Goal: Task Accomplishment & Management: Manage account settings

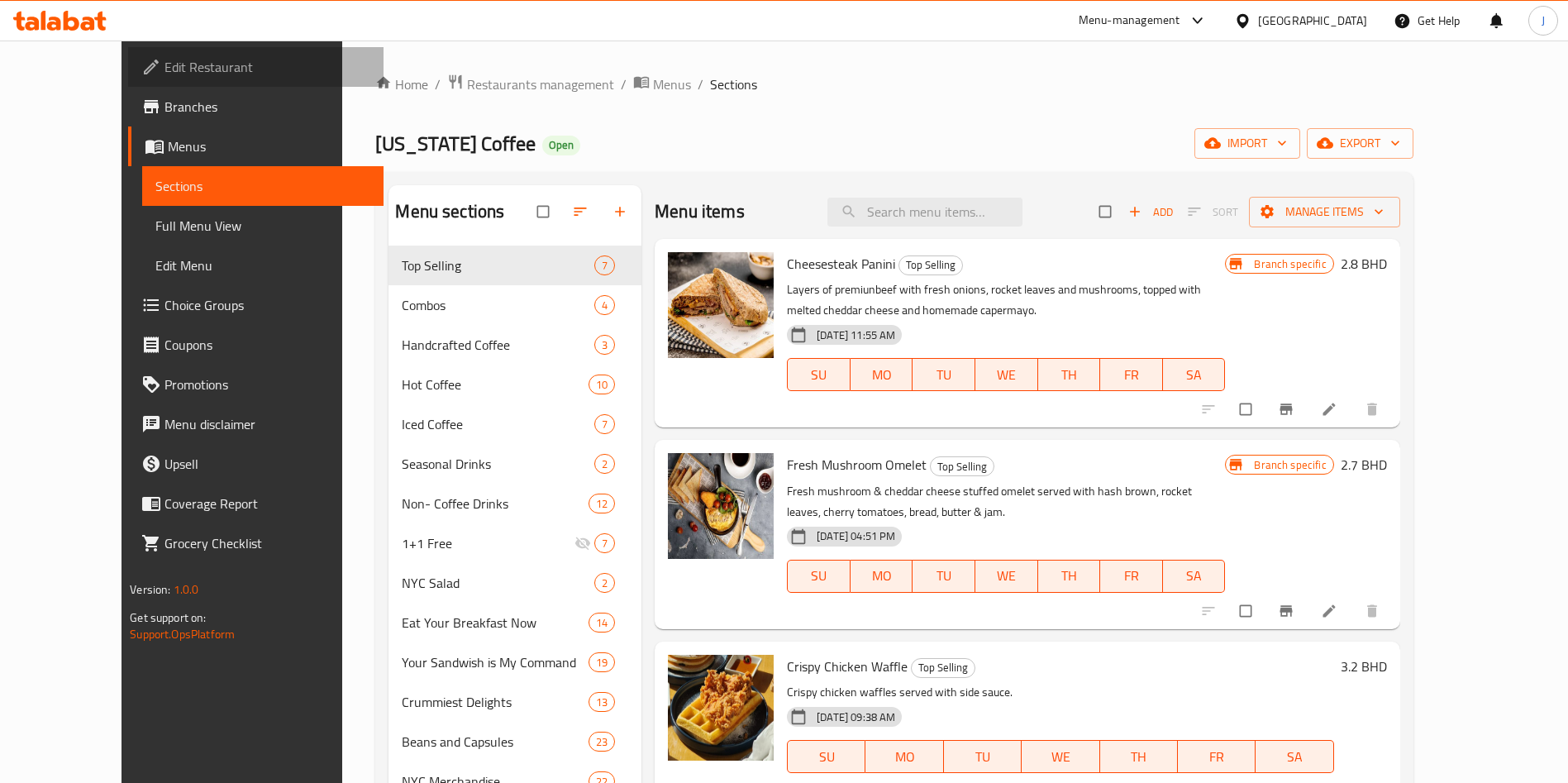
click at [164, 73] on span "Edit Restaurant" at bounding box center [267, 67] width 206 height 19
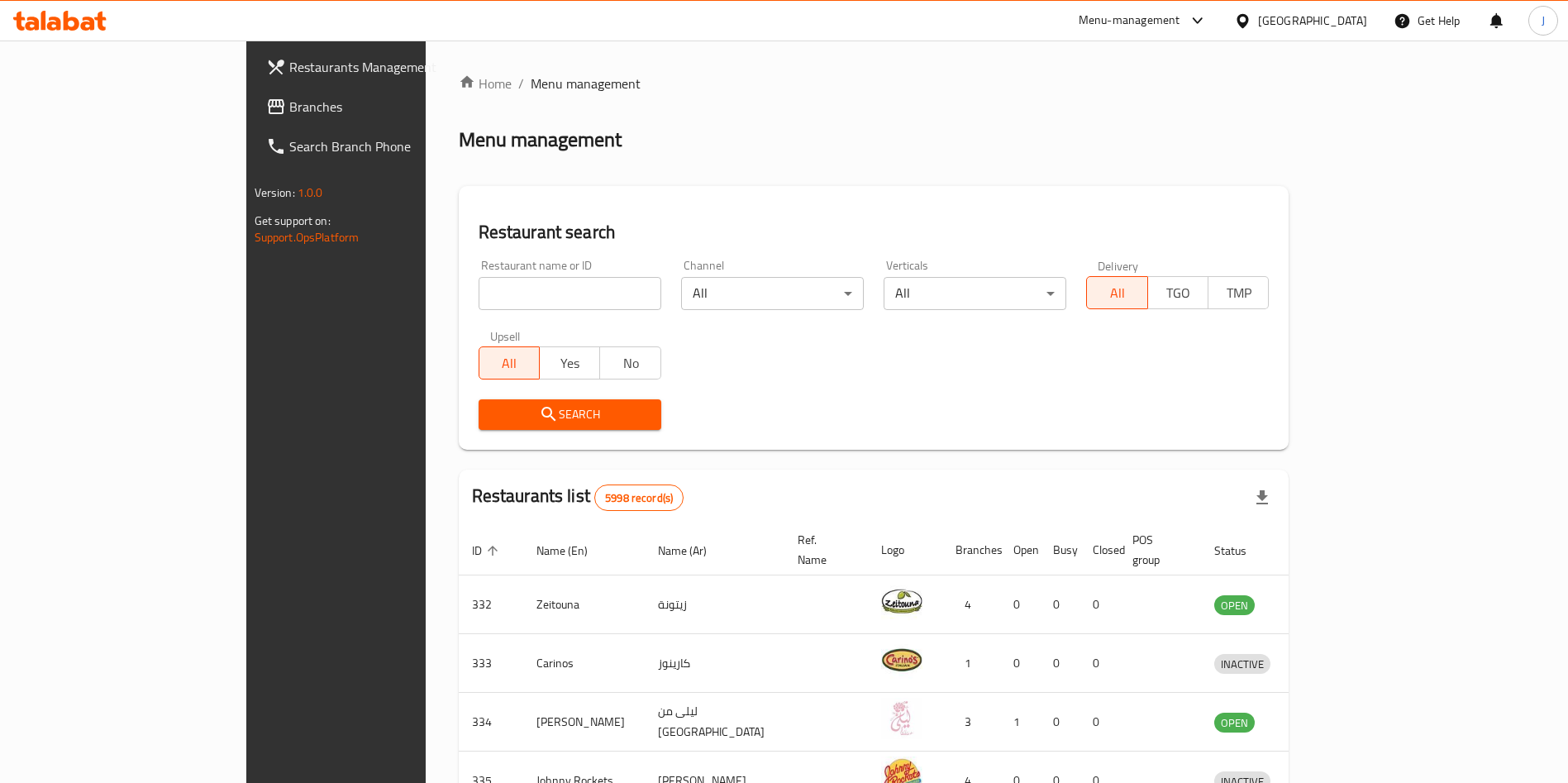
click at [541, 297] on input "search" at bounding box center [570, 293] width 183 height 33
type input "crust"
click button "Search" at bounding box center [570, 414] width 183 height 30
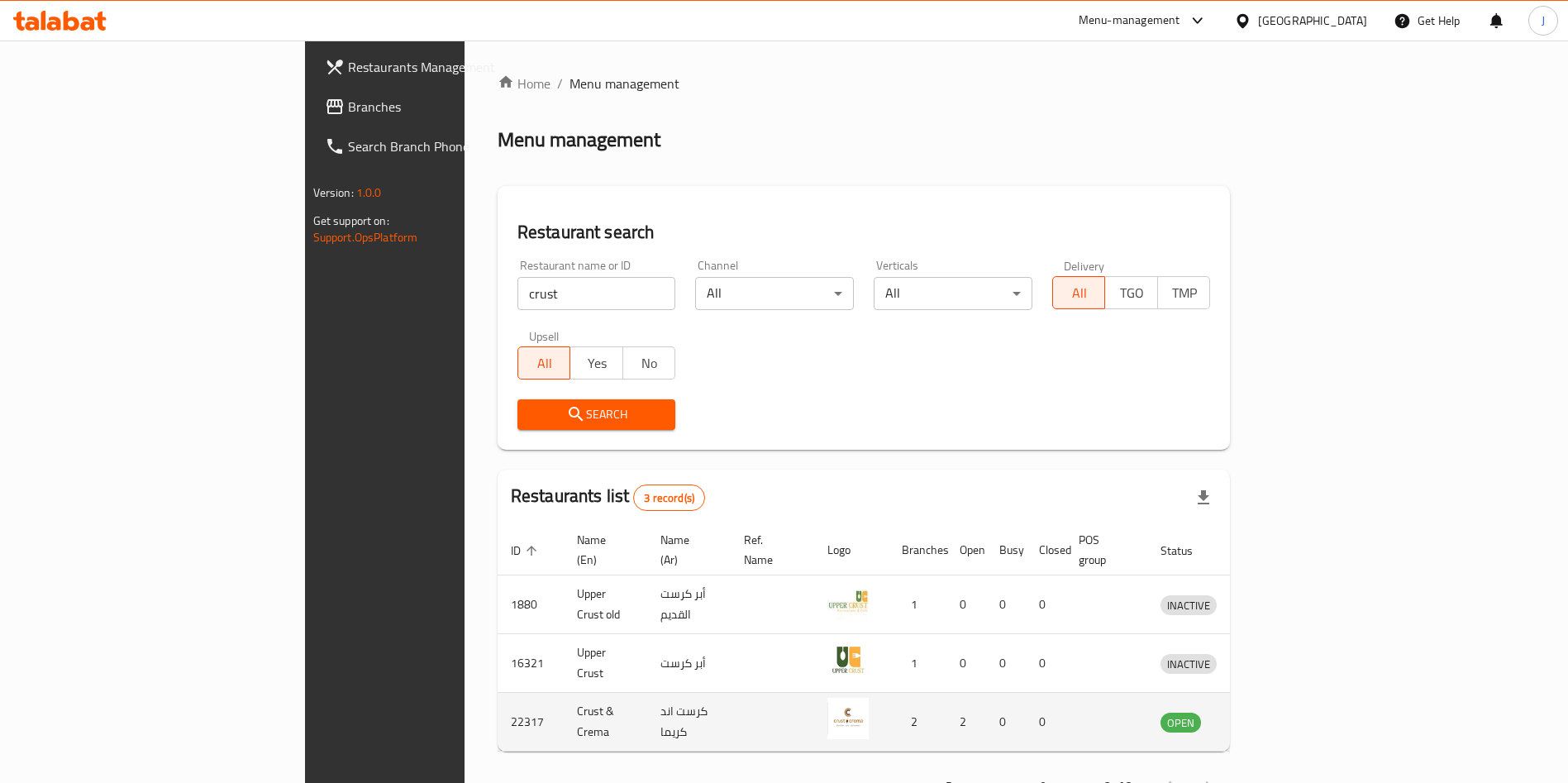
click at [1270, 712] on icon "enhanced table" at bounding box center [1260, 722] width 19 height 19
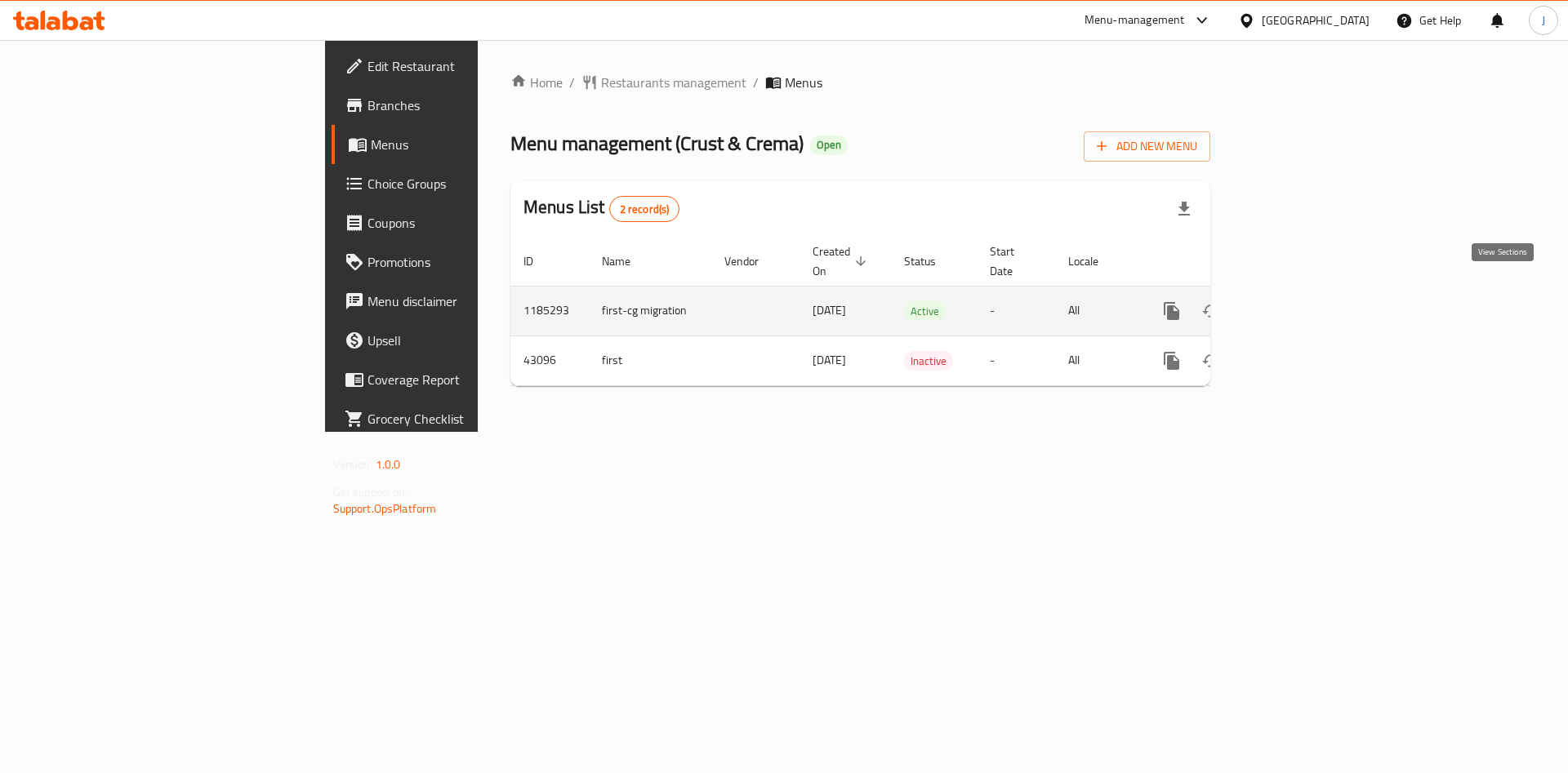
click at [1296, 304] on icon "enhanced table" at bounding box center [1289, 311] width 14 height 14
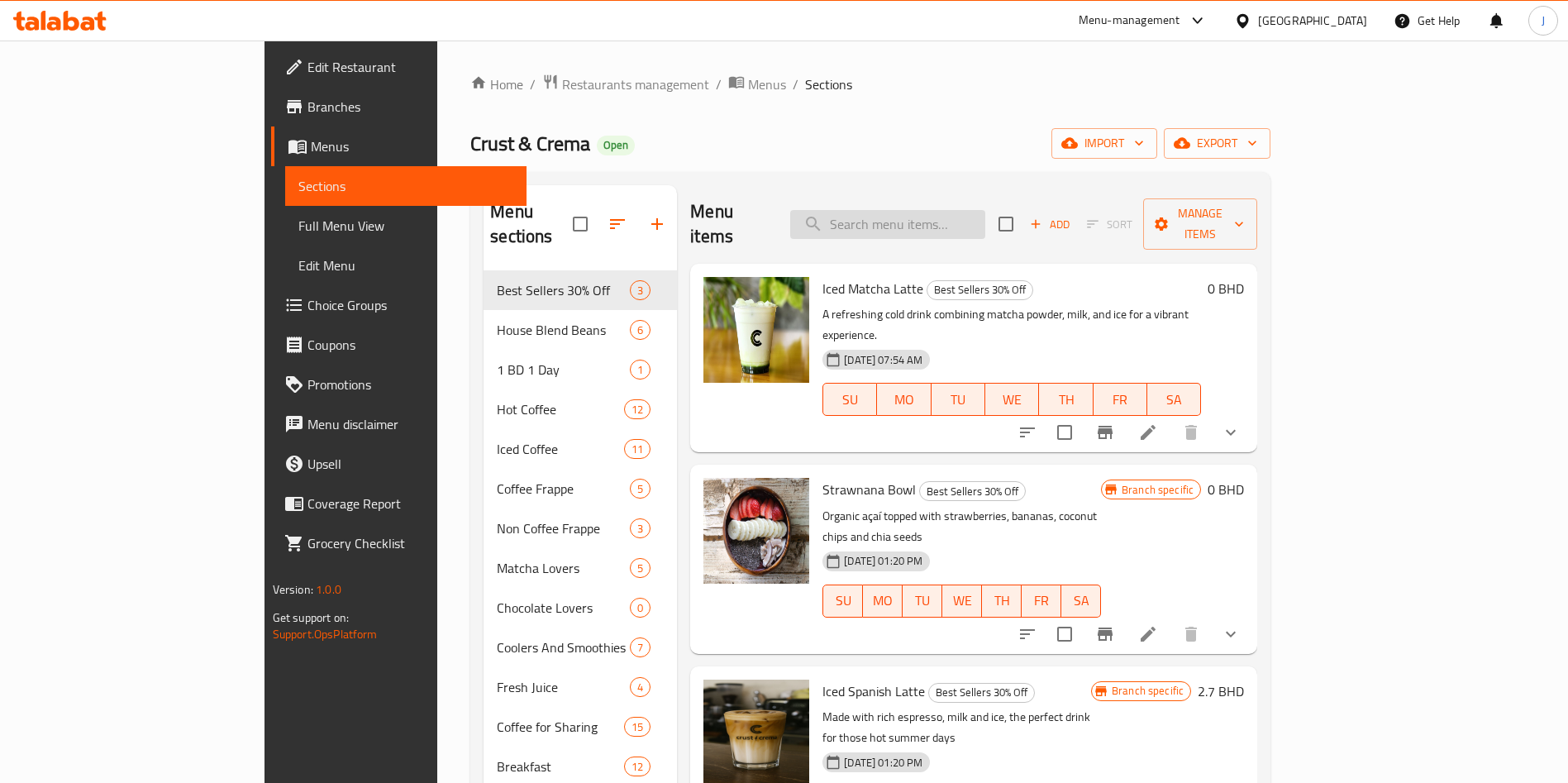
click at [985, 223] on input "search" at bounding box center [888, 224] width 195 height 29
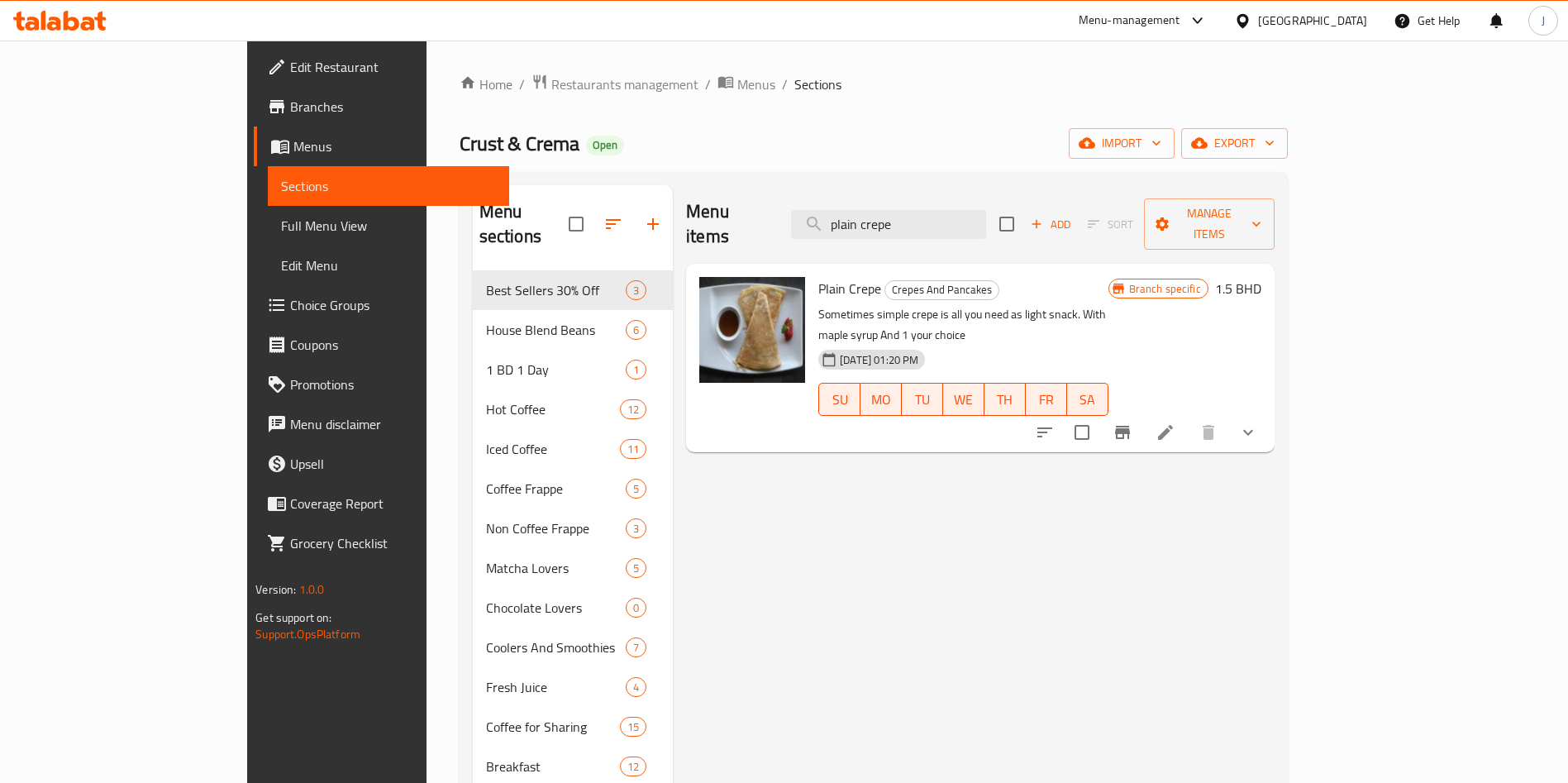
type input "plain crepe"
click at [1130, 426] on icon "Branch-specific-item" at bounding box center [1122, 432] width 15 height 14
click at [1133, 423] on icon "Branch-specific-item" at bounding box center [1122, 432] width 19 height 19
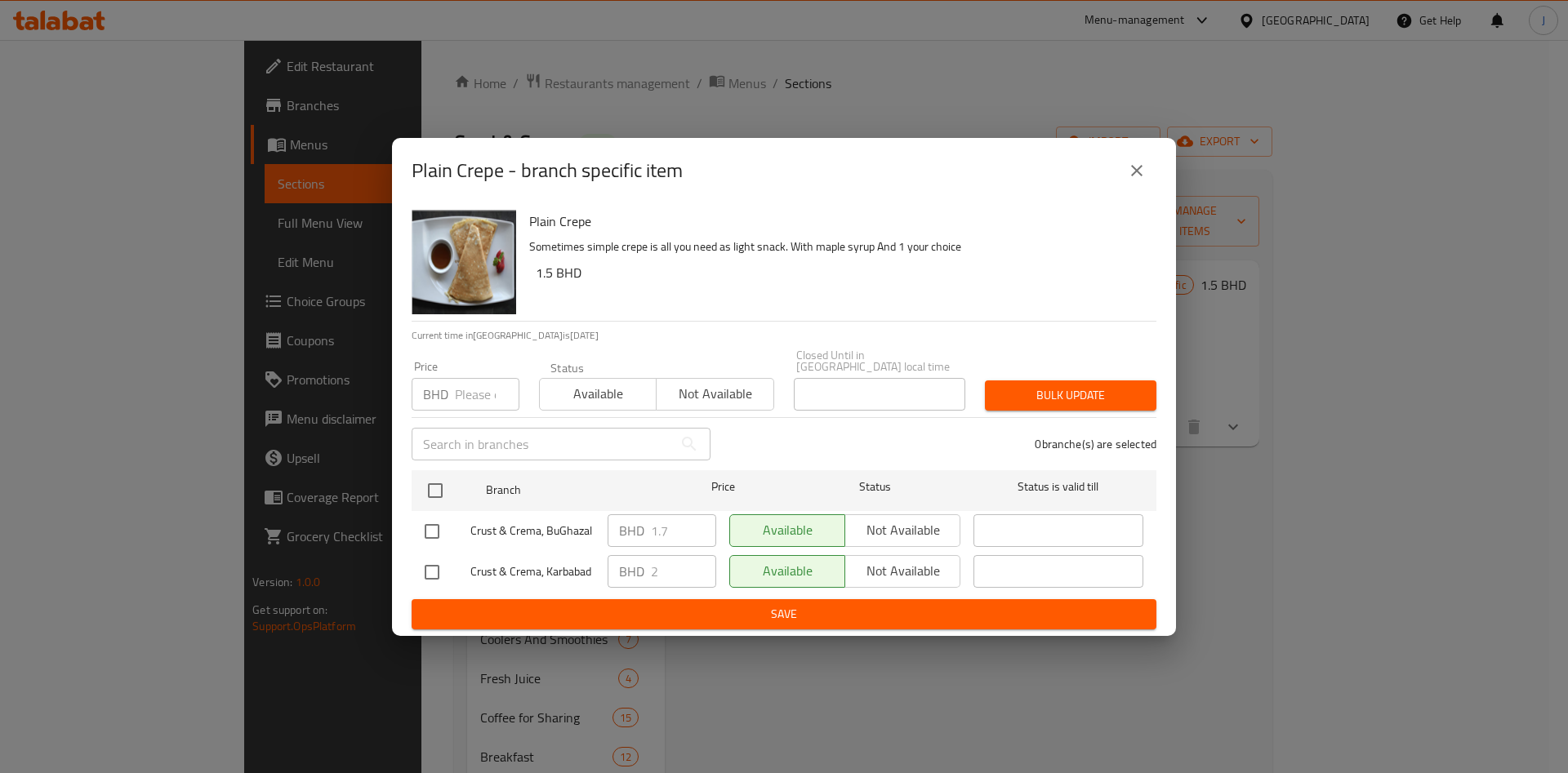
click at [479, 392] on input "number" at bounding box center [487, 394] width 64 height 33
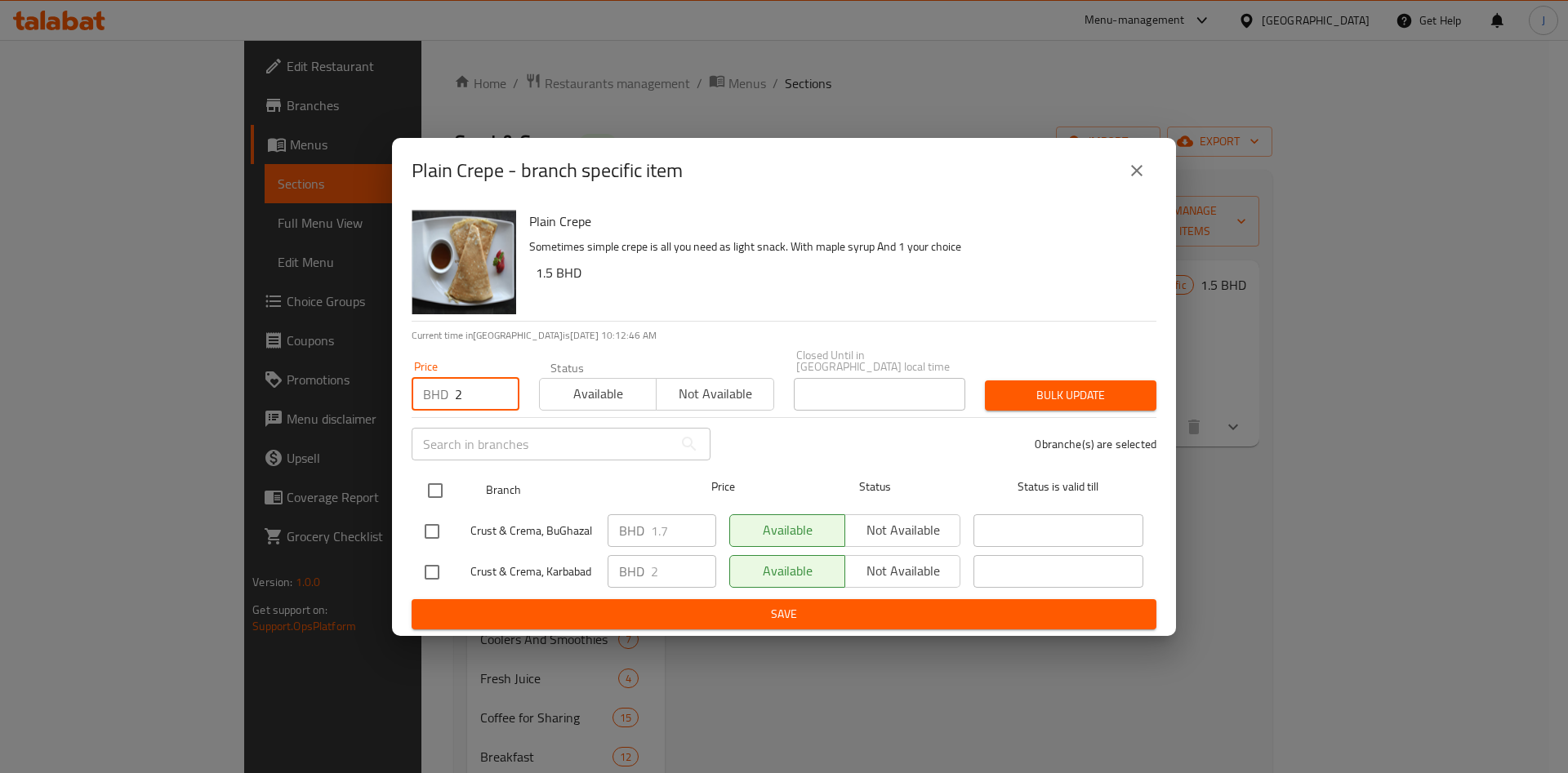
type input "2"
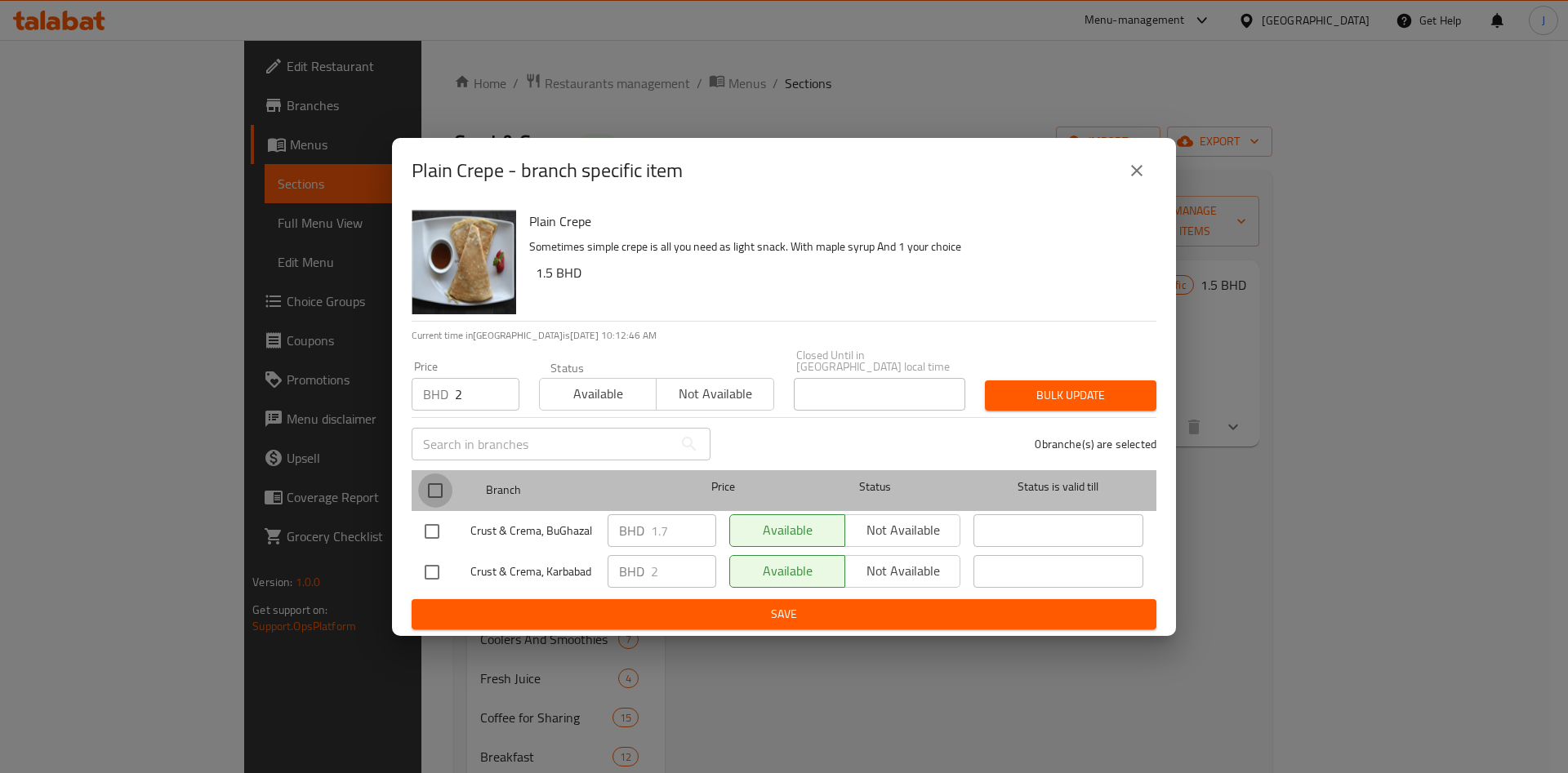
click at [433, 485] on input "checkbox" at bounding box center [436, 491] width 35 height 35
checkbox input "true"
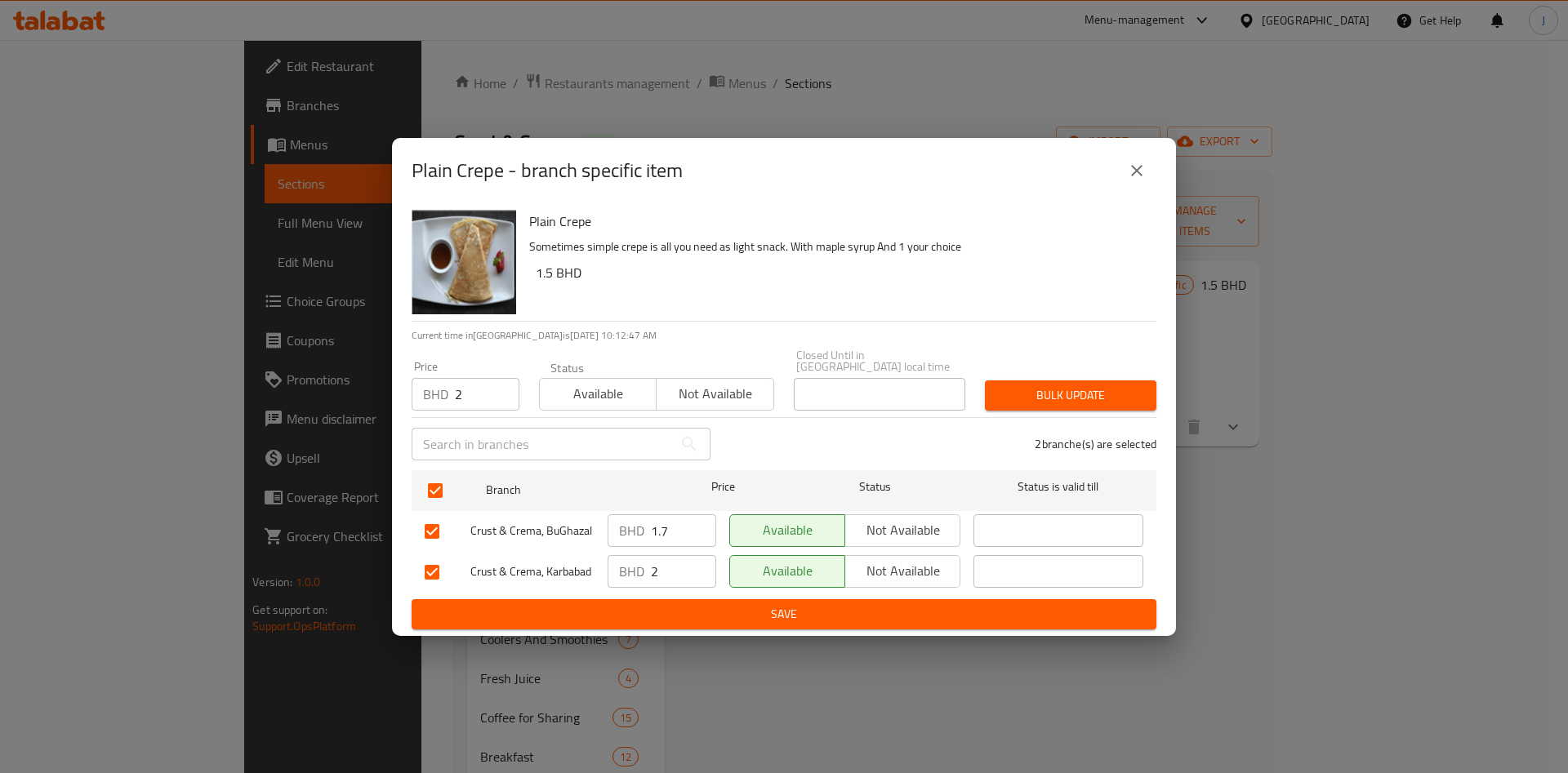
click at [1072, 391] on span "Bulk update" at bounding box center [1070, 395] width 145 height 20
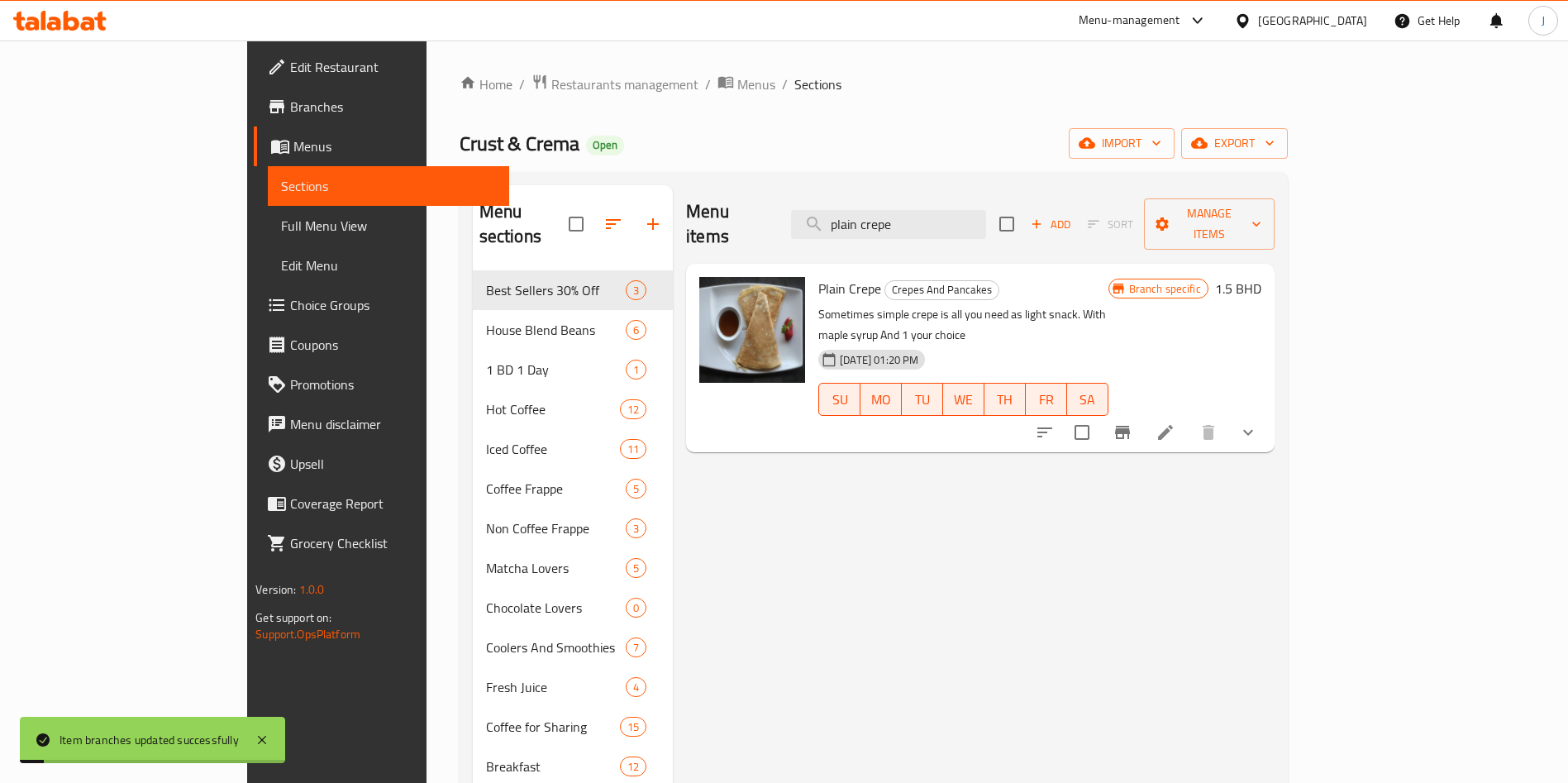
click at [281, 275] on span "Edit Menu" at bounding box center [388, 265] width 215 height 19
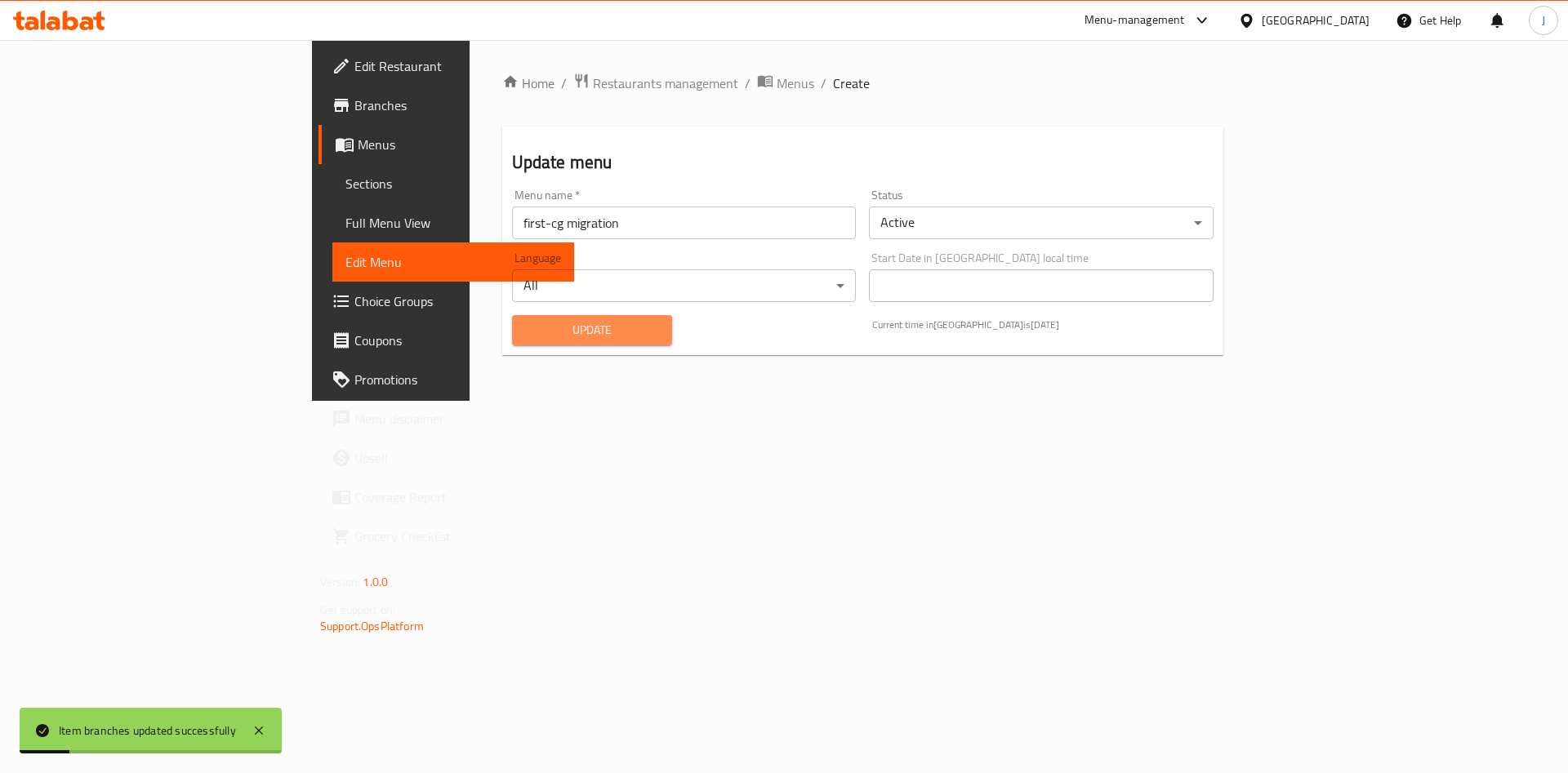
click at [525, 334] on span "Update" at bounding box center [592, 330] width 134 height 20
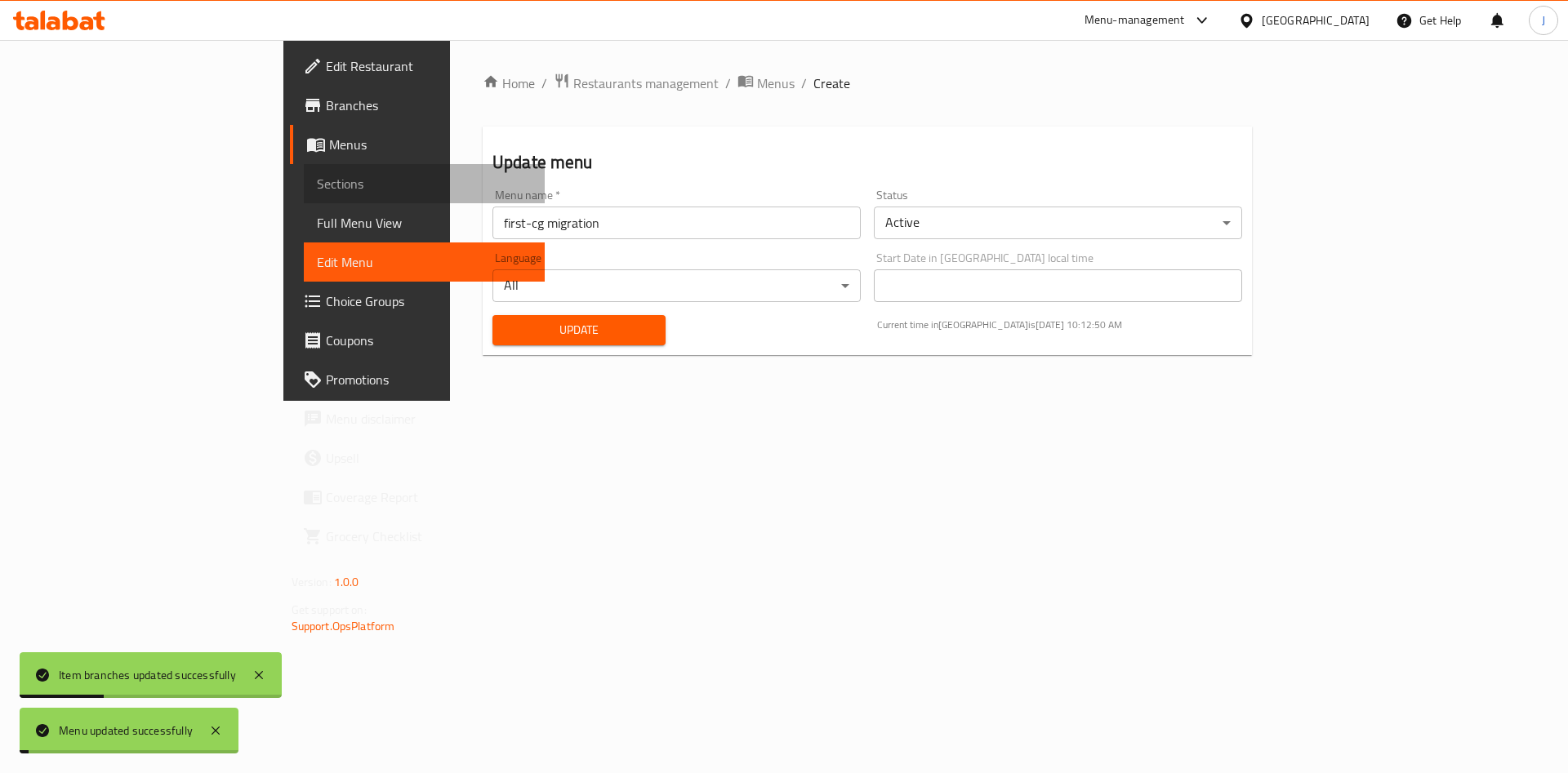
click at [317, 185] on span "Sections" at bounding box center [424, 183] width 216 height 19
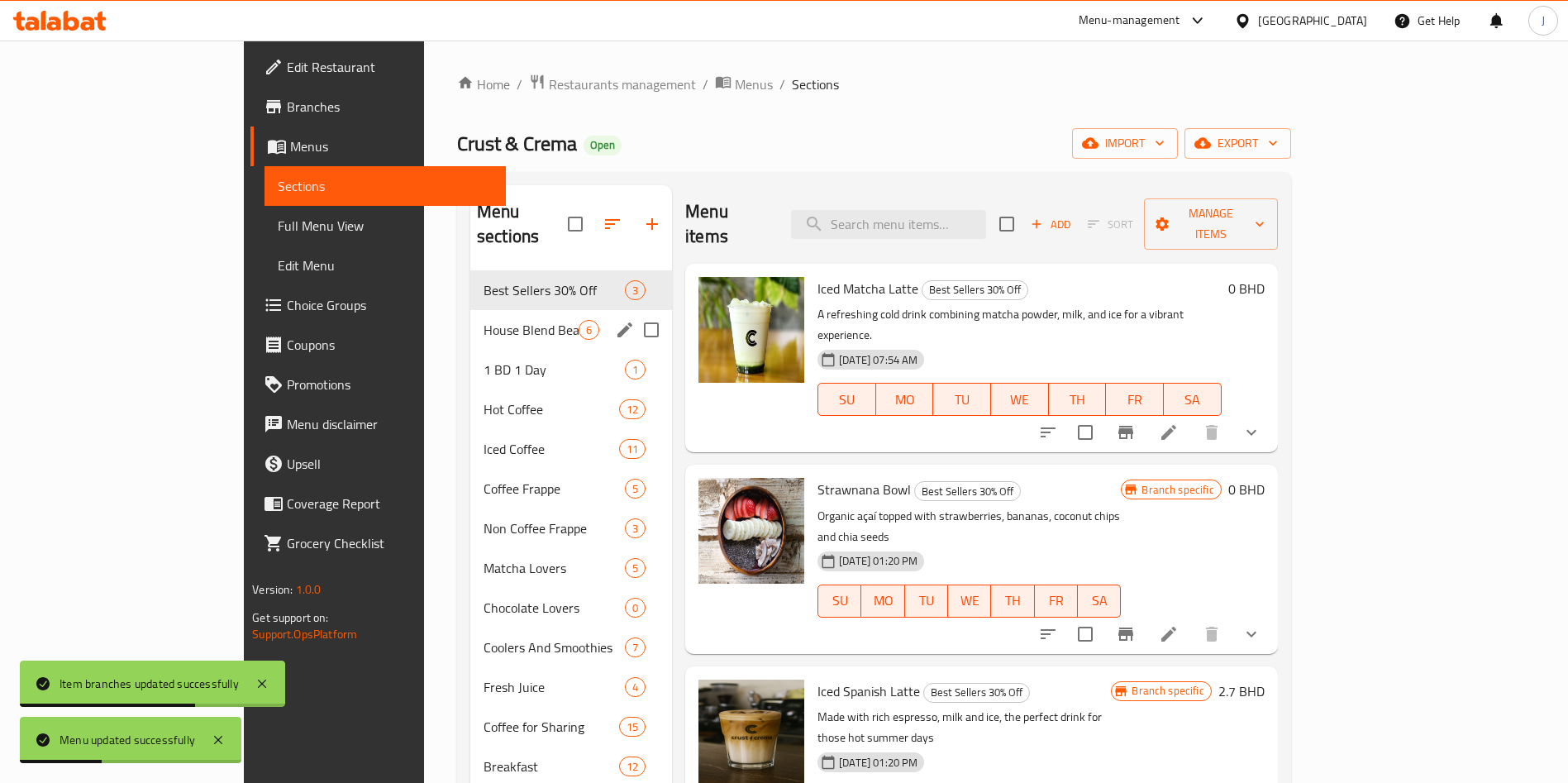
click at [470, 319] on div "House Blend Beans 6" at bounding box center [571, 329] width 202 height 40
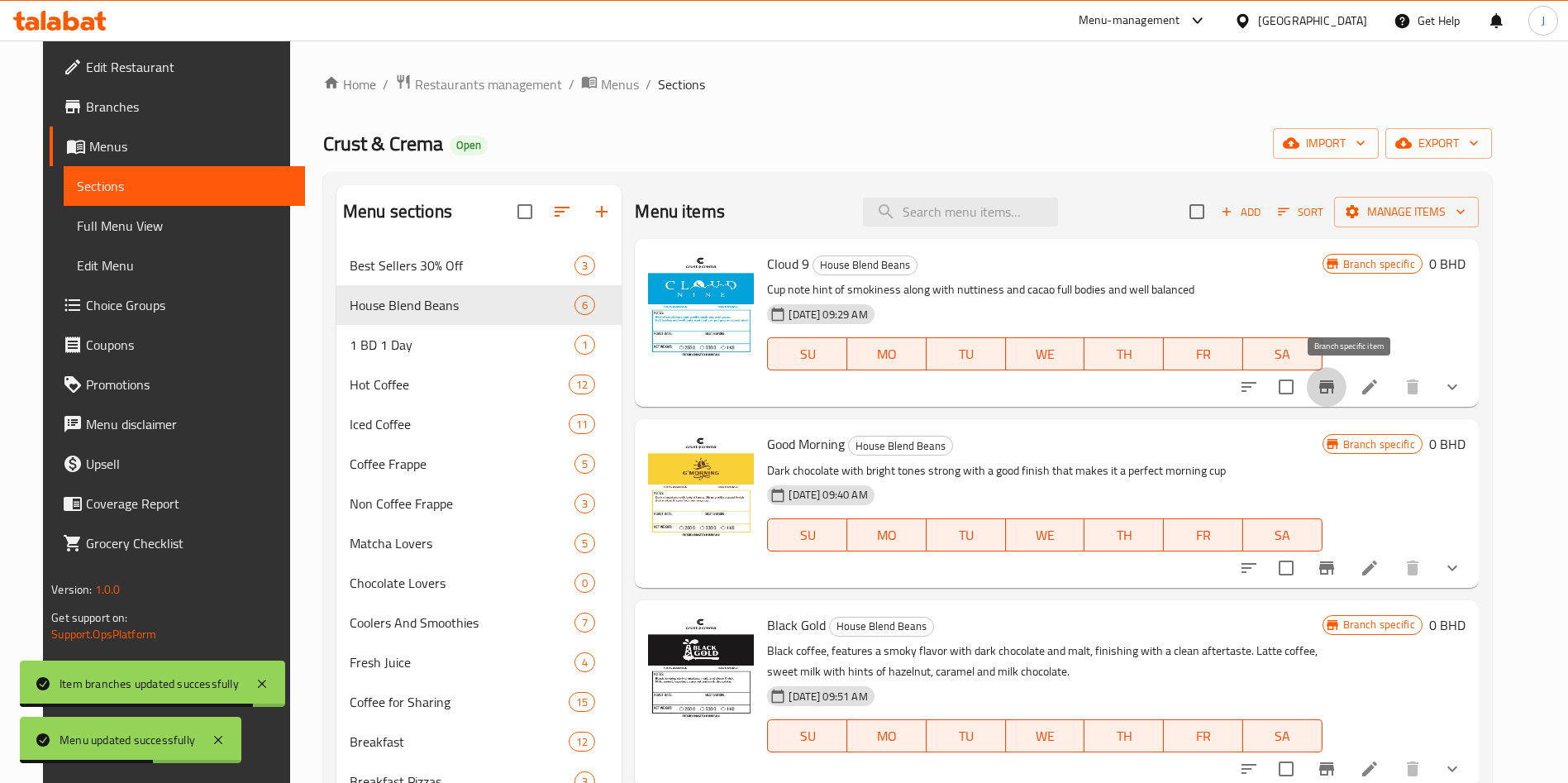
click at [1335, 386] on icon "Branch-specific-item" at bounding box center [1326, 387] width 15 height 14
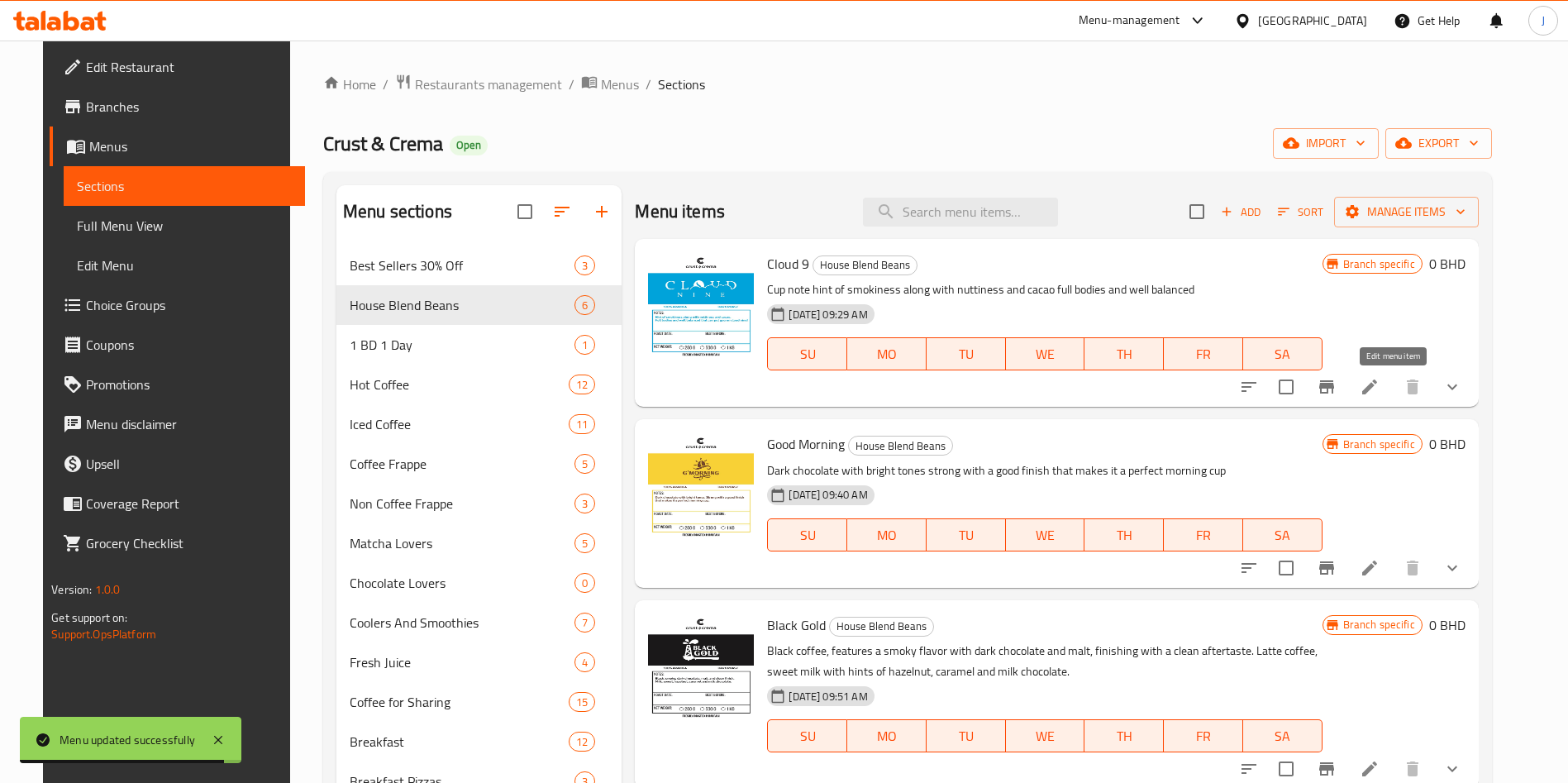
click at [1380, 388] on icon at bounding box center [1370, 387] width 19 height 19
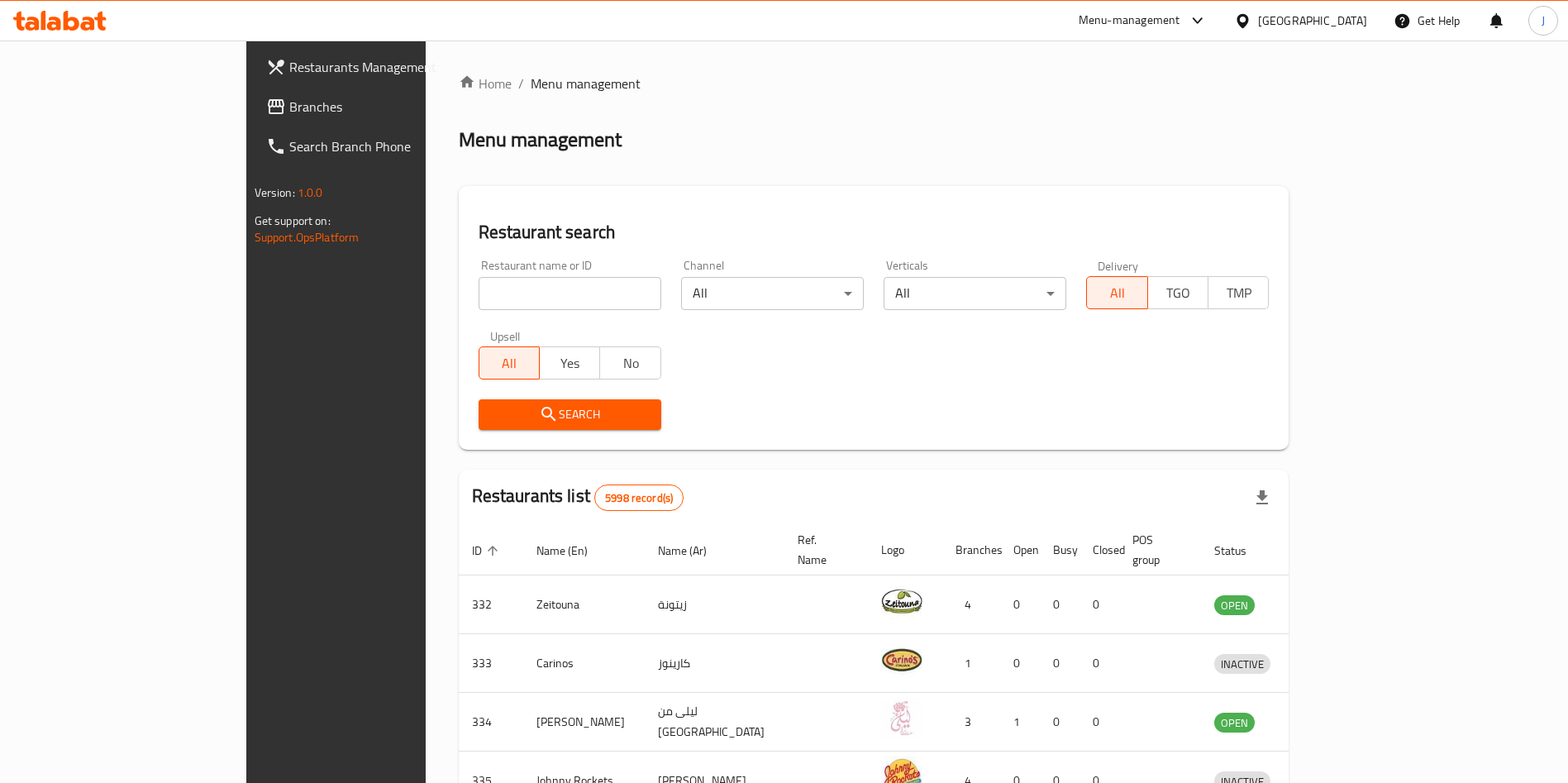
click at [480, 295] on input "search" at bounding box center [570, 293] width 183 height 33
type input "crust"
click button "Search" at bounding box center [570, 414] width 183 height 30
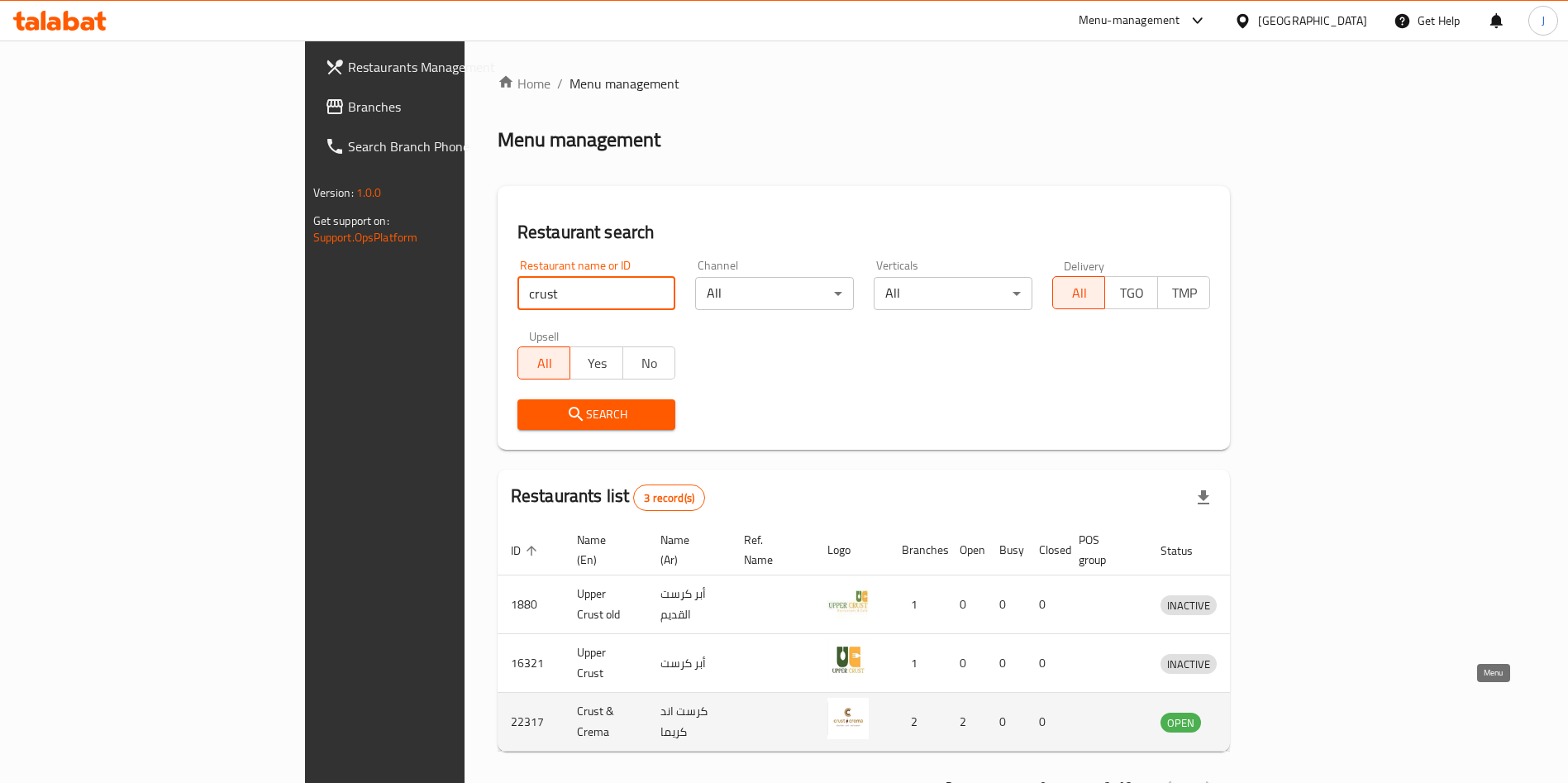
click at [1269, 716] on icon "enhanced table" at bounding box center [1260, 723] width 18 height 14
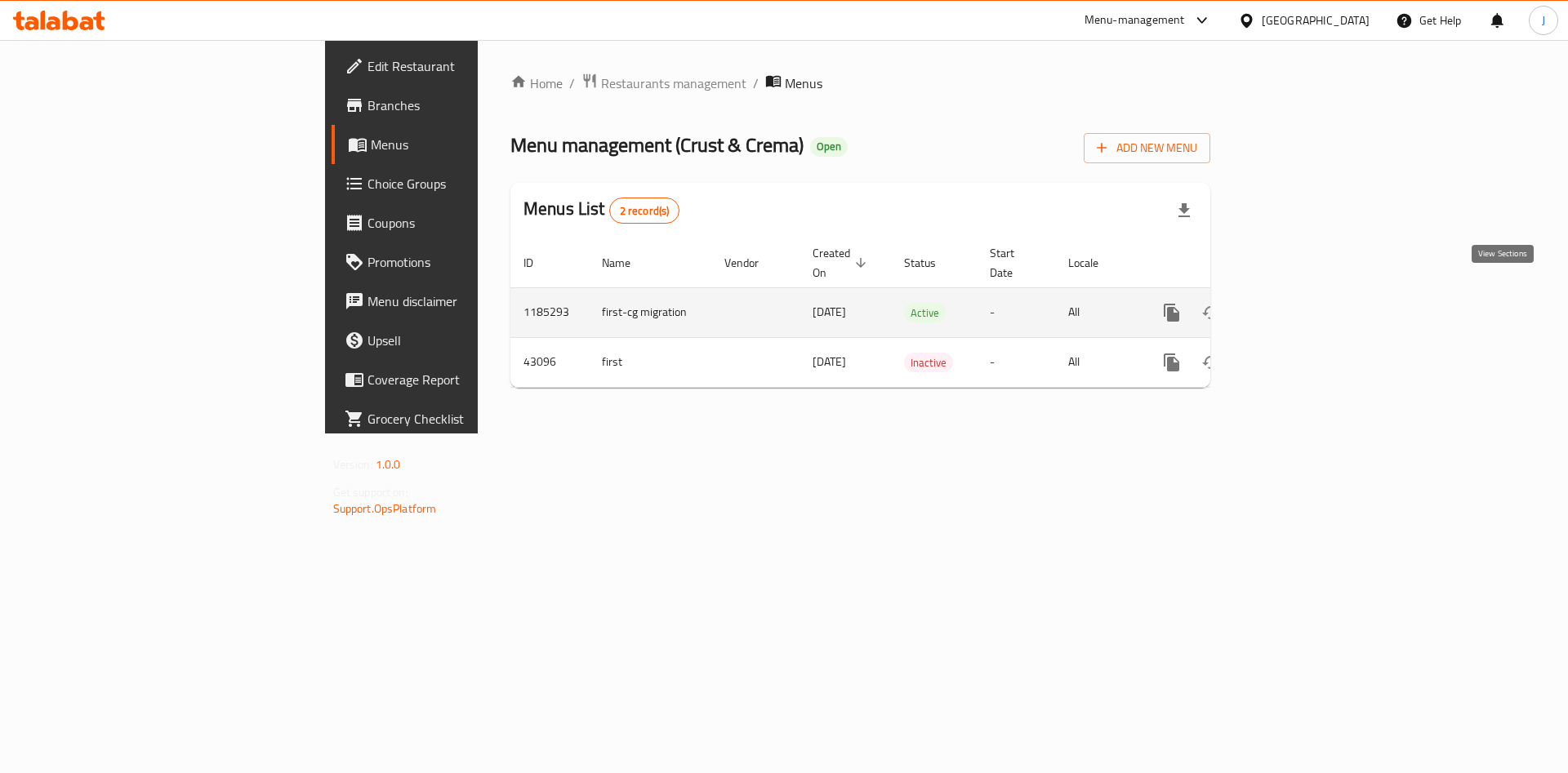
click at [1299, 303] on icon "enhanced table" at bounding box center [1290, 313] width 19 height 19
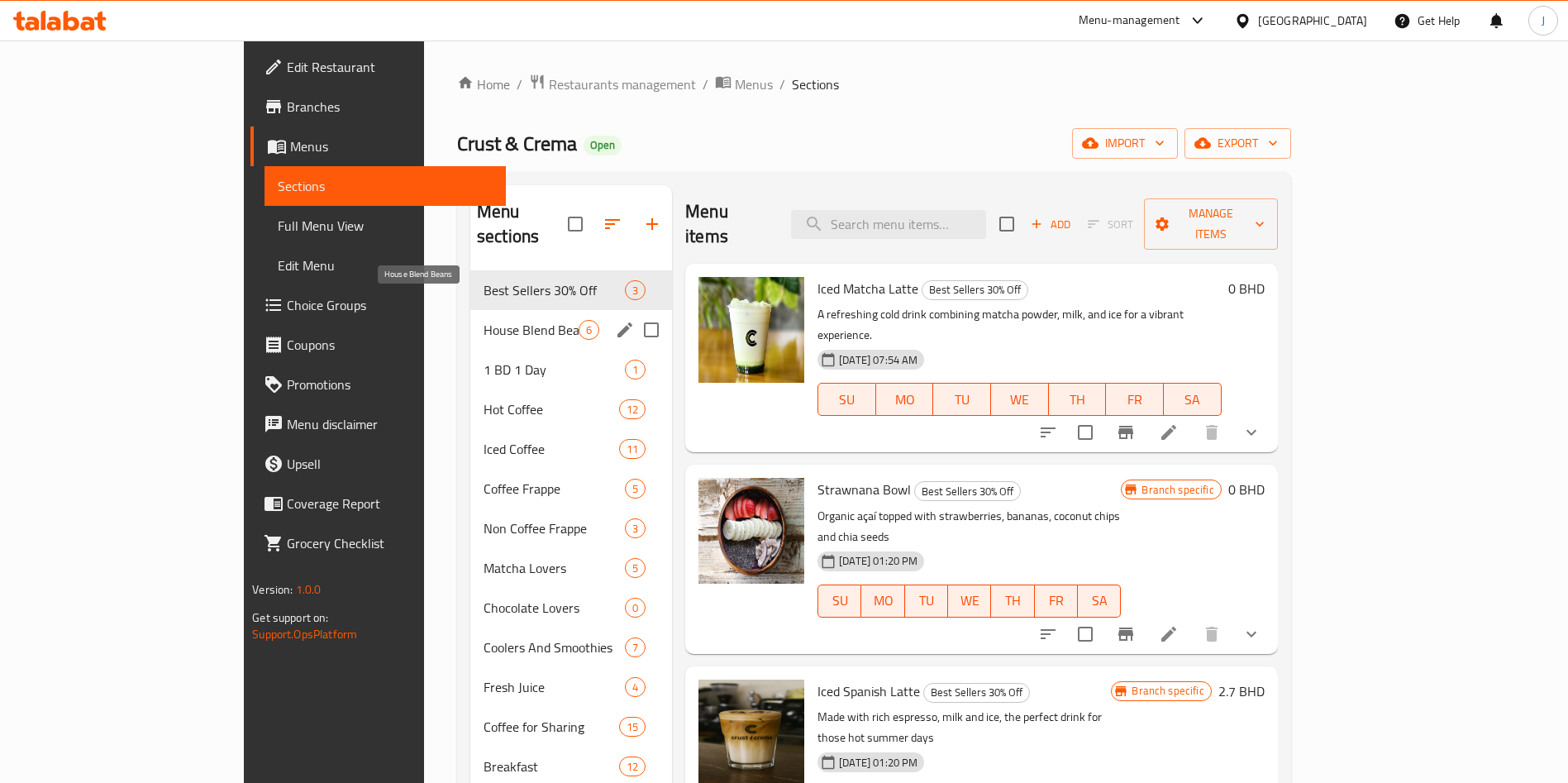
click at [484, 320] on span "House Blend Beans" at bounding box center [531, 329] width 95 height 19
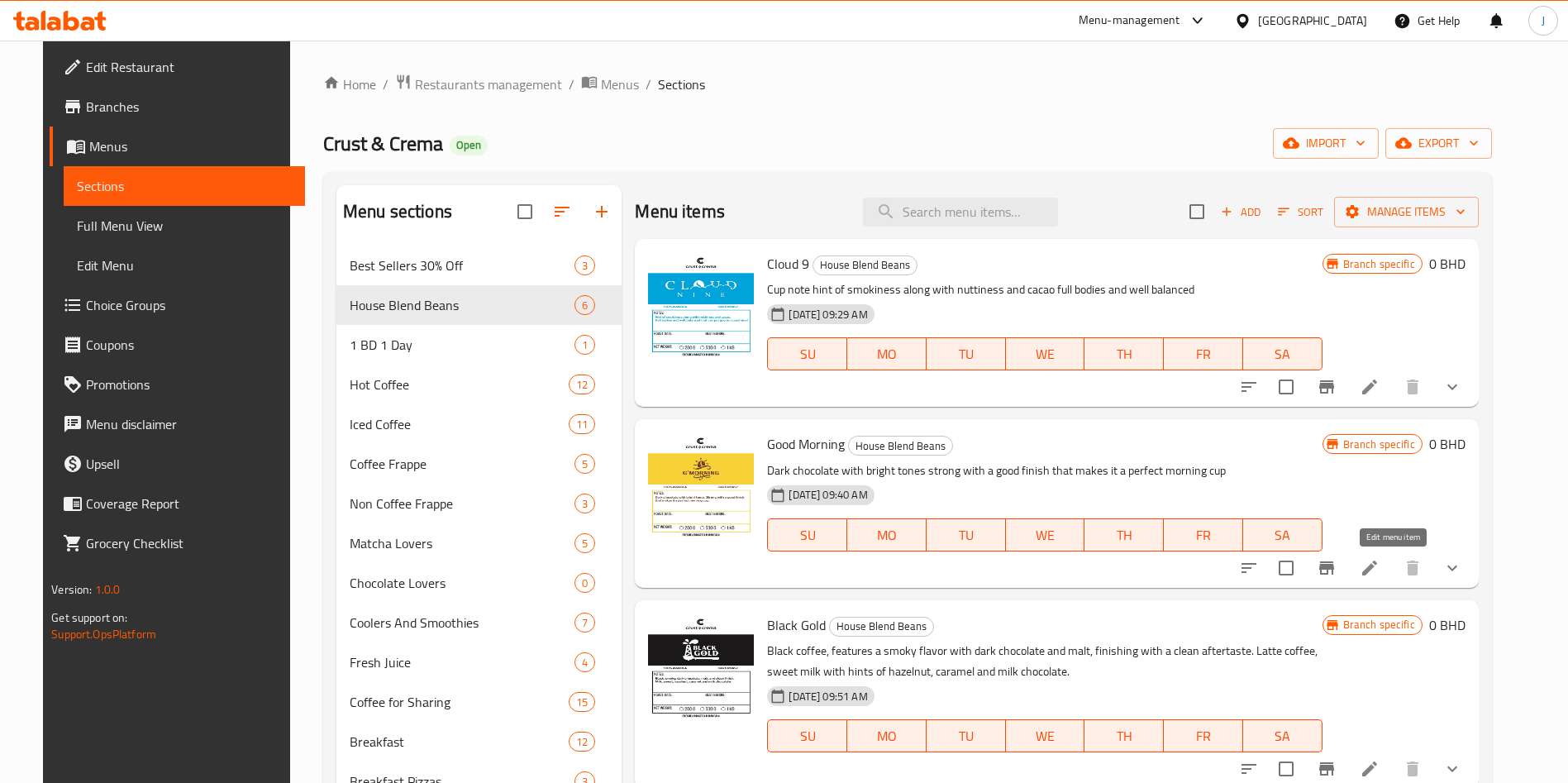
click at [1378, 565] on icon at bounding box center [1370, 567] width 15 height 15
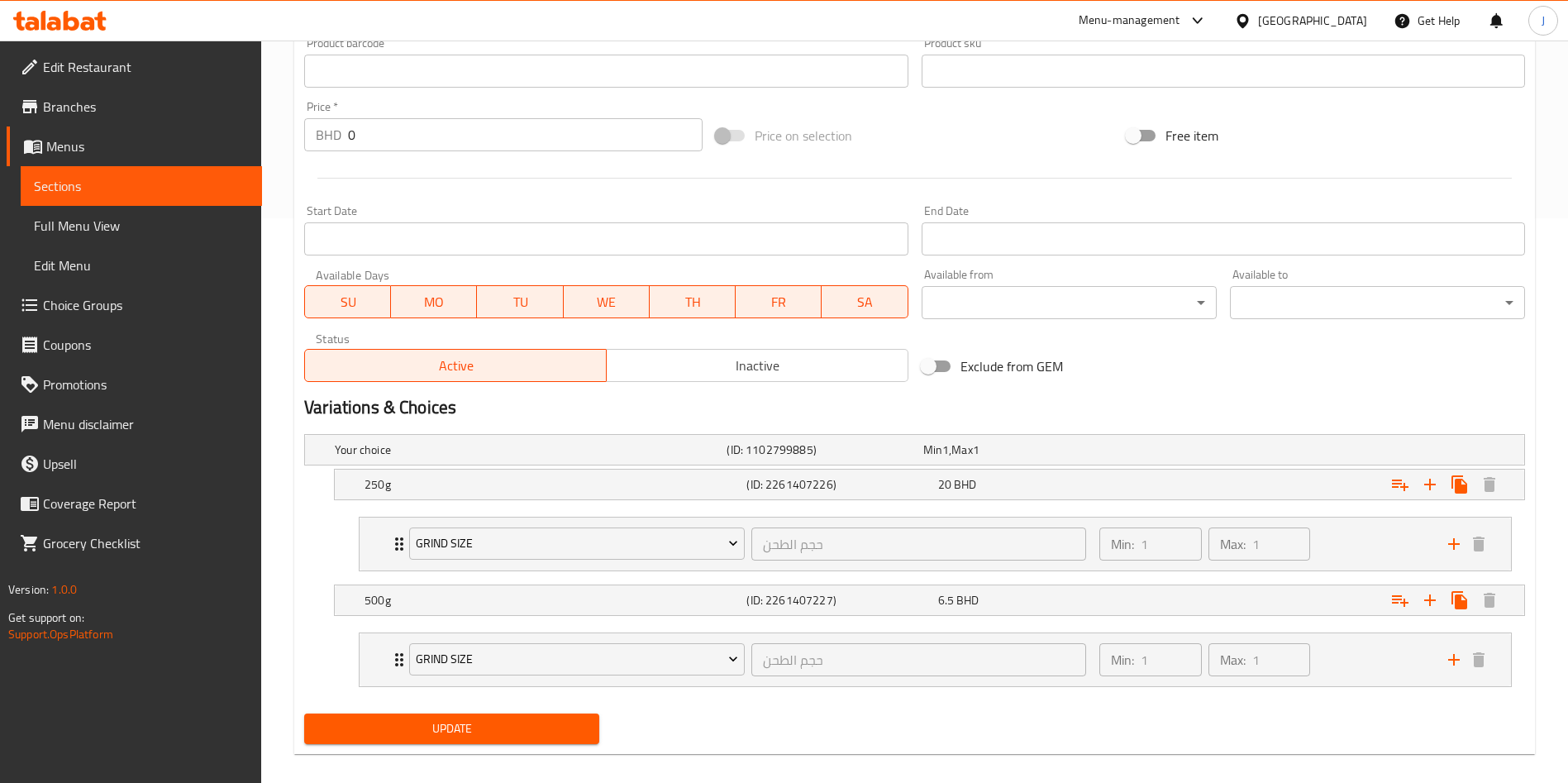
scroll to position [565, 0]
click at [585, 596] on h5 "500g" at bounding box center [552, 598] width 375 height 17
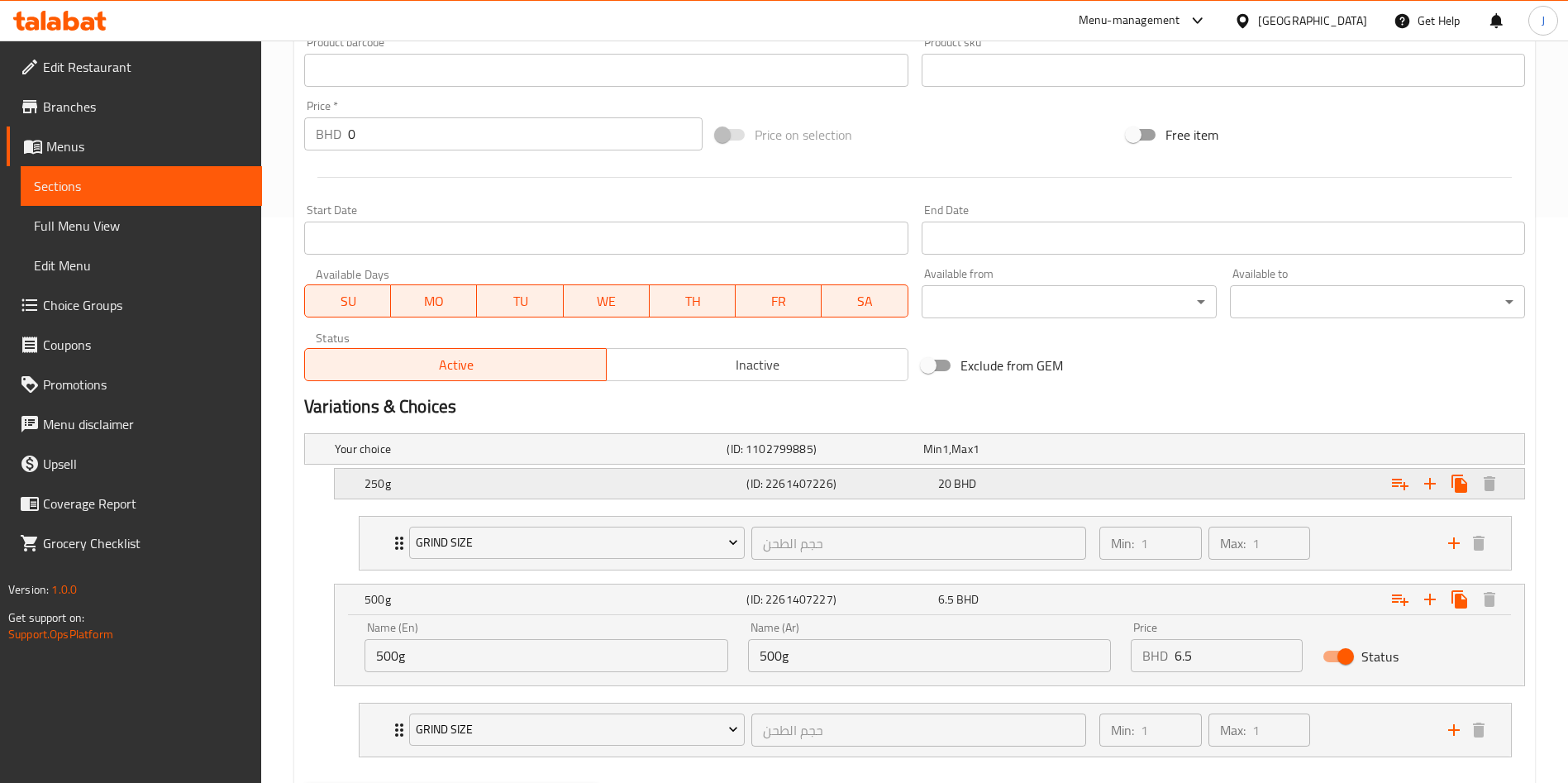
click at [580, 482] on h5 "250g" at bounding box center [552, 483] width 375 height 17
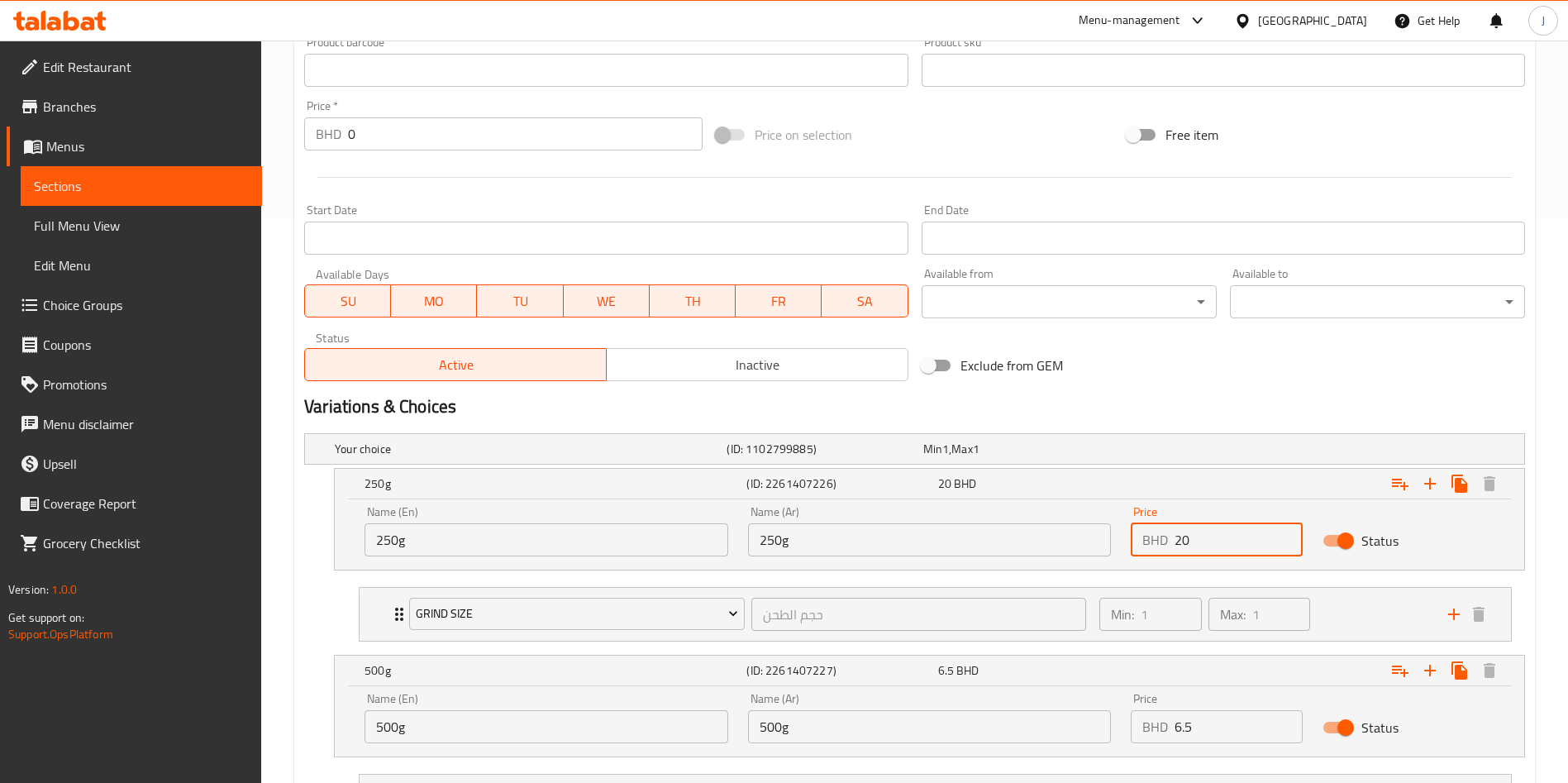
drag, startPoint x: 1211, startPoint y: 548, endPoint x: 1150, endPoint y: 541, distance: 61.4
click at [1150, 541] on div "BHD 20 Price" at bounding box center [1216, 540] width 172 height 33
type input "6.5"
drag, startPoint x: 1229, startPoint y: 723, endPoint x: 1108, endPoint y: 722, distance: 121.0
click at [1135, 730] on div "BHD 6.5 Price" at bounding box center [1216, 727] width 172 height 33
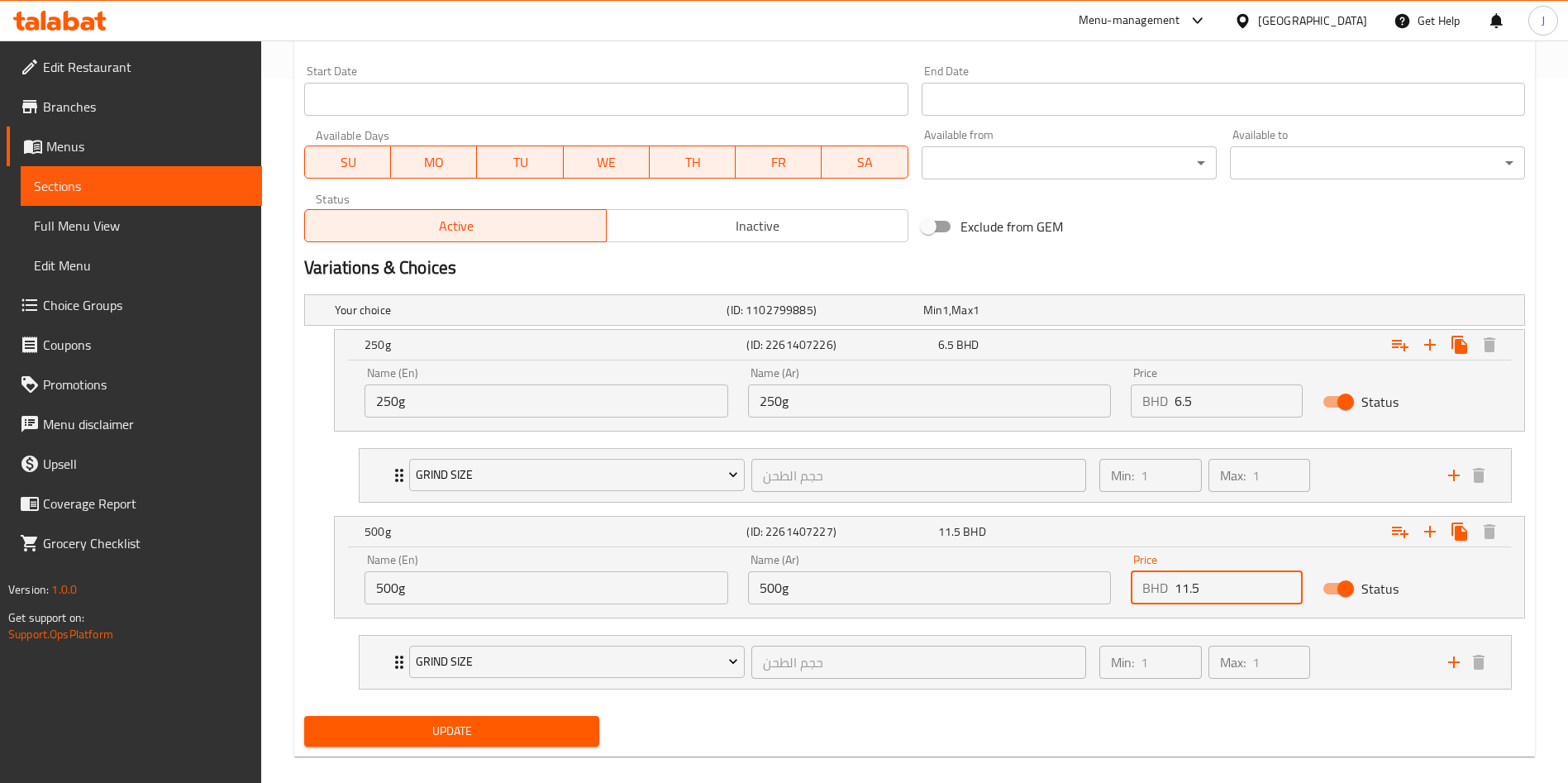
scroll to position [725, 0]
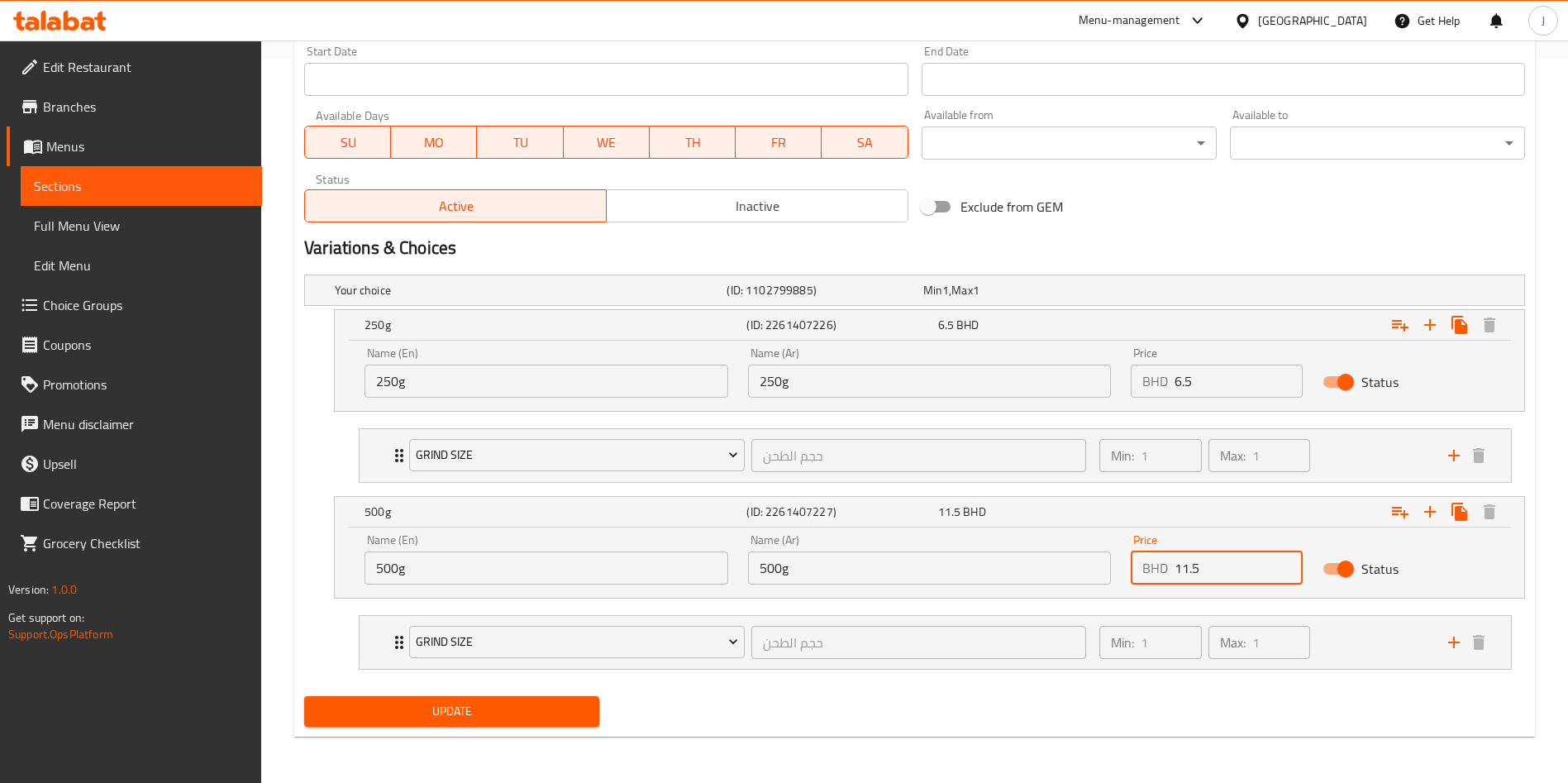
type input "11.5"
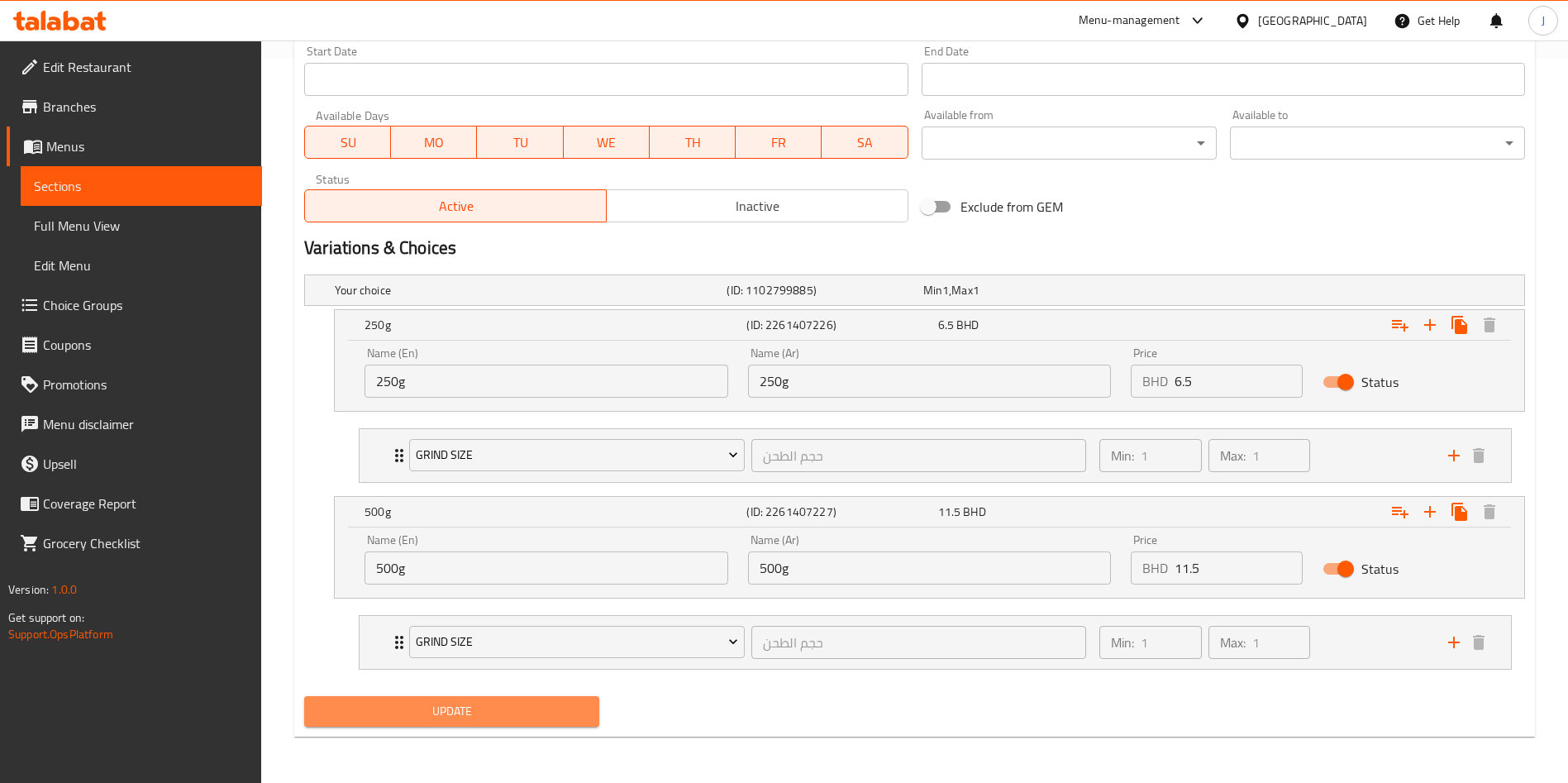
click at [440, 711] on span "Update" at bounding box center [452, 711] width 269 height 20
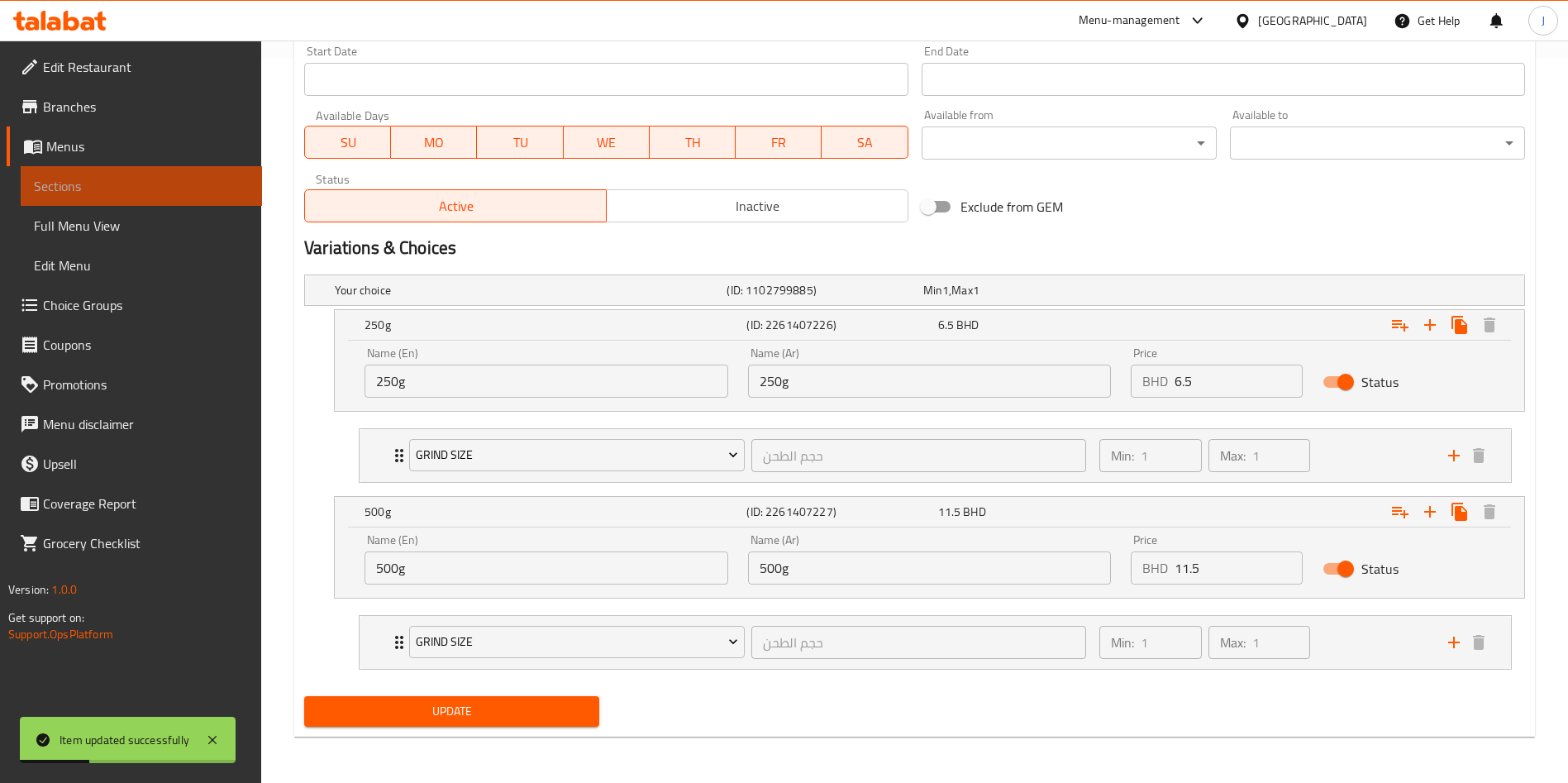
click at [91, 192] on span "Sections" at bounding box center [141, 186] width 215 height 19
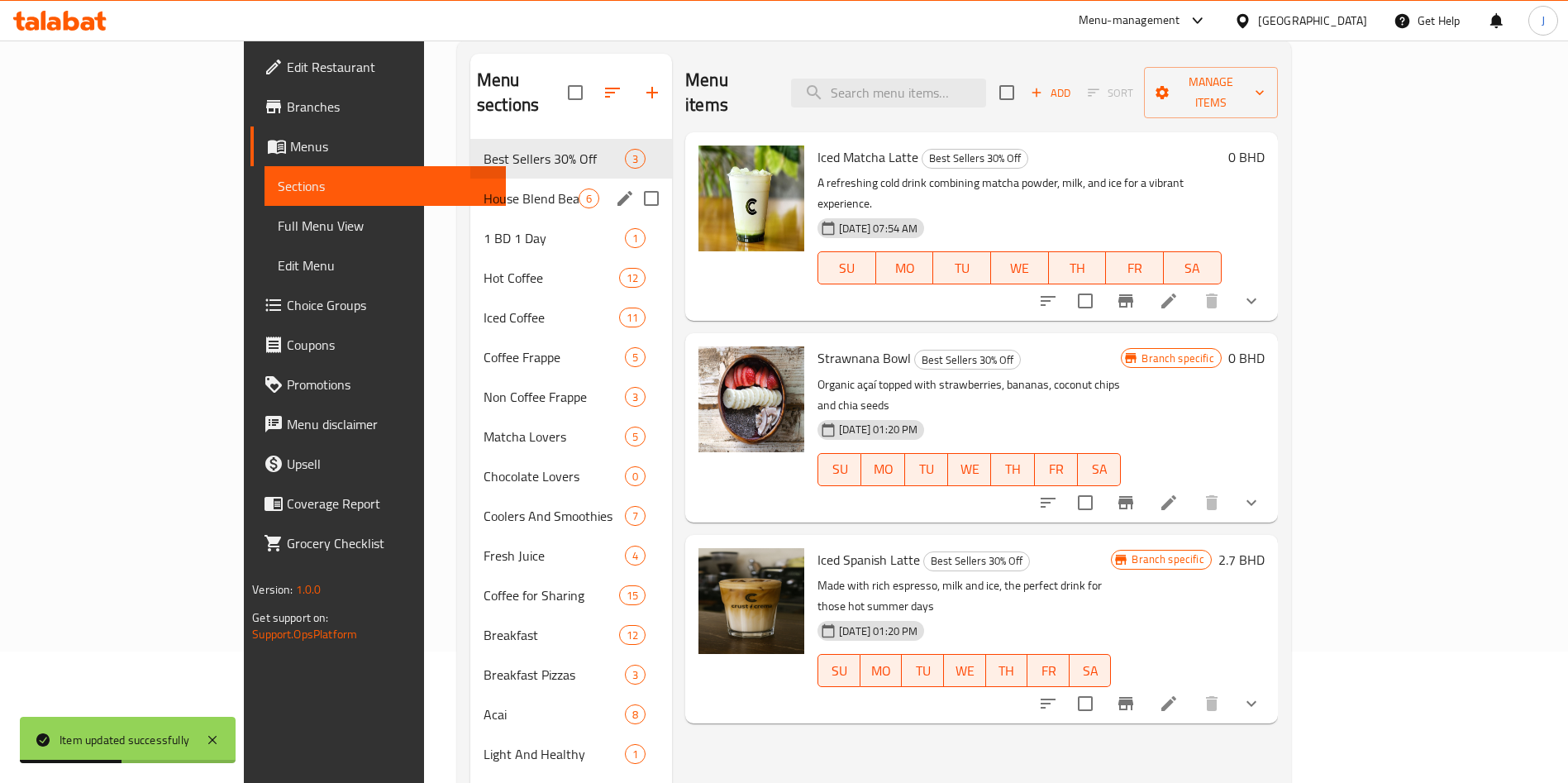
scroll to position [130, 0]
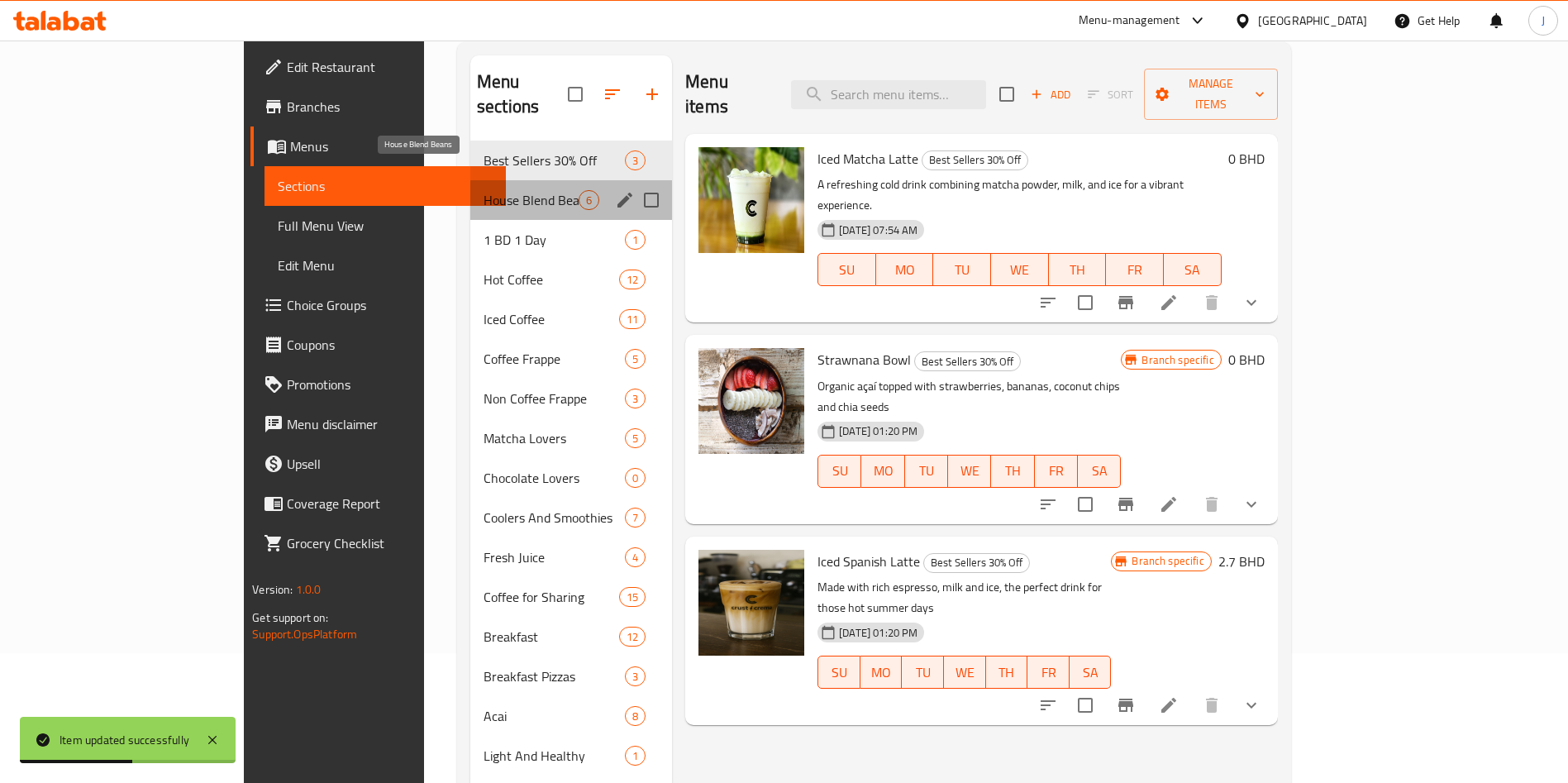
click at [484, 190] on span "House Blend Beans" at bounding box center [531, 200] width 95 height 19
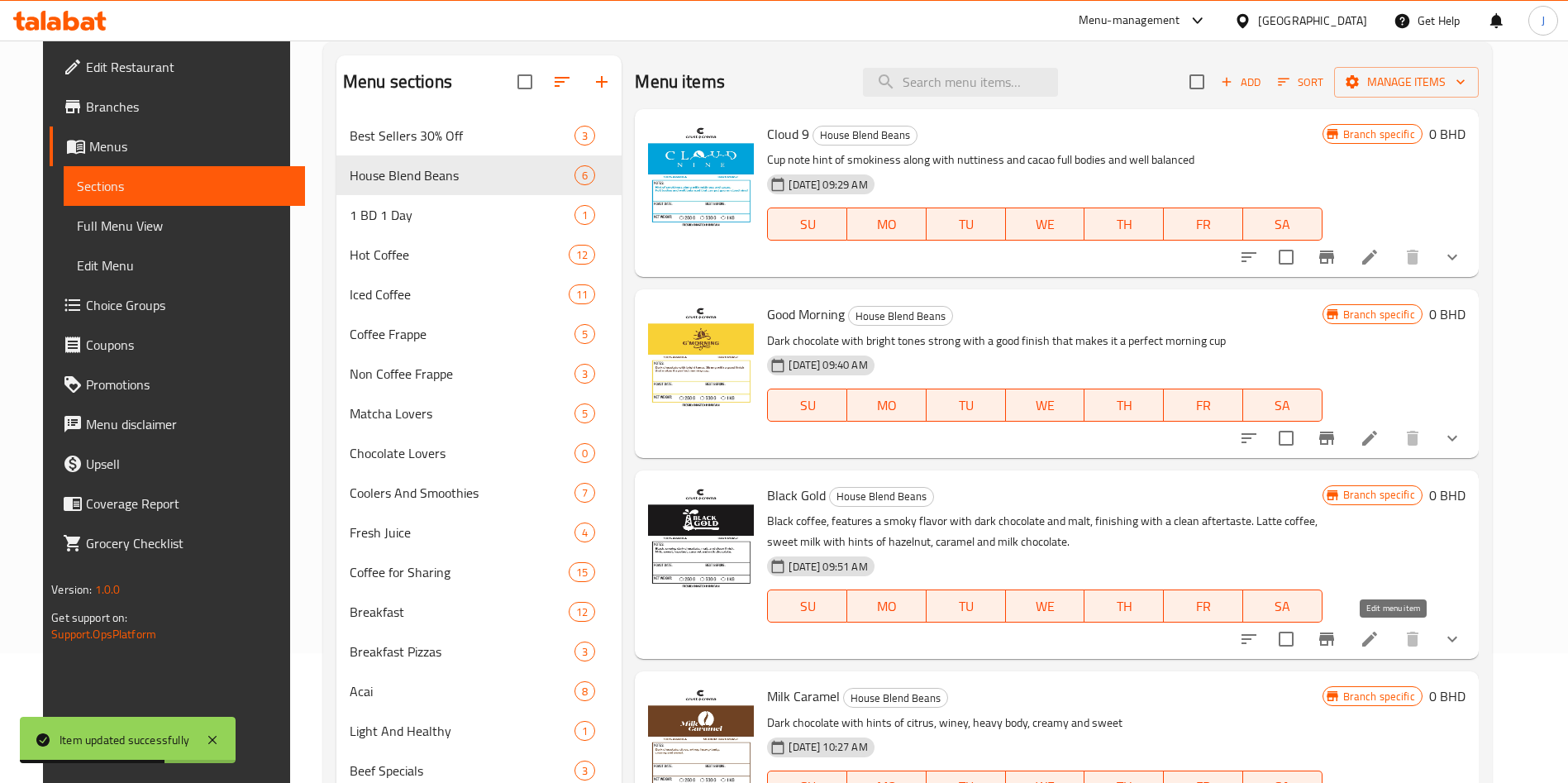
click at [1380, 632] on icon at bounding box center [1370, 639] width 19 height 19
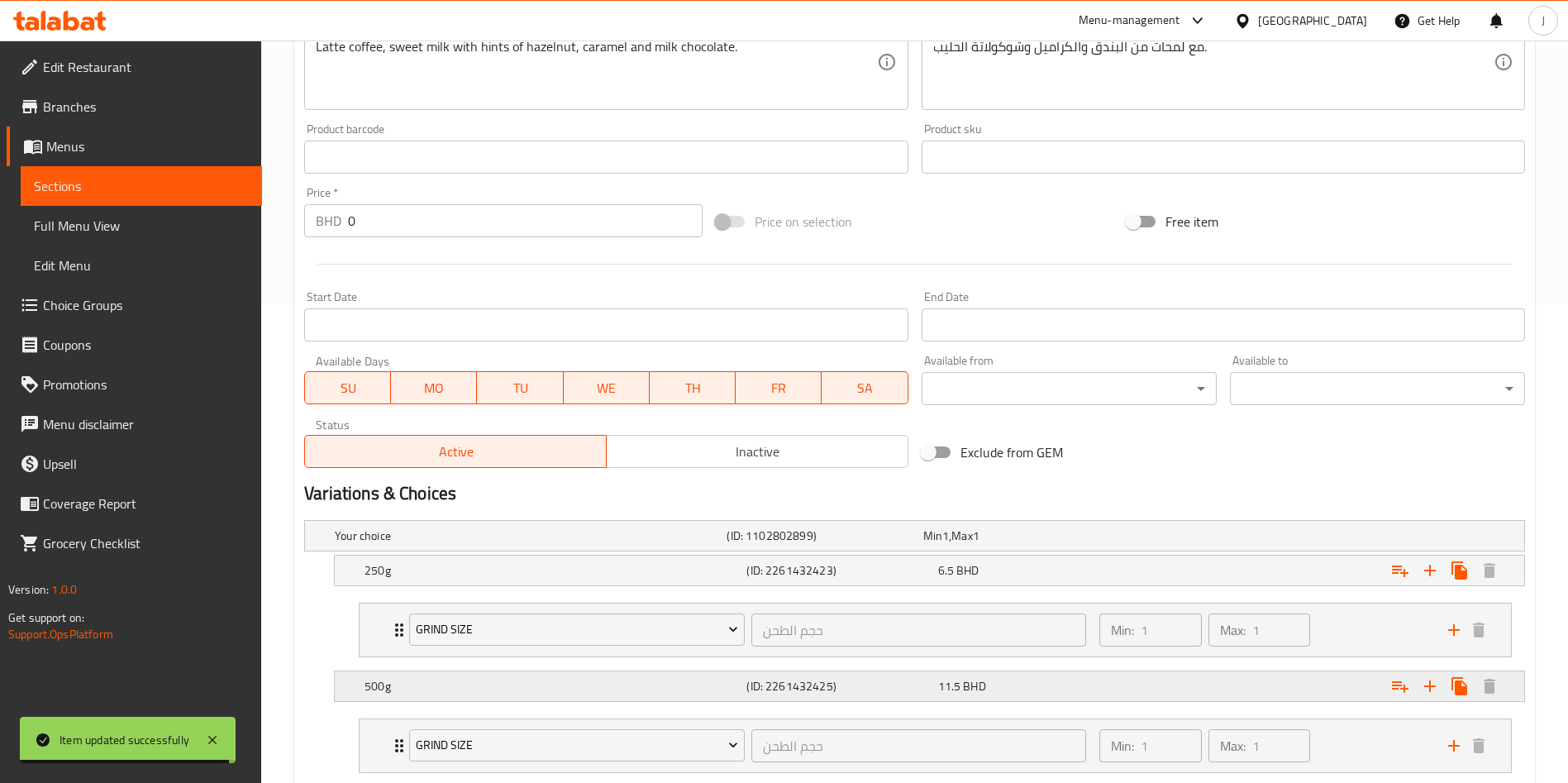
scroll to position [582, 0]
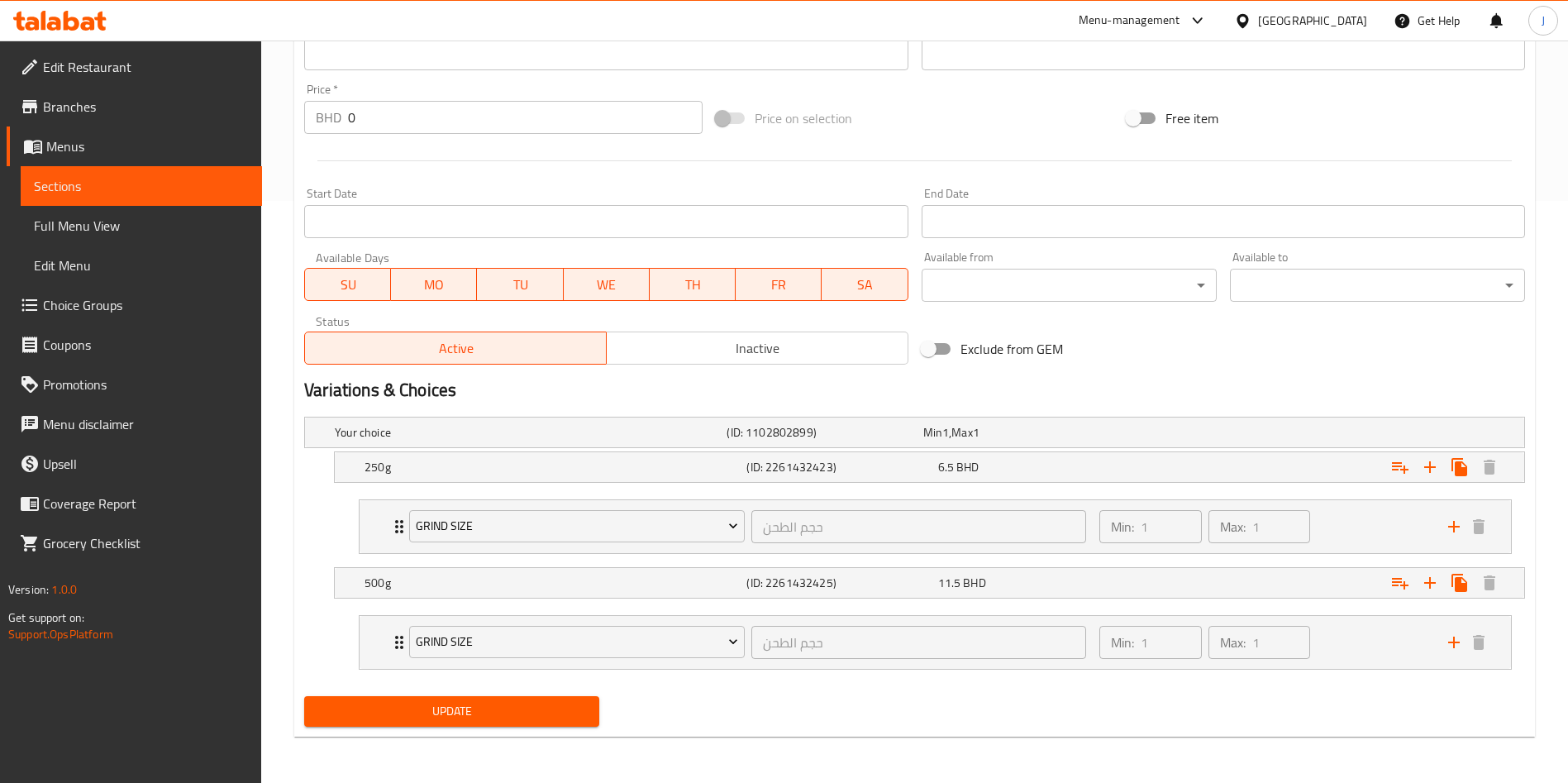
click at [94, 180] on span "Sections" at bounding box center [141, 186] width 215 height 19
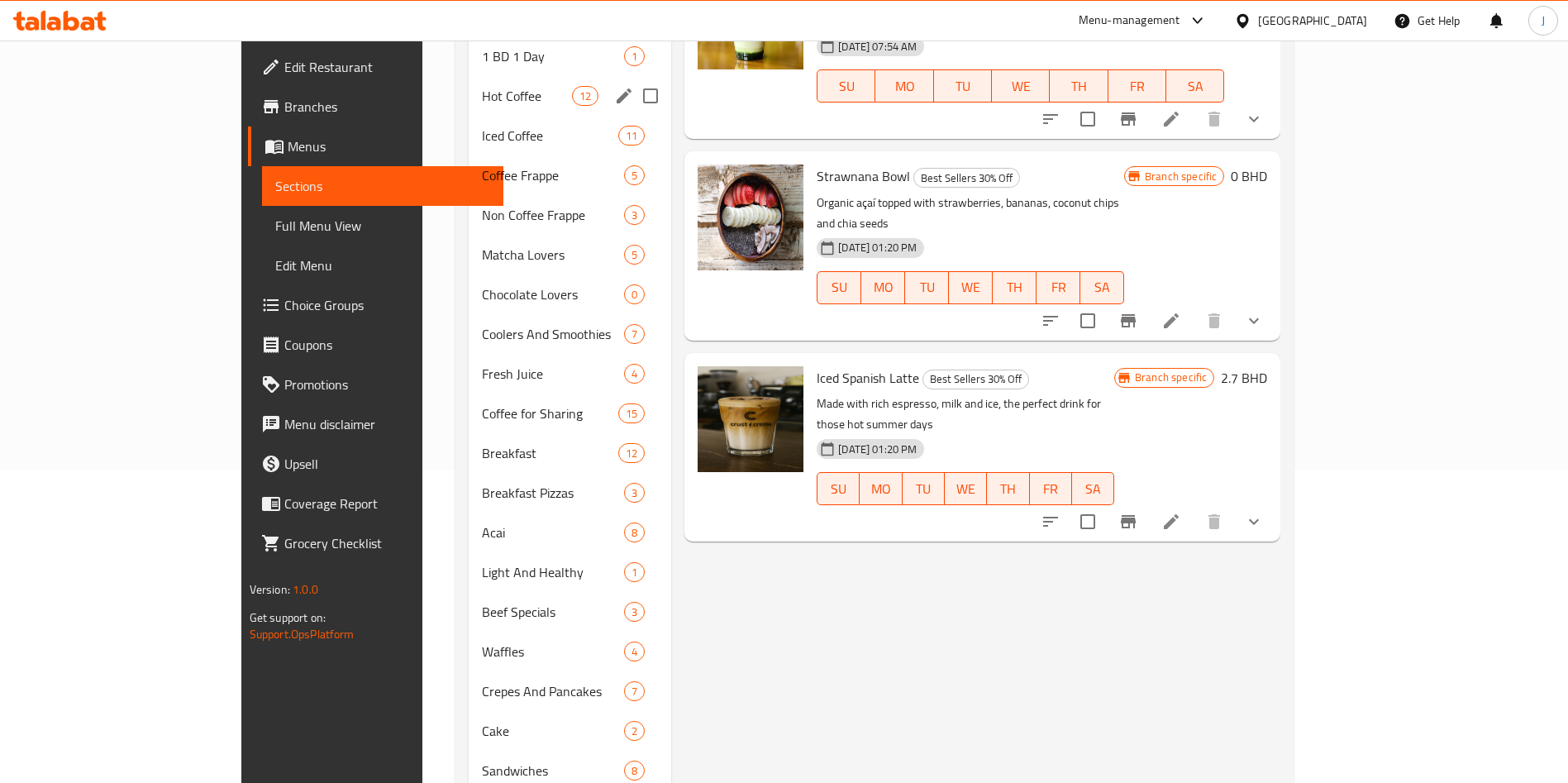
scroll to position [230, 0]
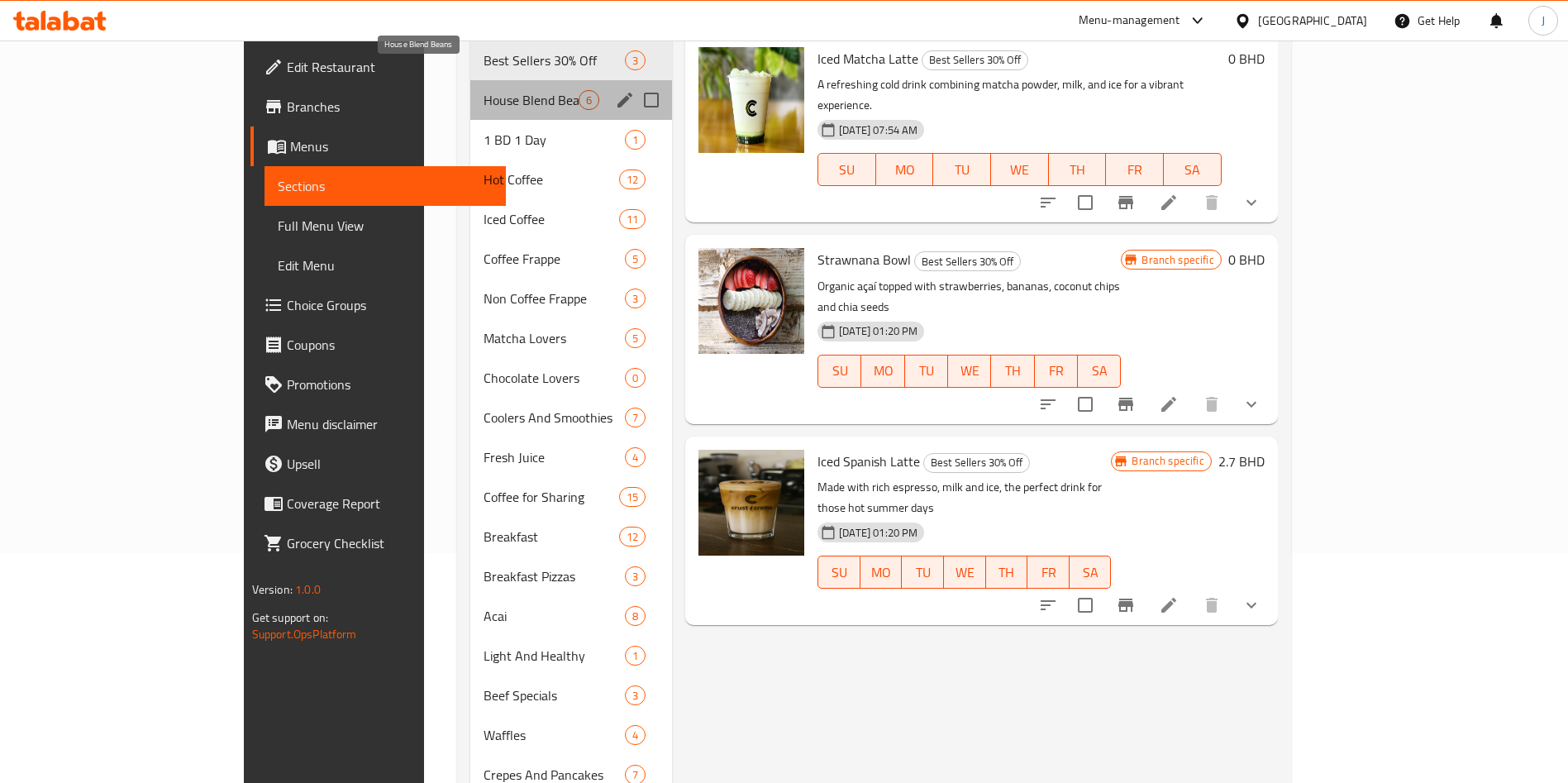
click at [484, 90] on span "House Blend Beans" at bounding box center [531, 100] width 95 height 19
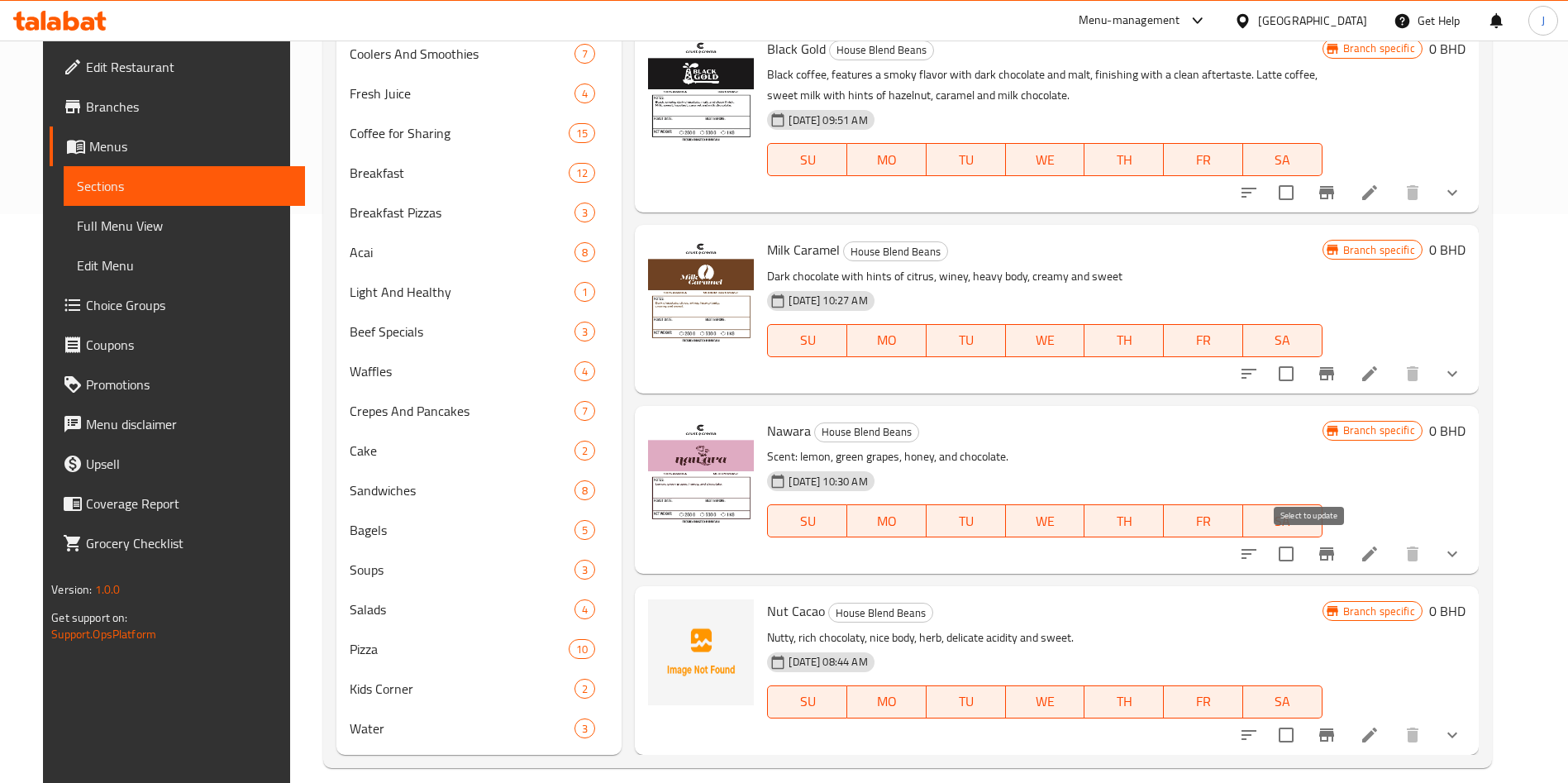
scroll to position [579, 0]
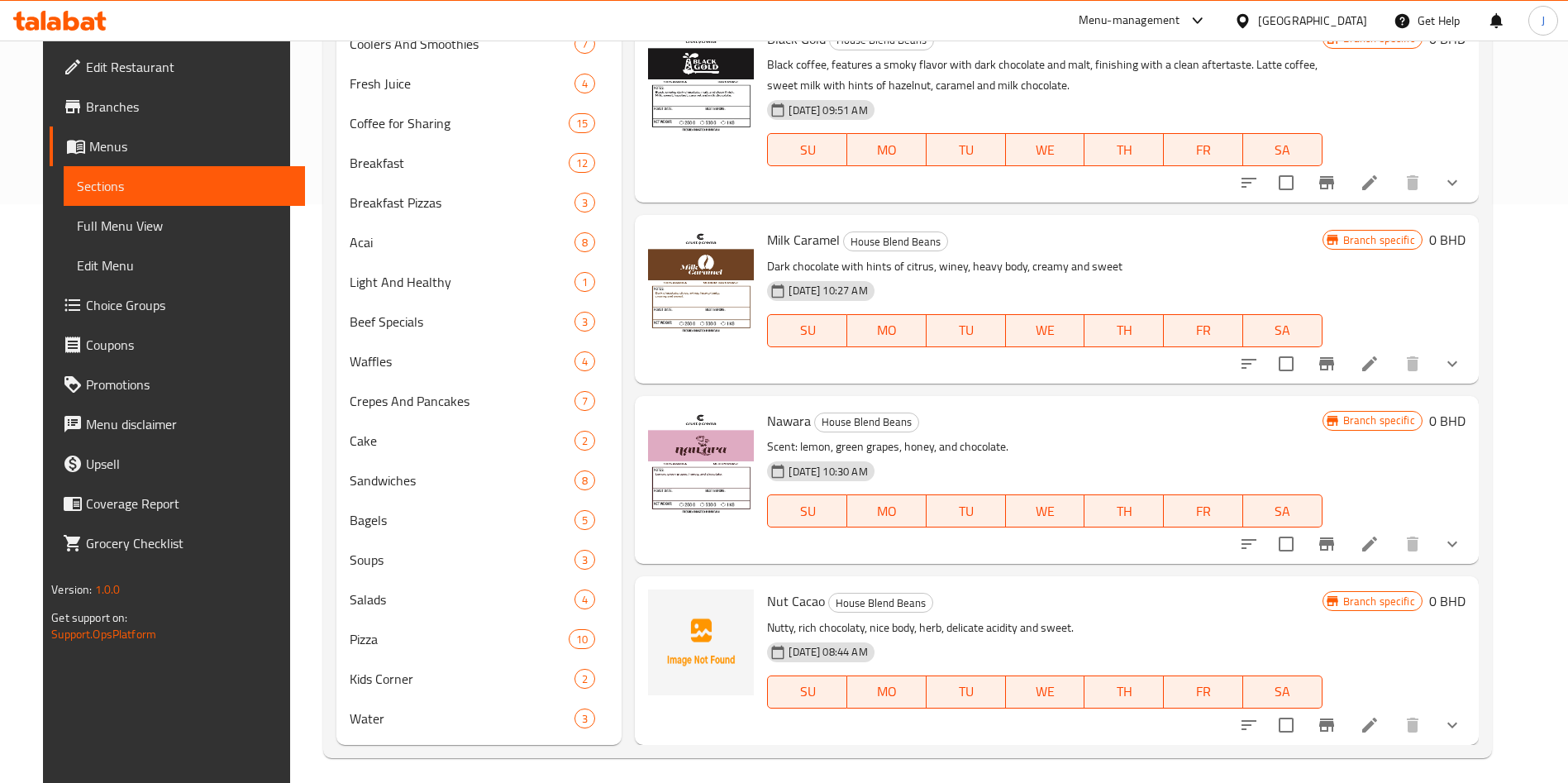
click at [1393, 352] on li at bounding box center [1370, 363] width 47 height 30
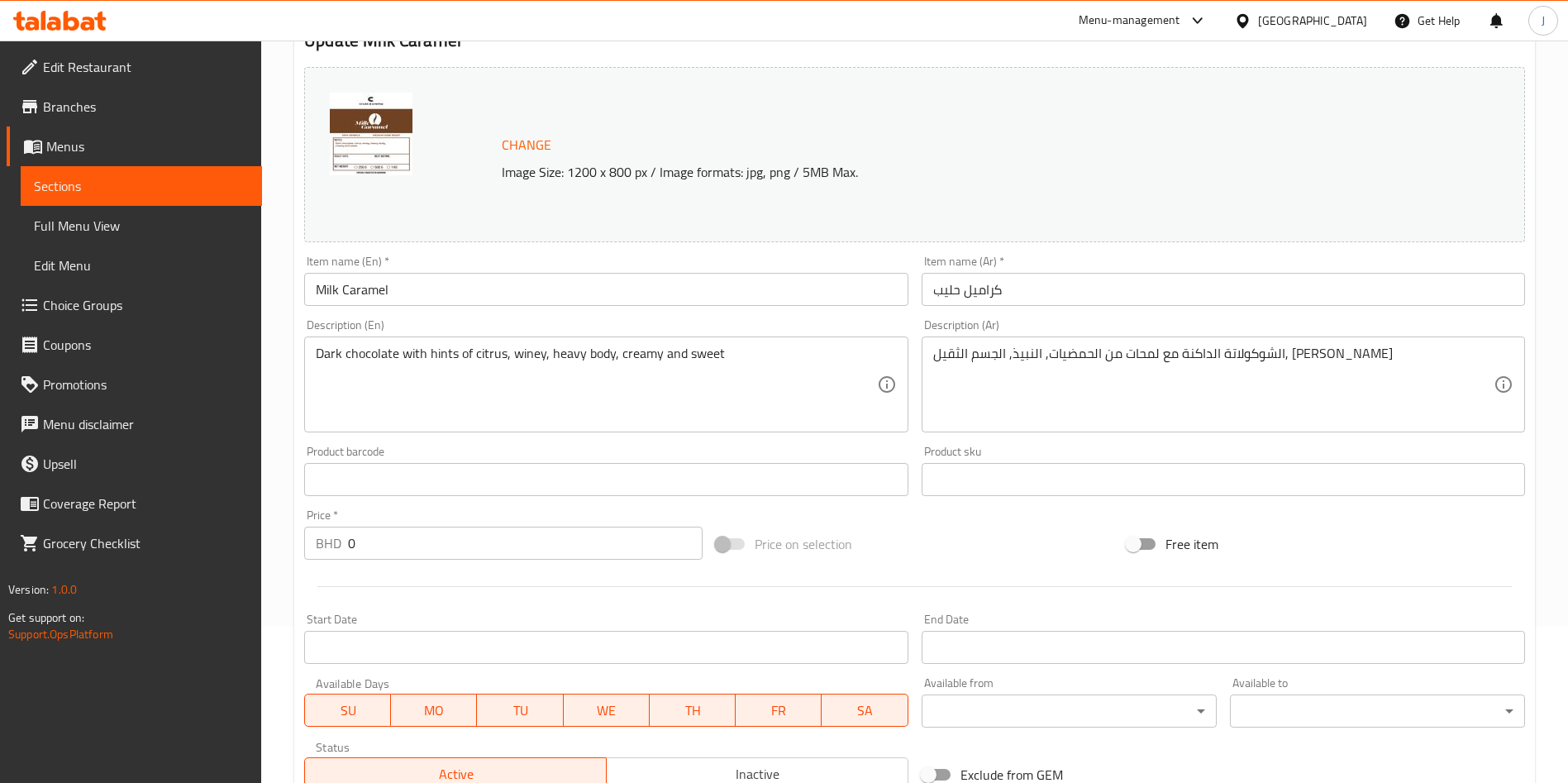
scroll to position [582, 0]
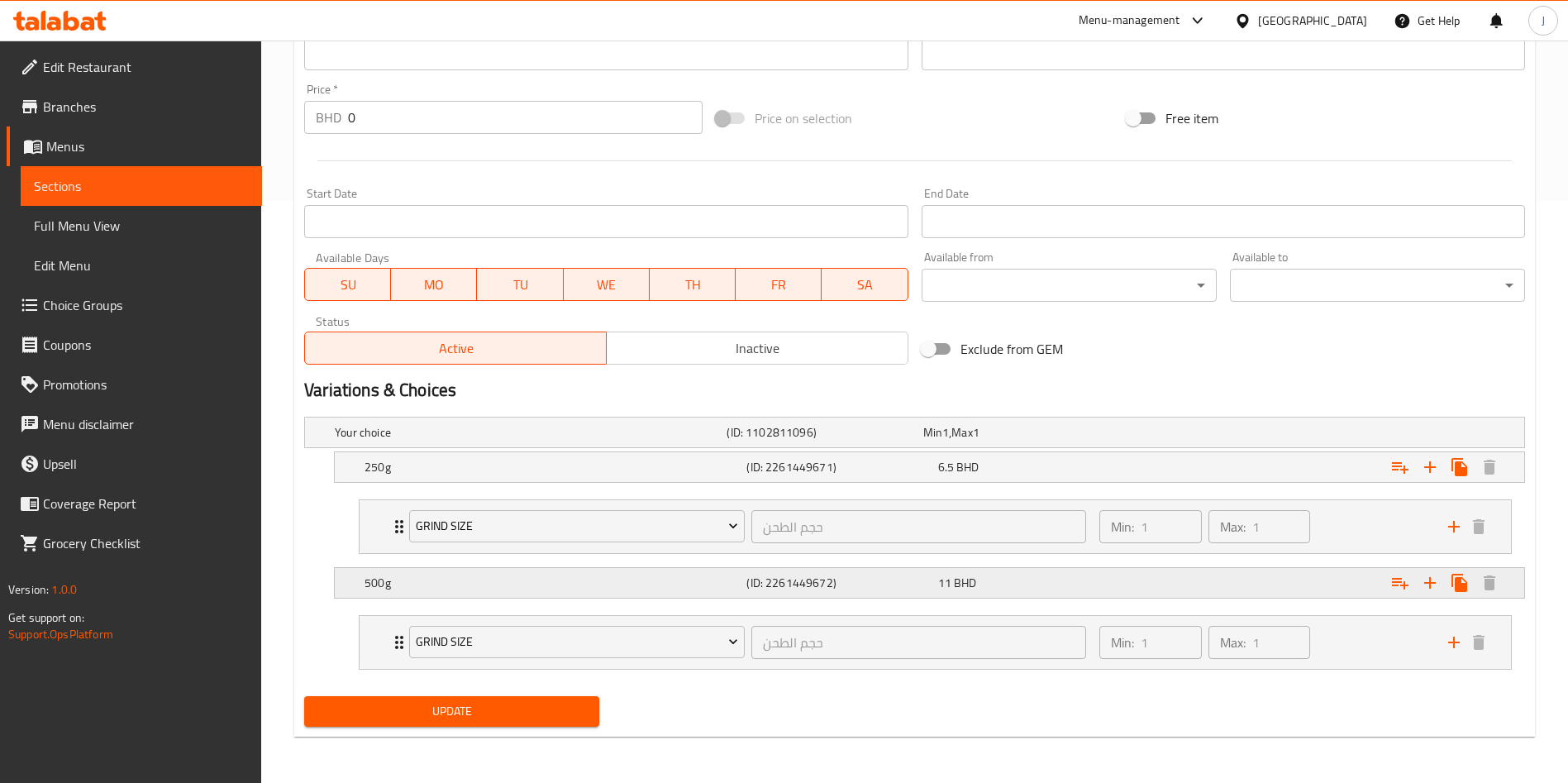
click at [458, 593] on div "500g" at bounding box center [552, 583] width 382 height 23
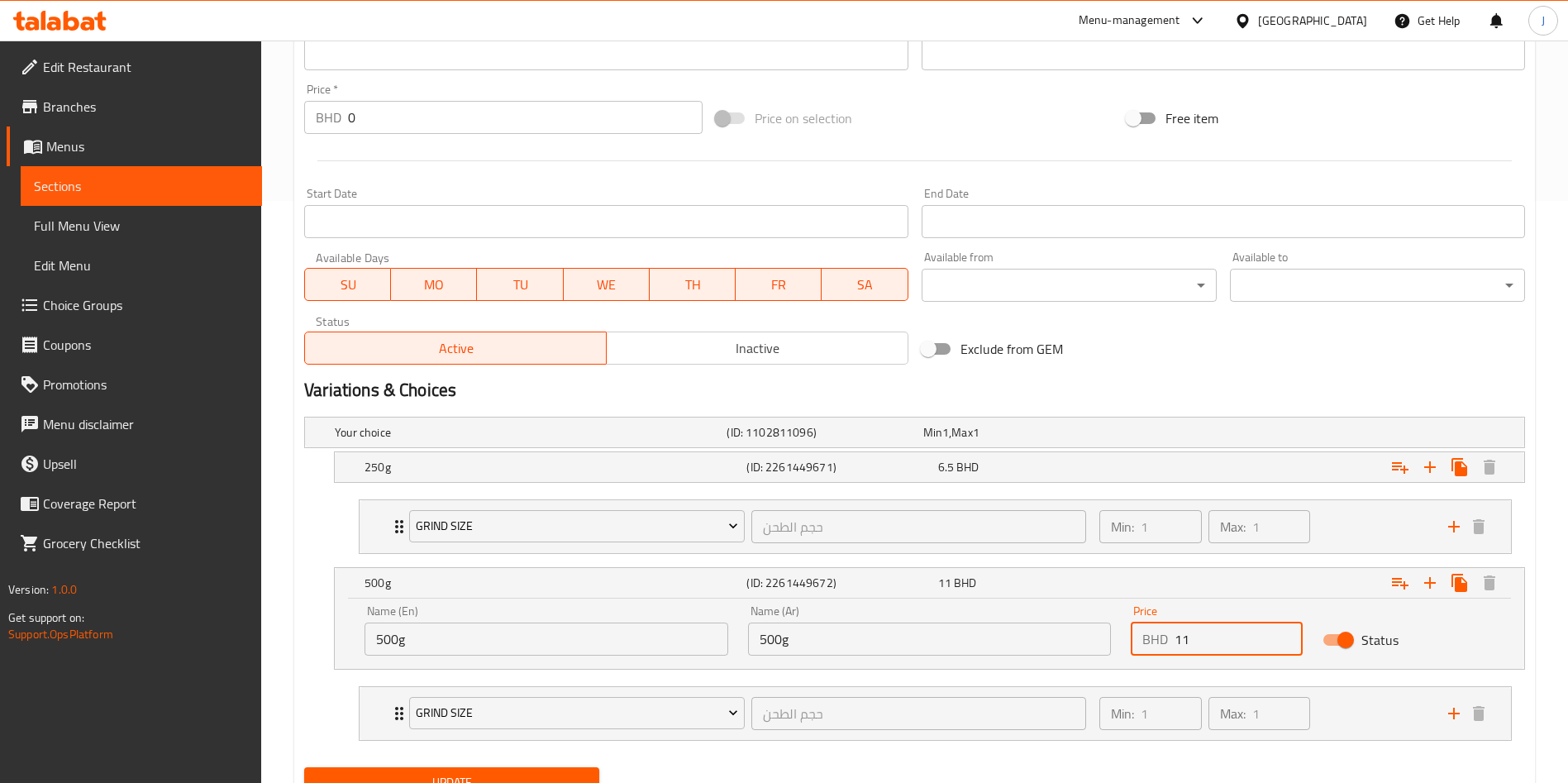
drag, startPoint x: 1235, startPoint y: 641, endPoint x: 1108, endPoint y: 640, distance: 127.0
click at [1108, 640] on div "Name (En) 500g Name (En) Name (Ar) 500g Name (Ar) Price BHD 11 Price Status" at bounding box center [930, 630] width 1150 height 70
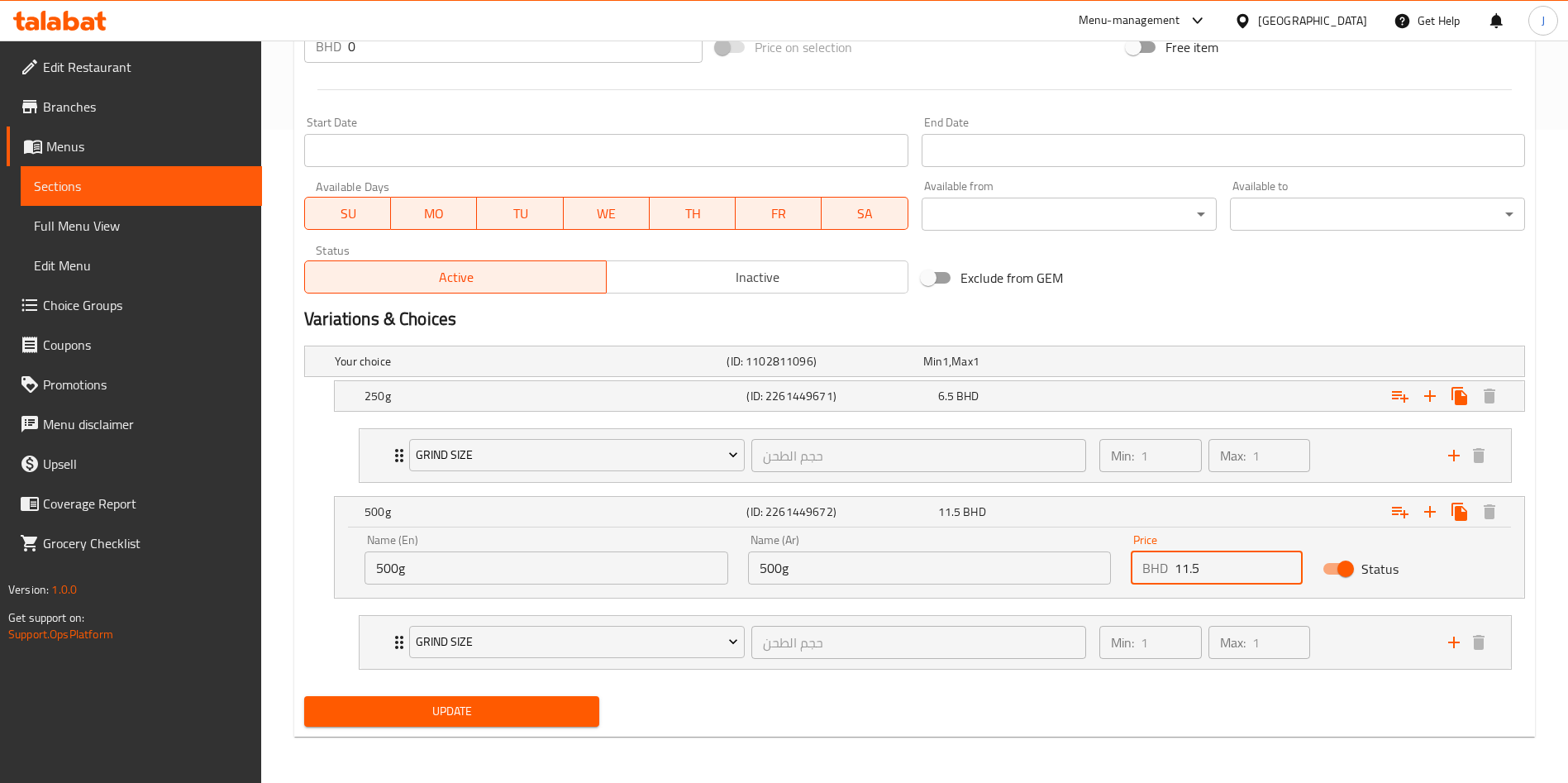
type input "11.5"
click at [463, 701] on span "Update" at bounding box center [452, 711] width 269 height 20
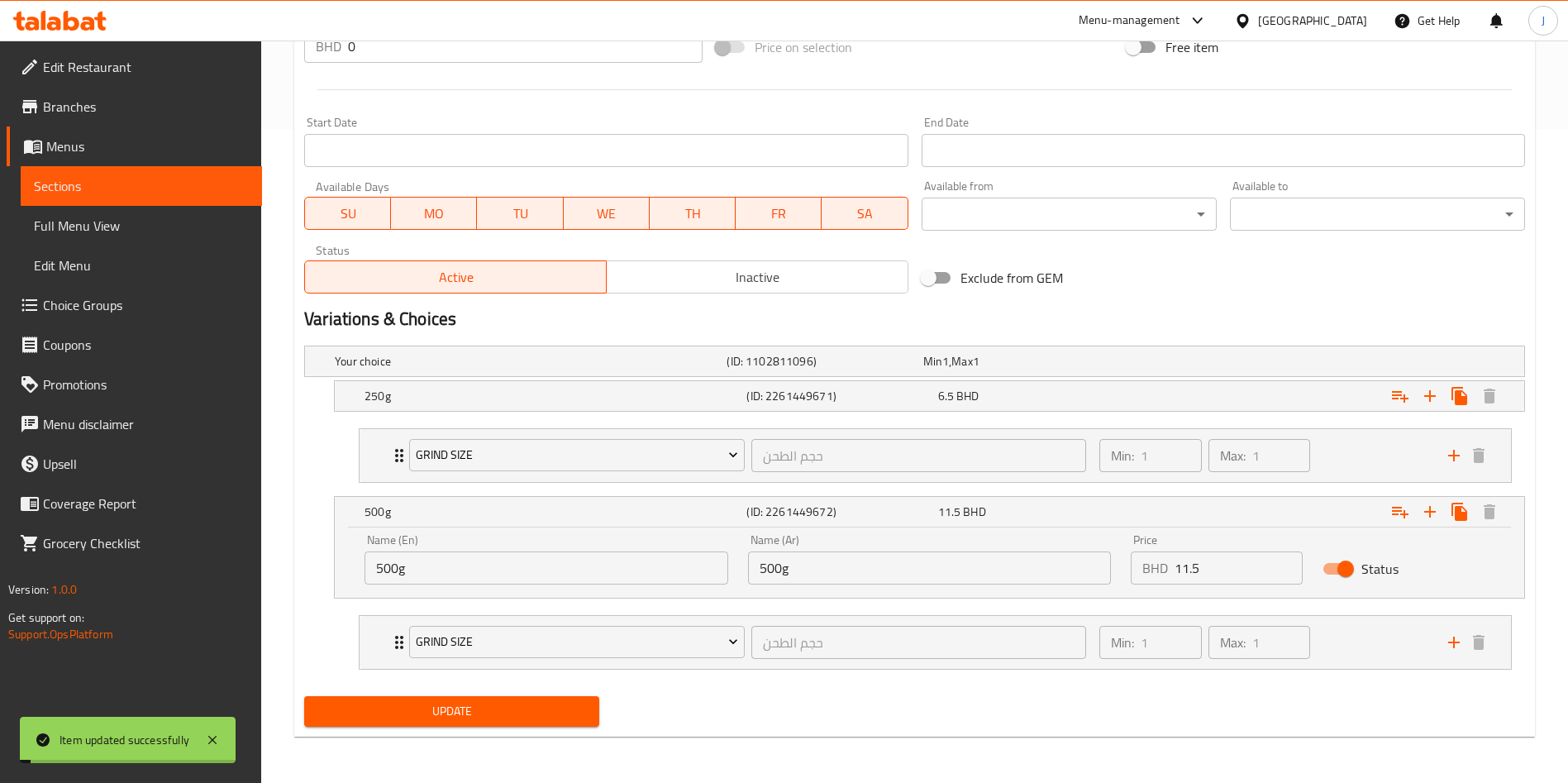
click at [98, 192] on span "Sections" at bounding box center [141, 186] width 215 height 19
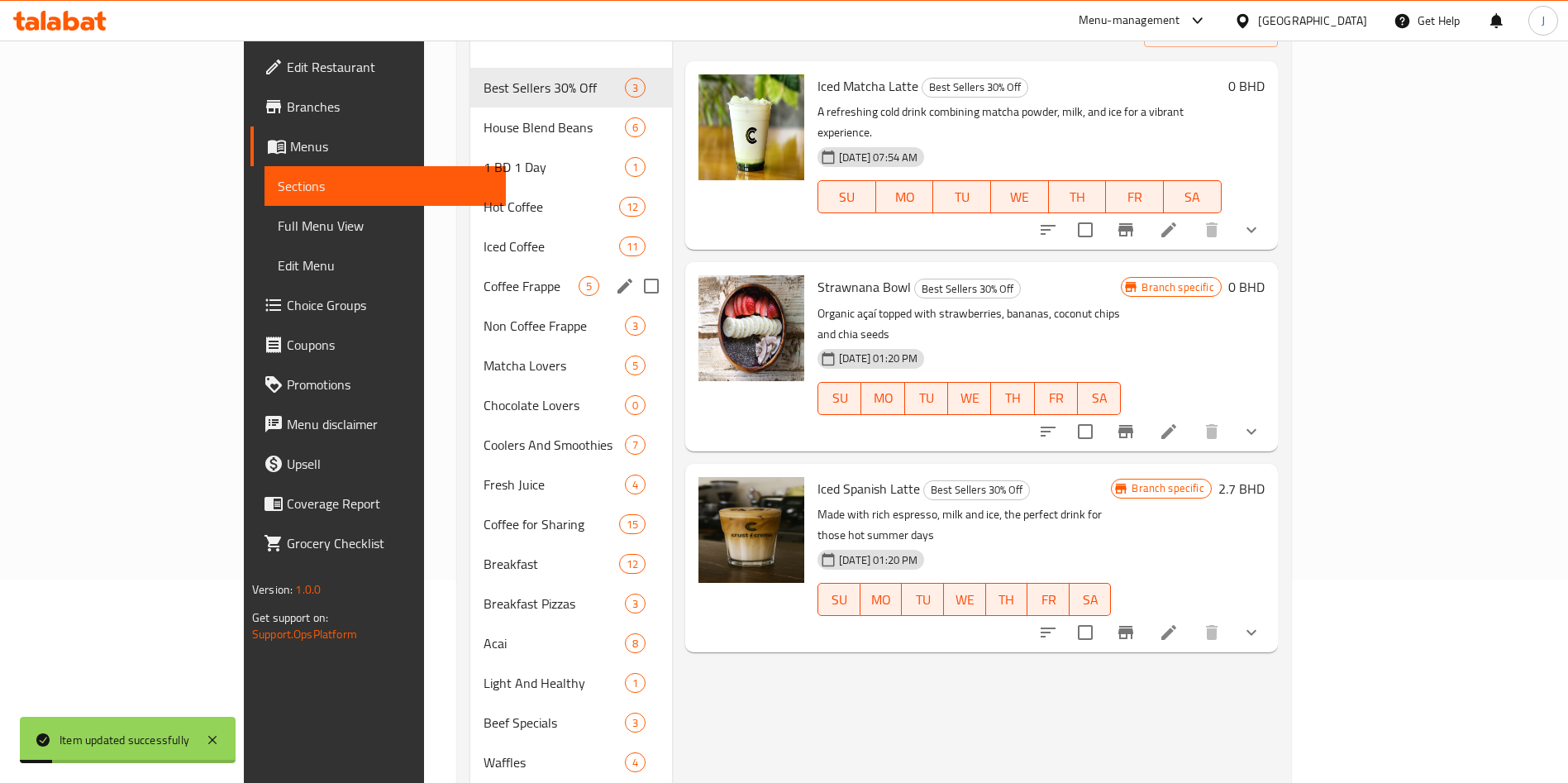
scroll to position [187, 0]
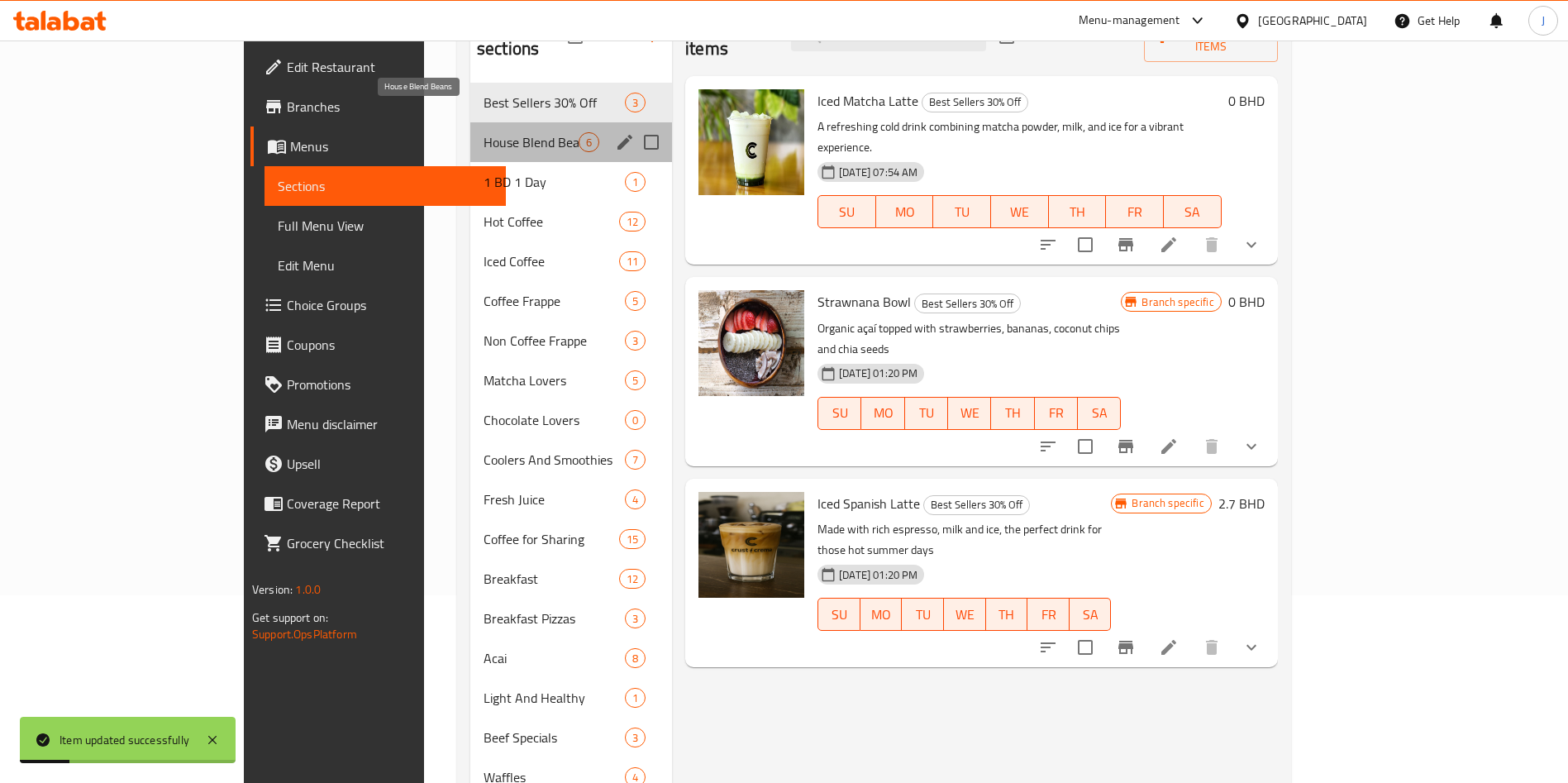
click at [484, 132] on span "House Blend Beans" at bounding box center [531, 142] width 95 height 19
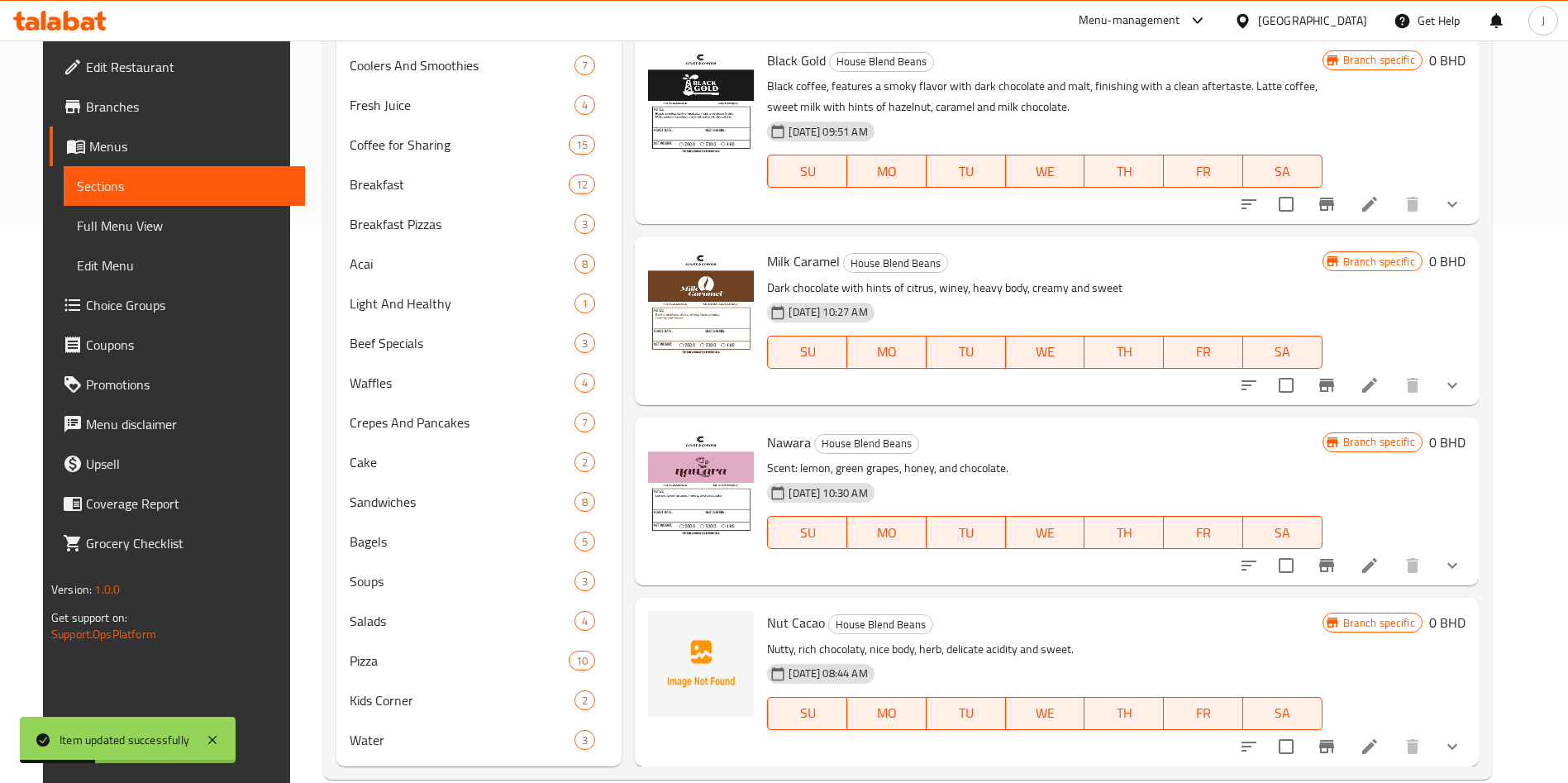
scroll to position [587, 0]
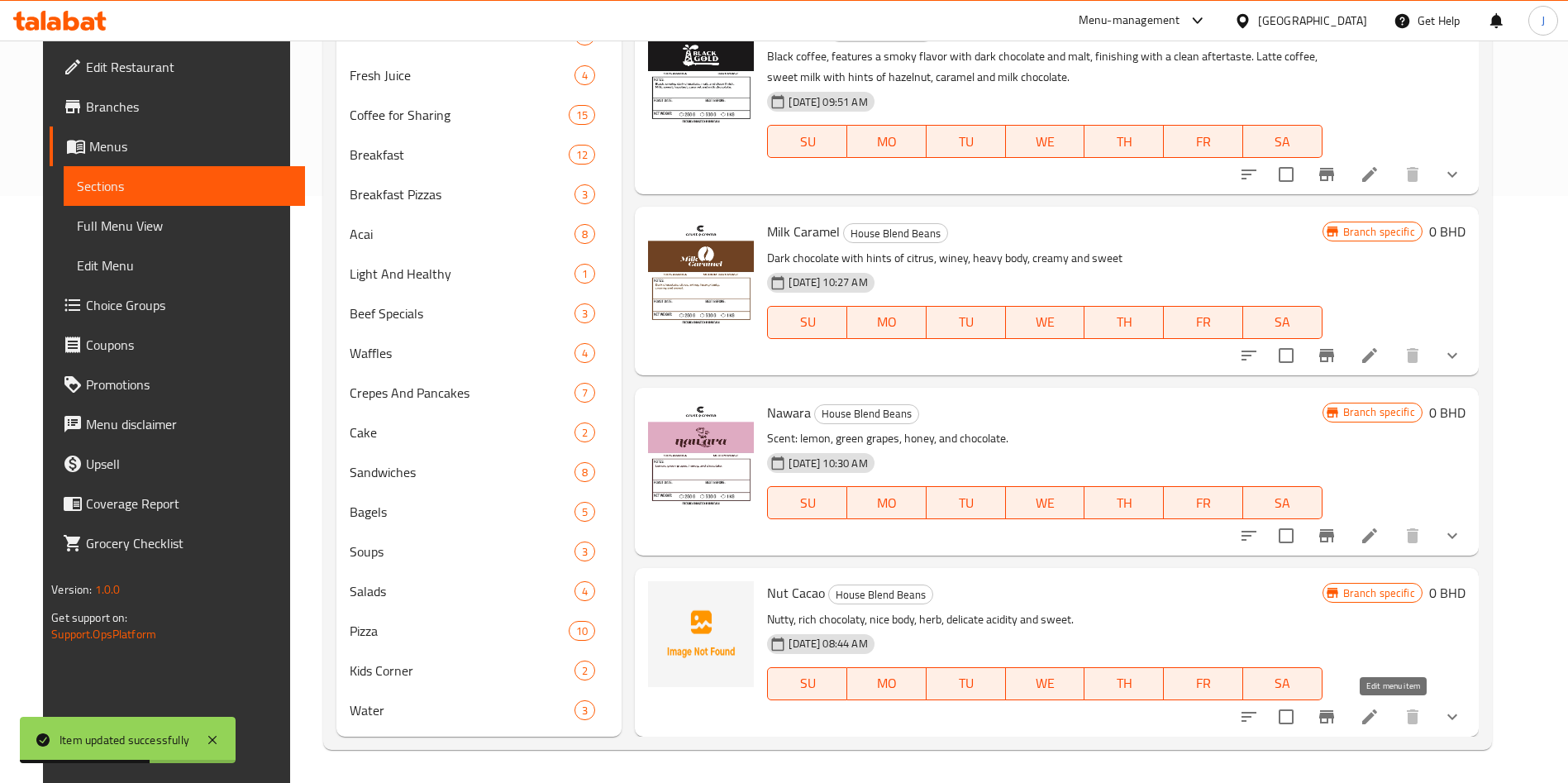
click at [1378, 719] on icon at bounding box center [1370, 716] width 15 height 15
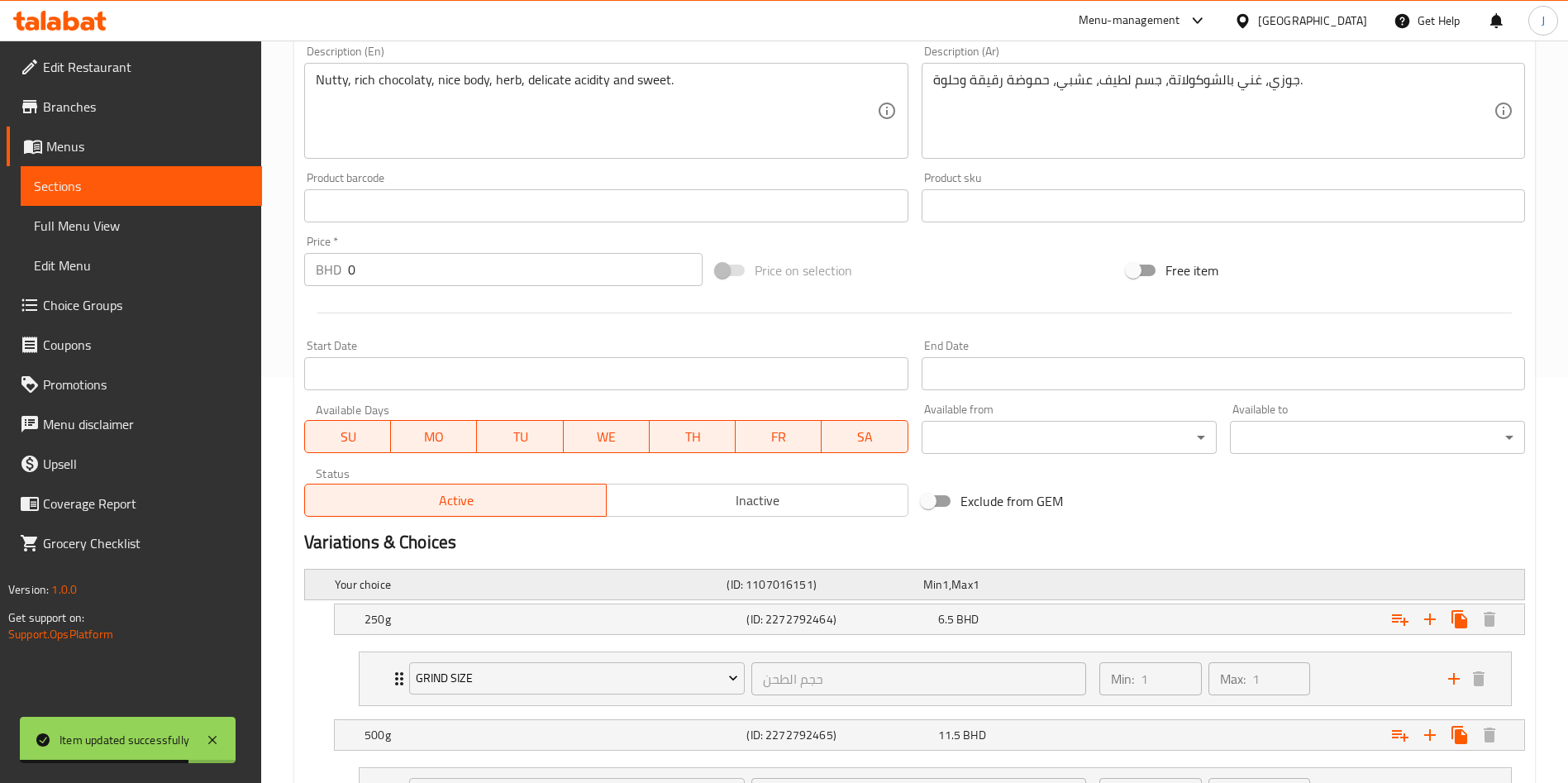
scroll to position [558, 0]
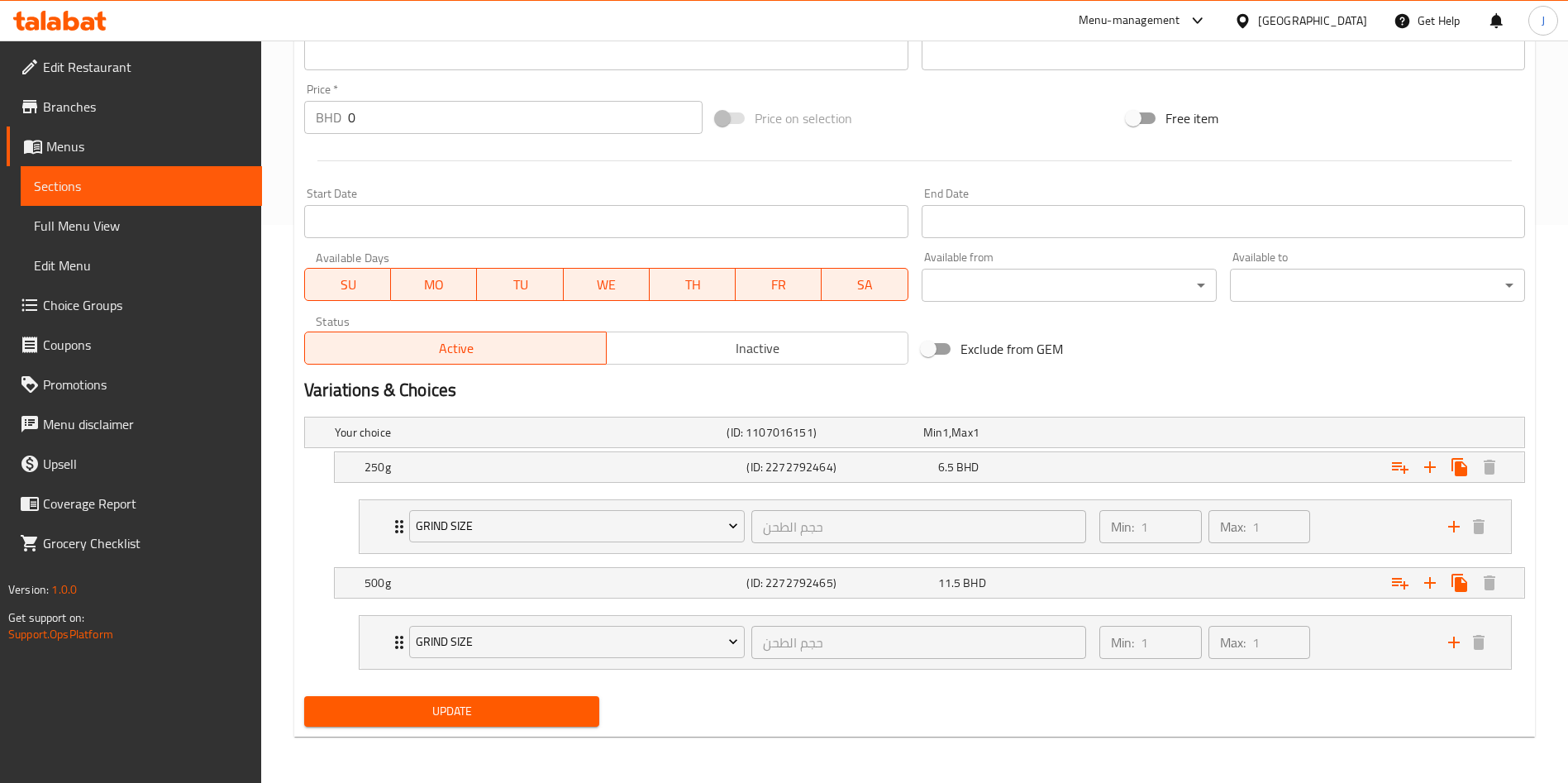
click at [102, 263] on span "Edit Menu" at bounding box center [141, 265] width 215 height 19
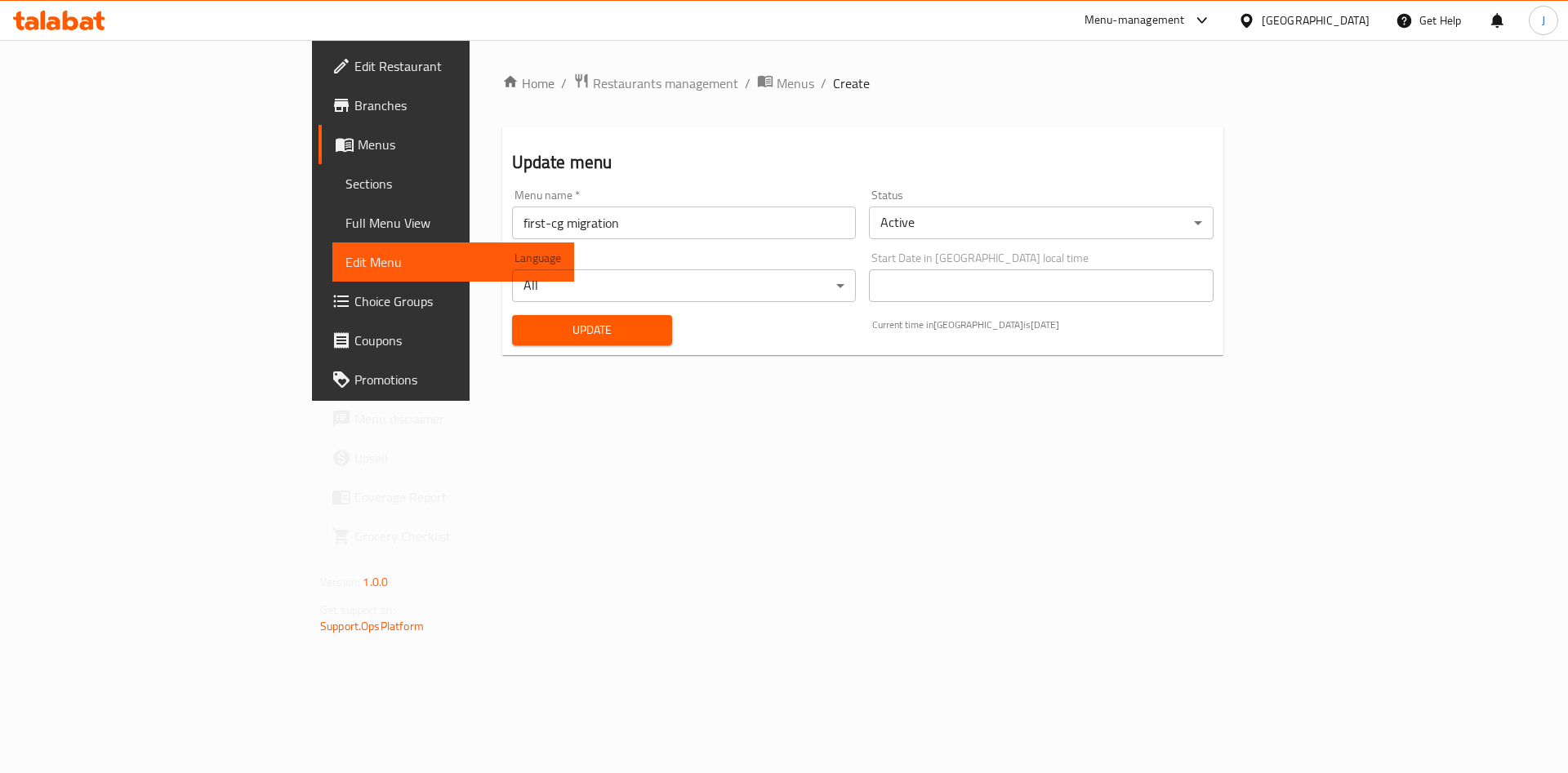
click at [525, 330] on span "Update" at bounding box center [592, 330] width 134 height 20
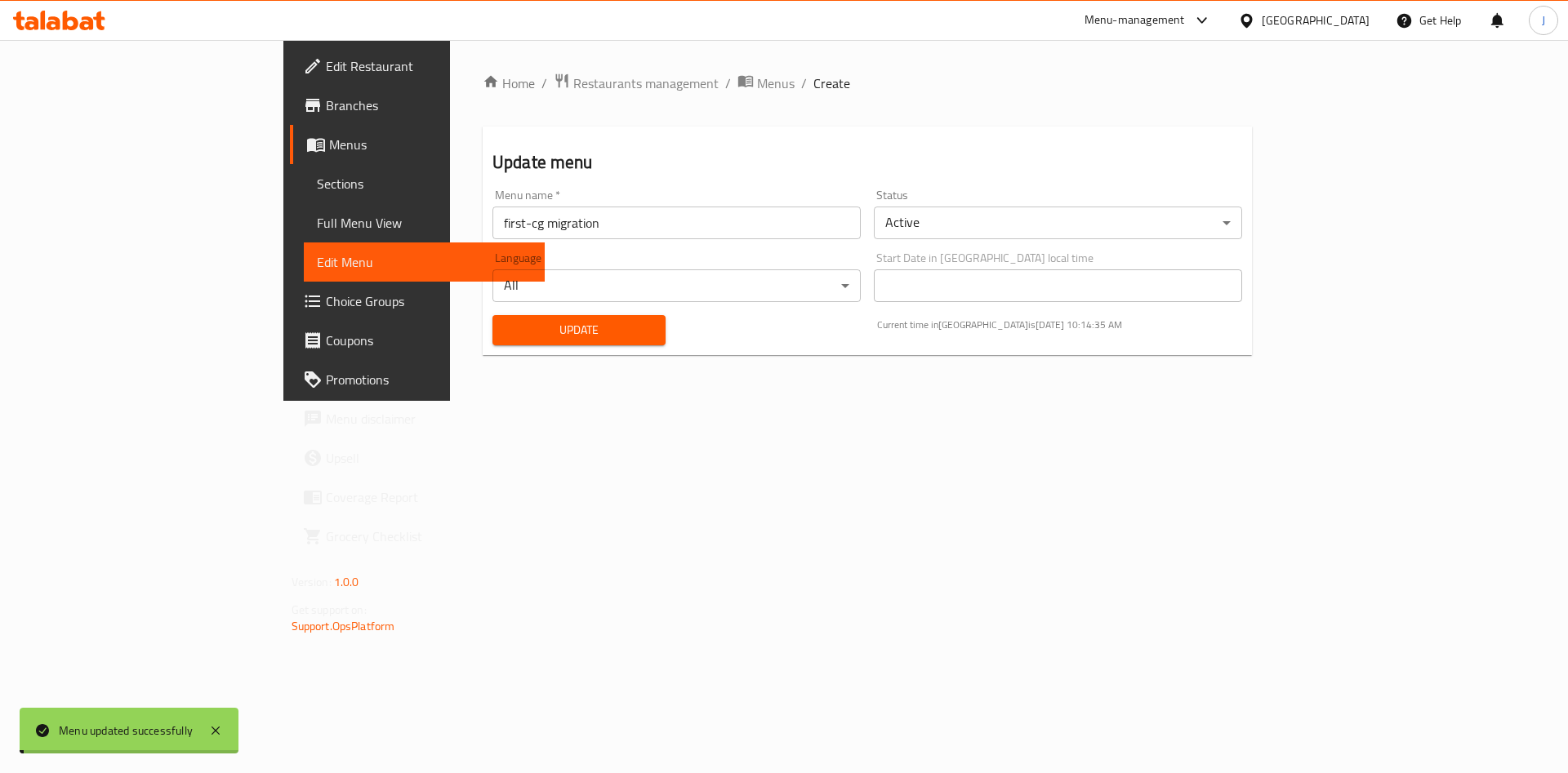
click at [506, 330] on span "Update" at bounding box center [579, 330] width 147 height 20
click at [317, 175] on span "Sections" at bounding box center [424, 183] width 216 height 19
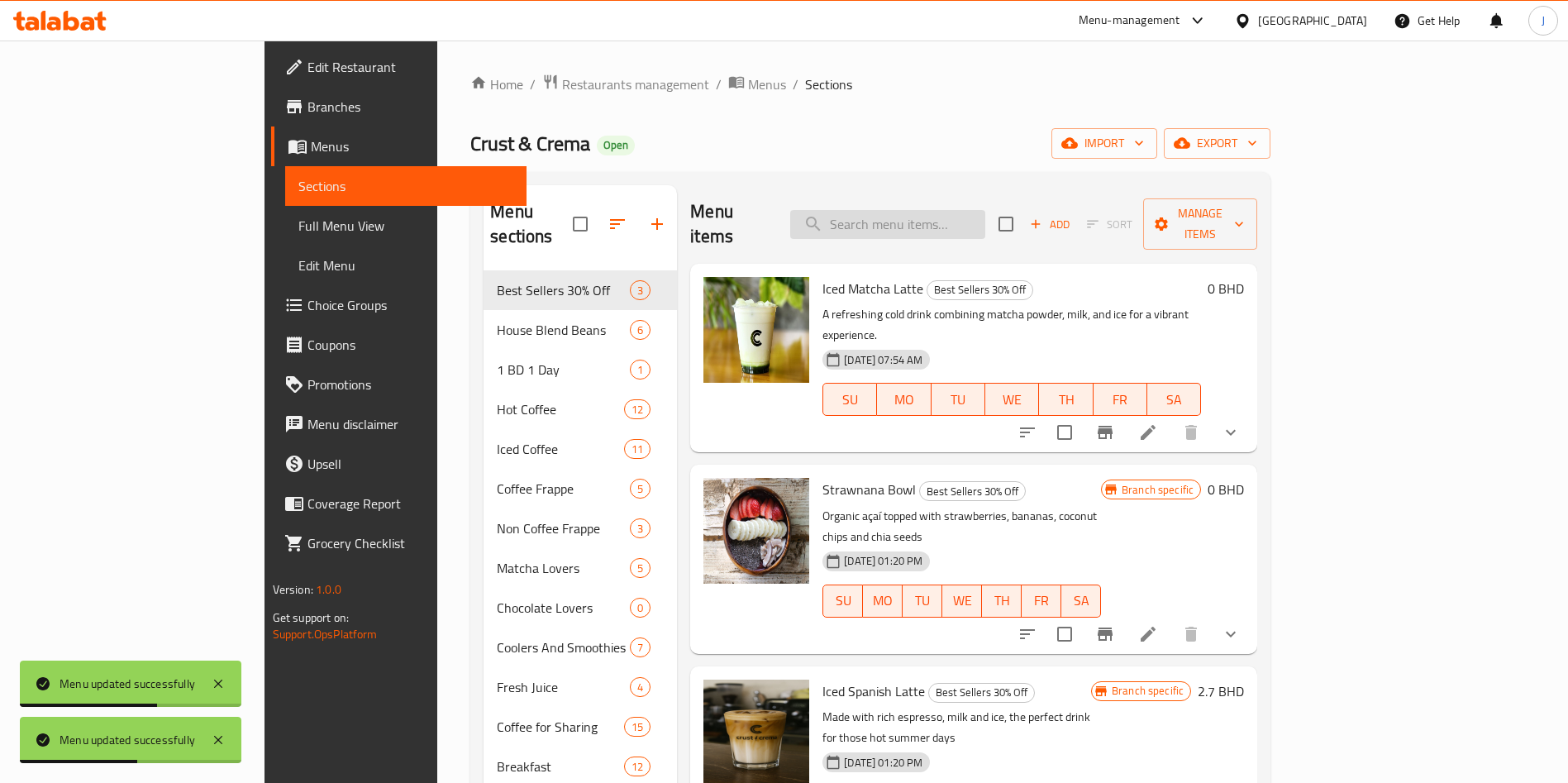
click at [952, 224] on input "search" at bounding box center [888, 224] width 195 height 29
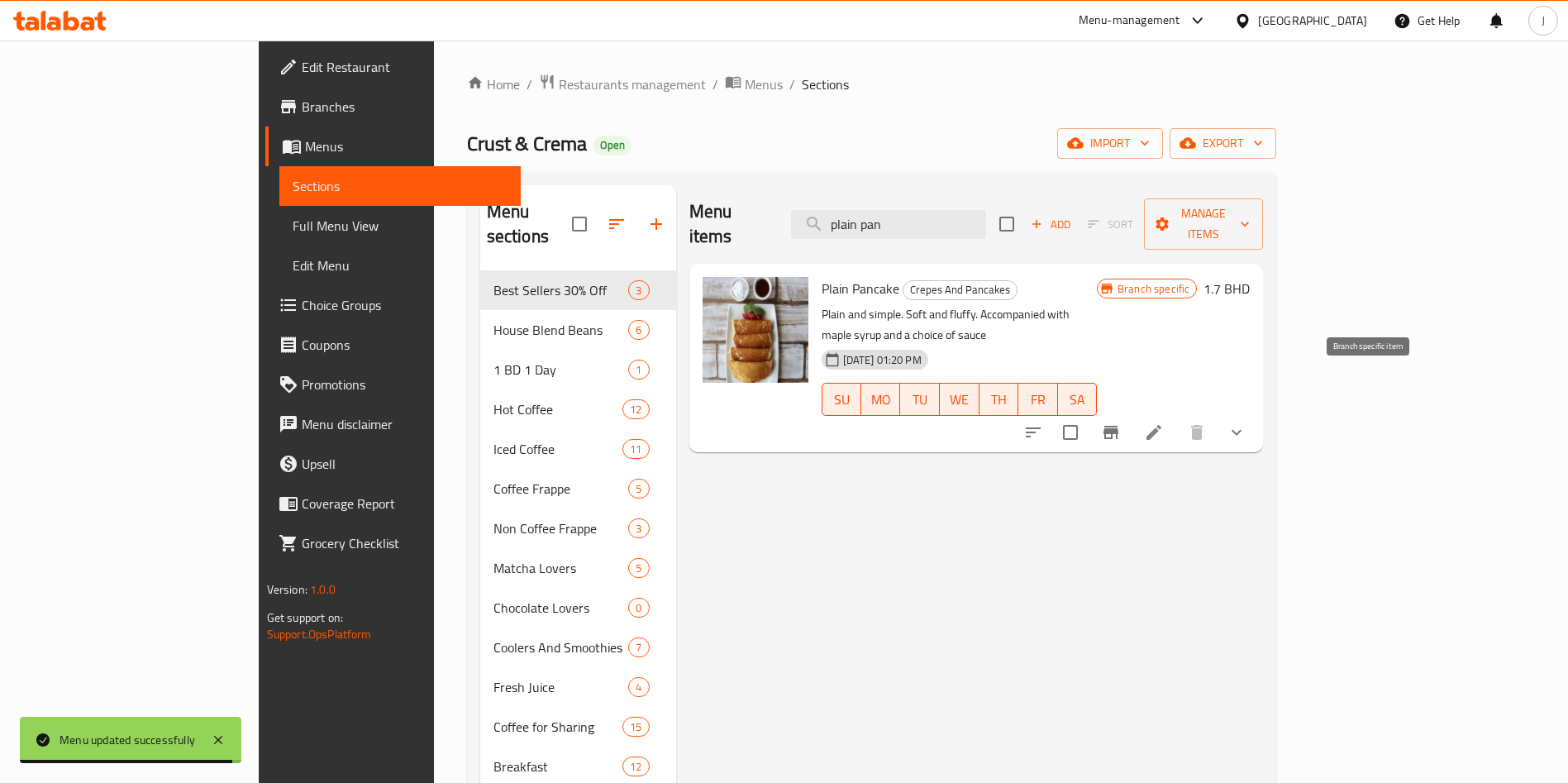
type input "plain pan"
click at [1121, 423] on icon "Branch-specific-item" at bounding box center [1111, 432] width 19 height 19
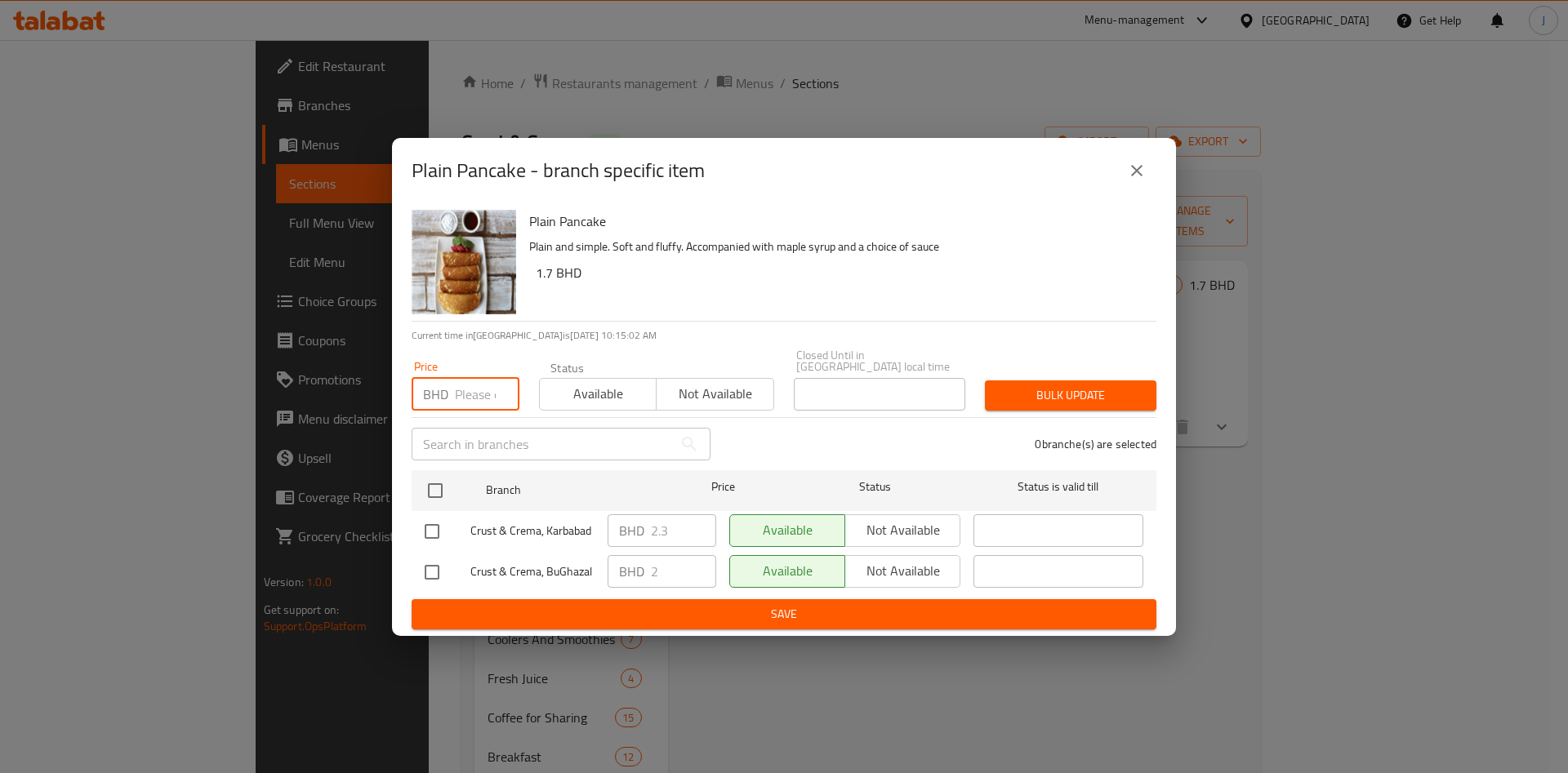
click at [487, 380] on input "number" at bounding box center [487, 394] width 64 height 33
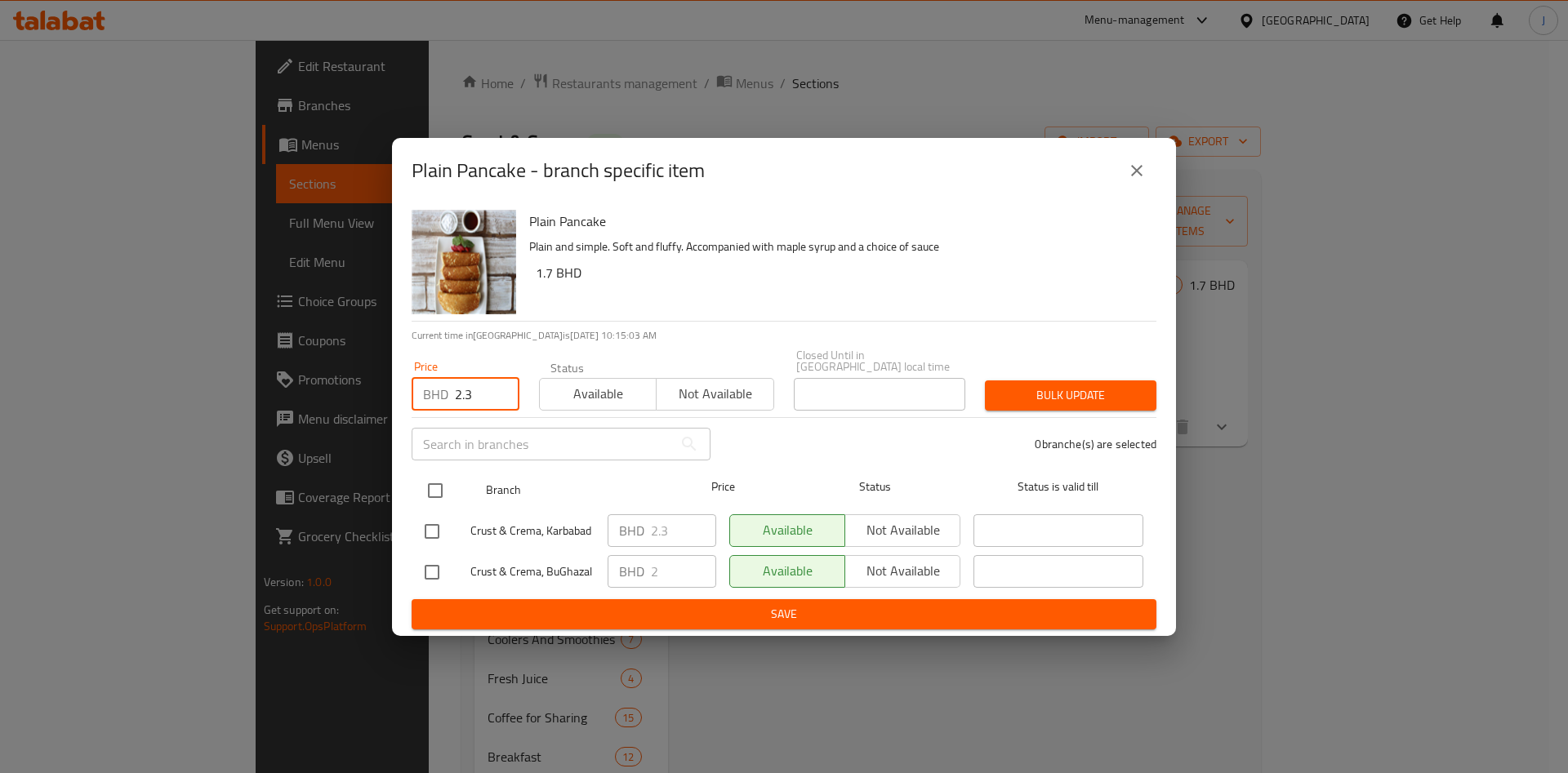
type input "2.3"
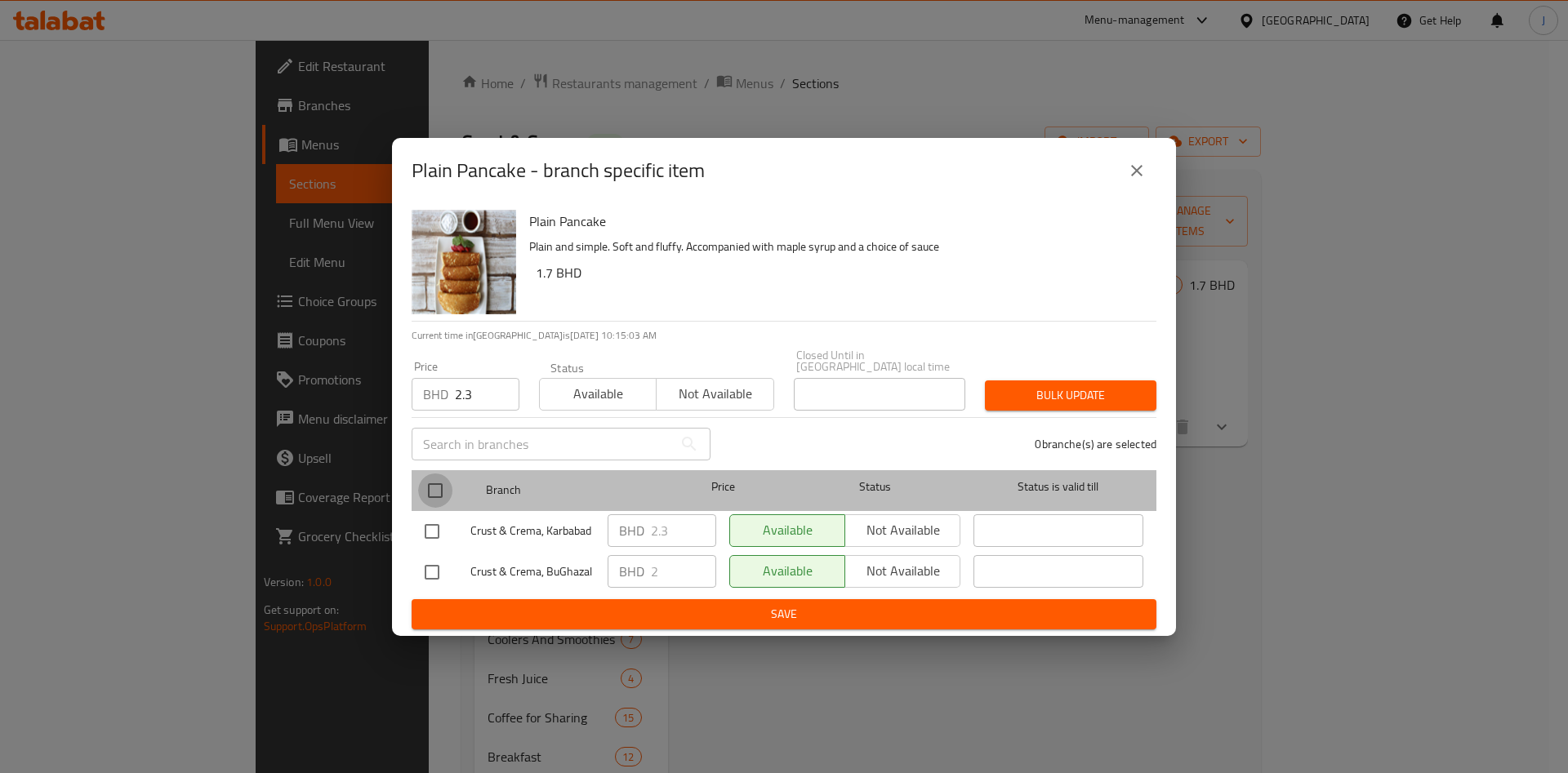
drag, startPoint x: 430, startPoint y: 484, endPoint x: 488, endPoint y: 480, distance: 58.1
click at [430, 482] on input "checkbox" at bounding box center [436, 491] width 35 height 35
checkbox input "true"
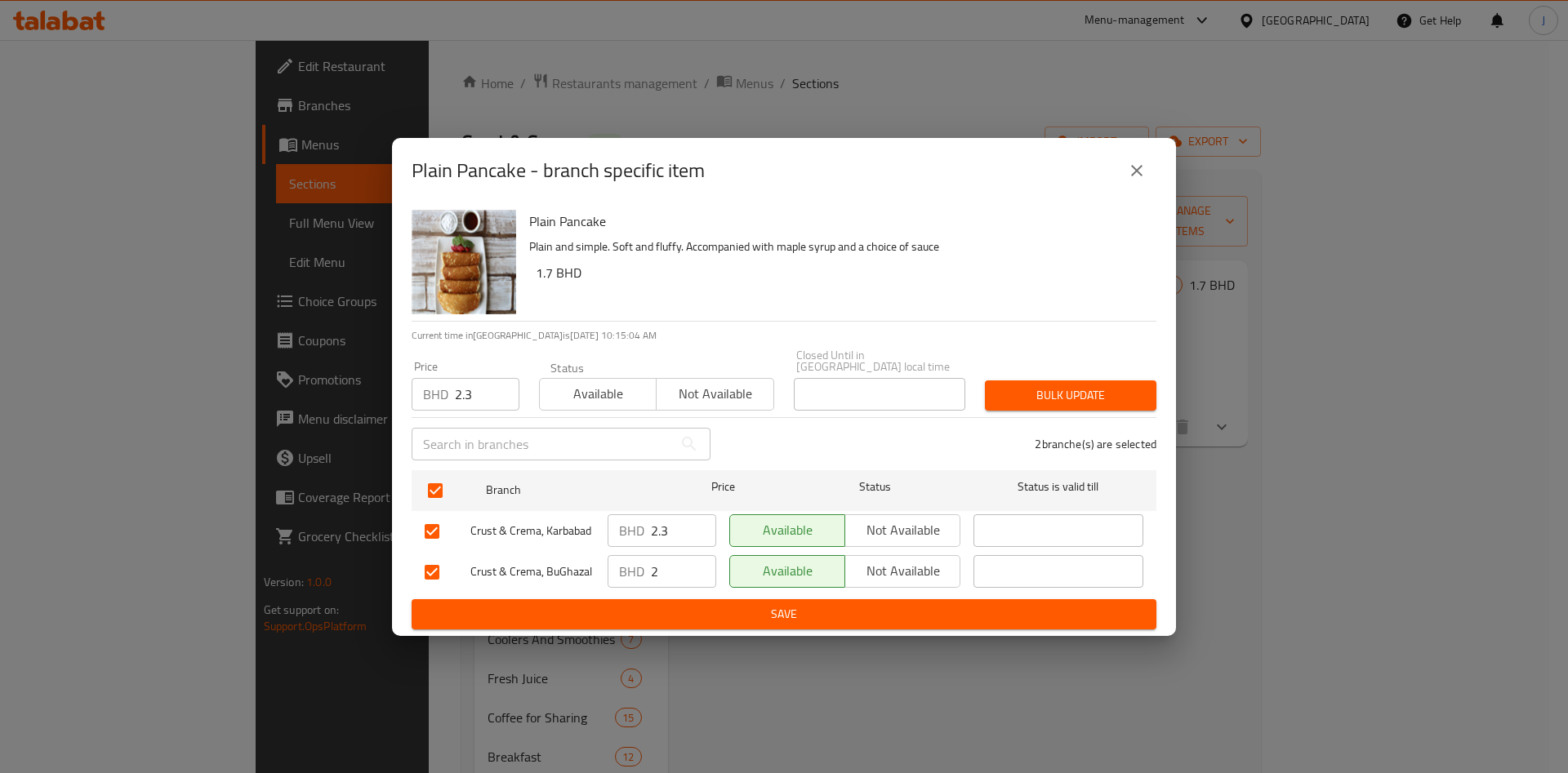
click at [1078, 395] on span "Bulk update" at bounding box center [1070, 395] width 145 height 20
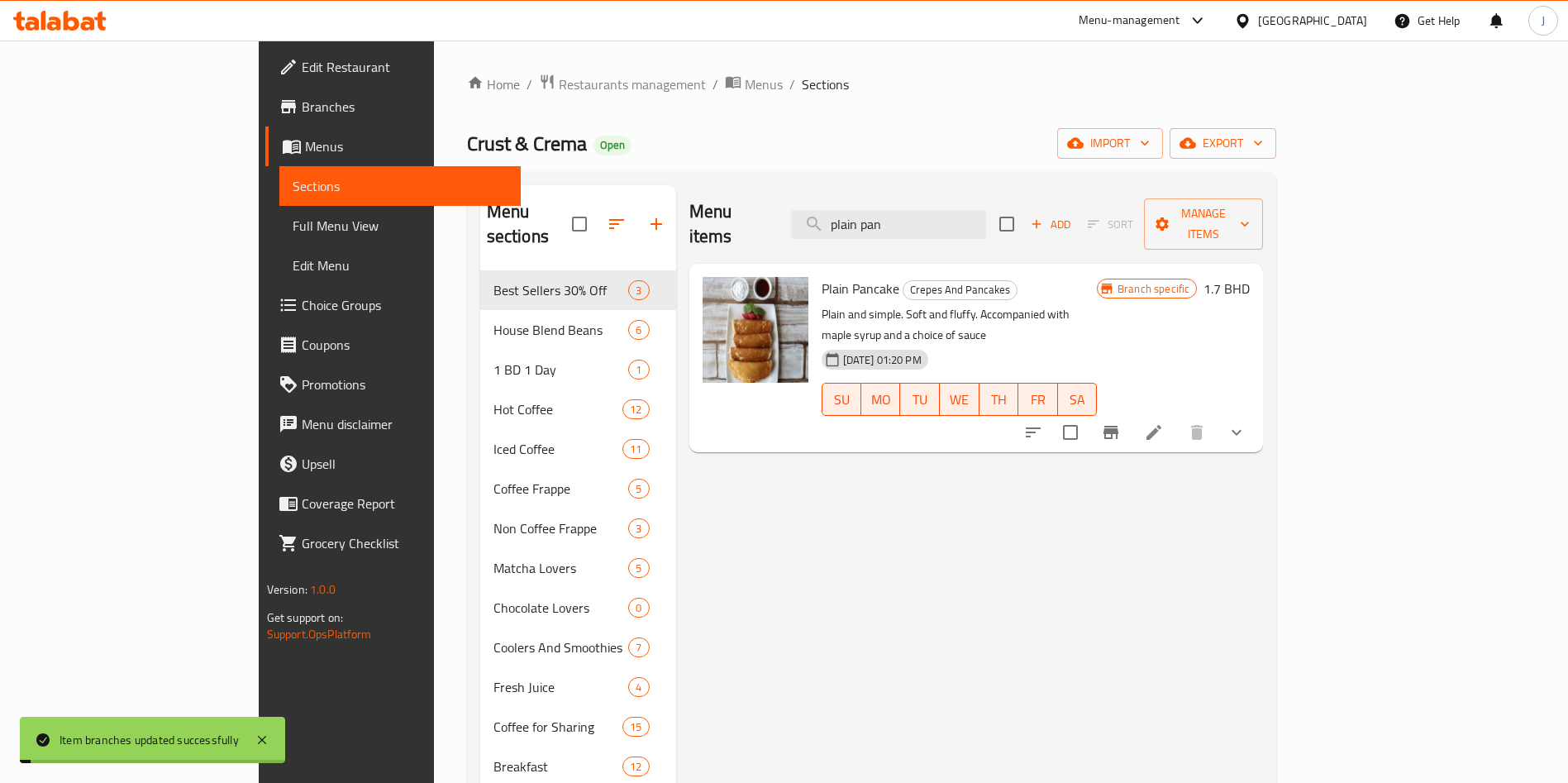
click at [292, 261] on span "Edit Menu" at bounding box center [399, 265] width 215 height 19
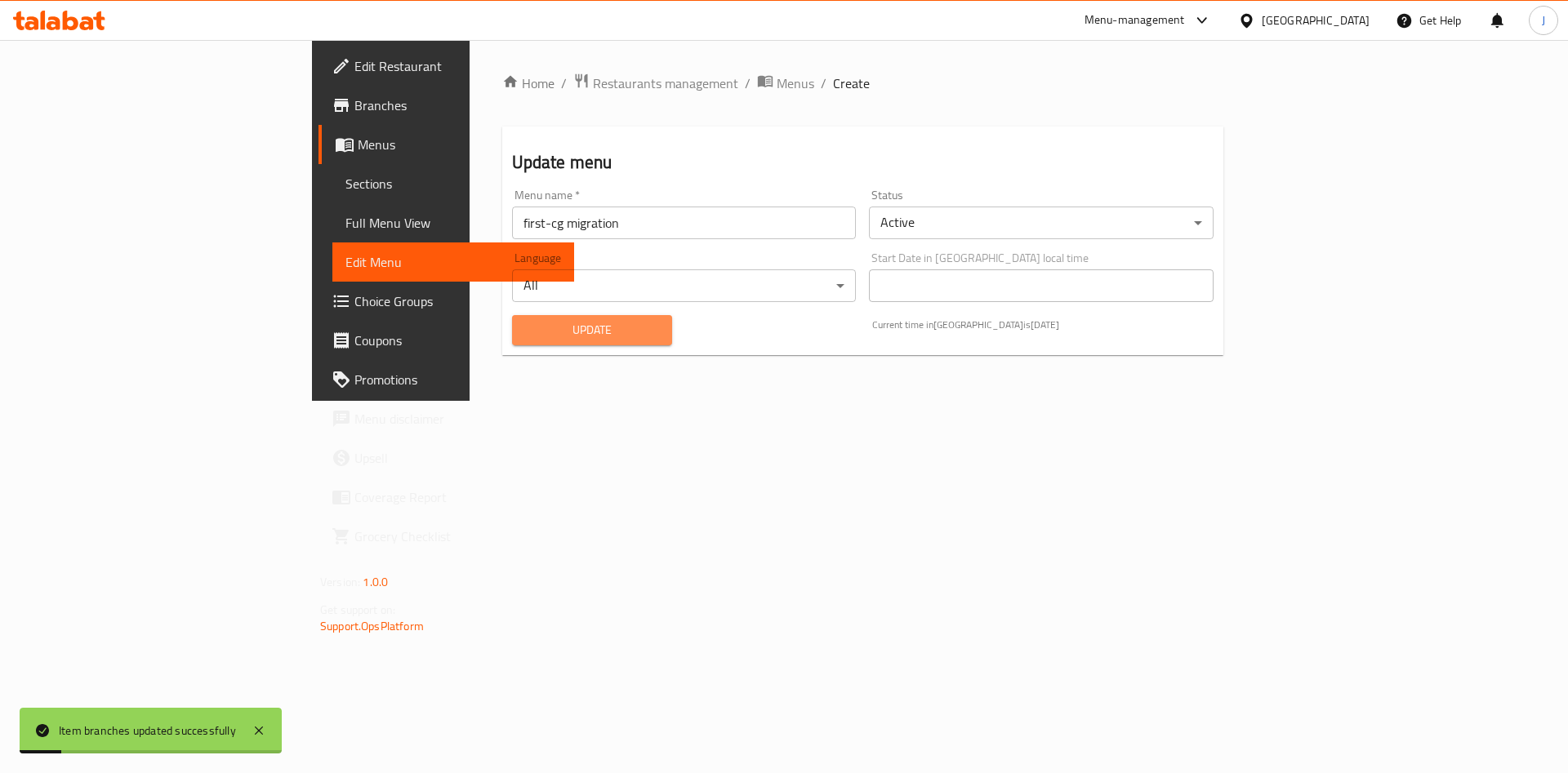
click at [525, 340] on span "Update" at bounding box center [592, 330] width 134 height 20
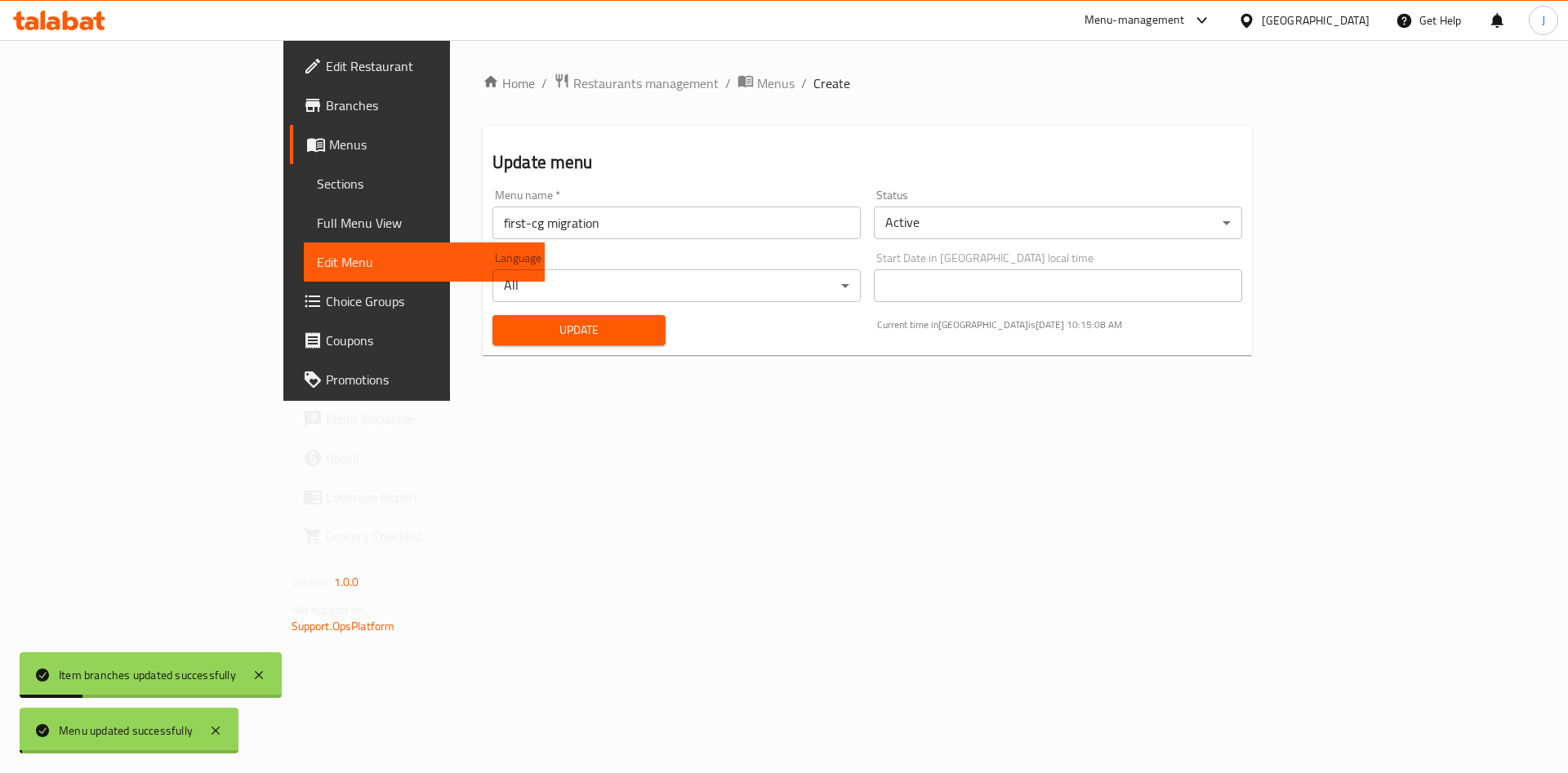
click at [317, 182] on span "Sections" at bounding box center [424, 183] width 216 height 19
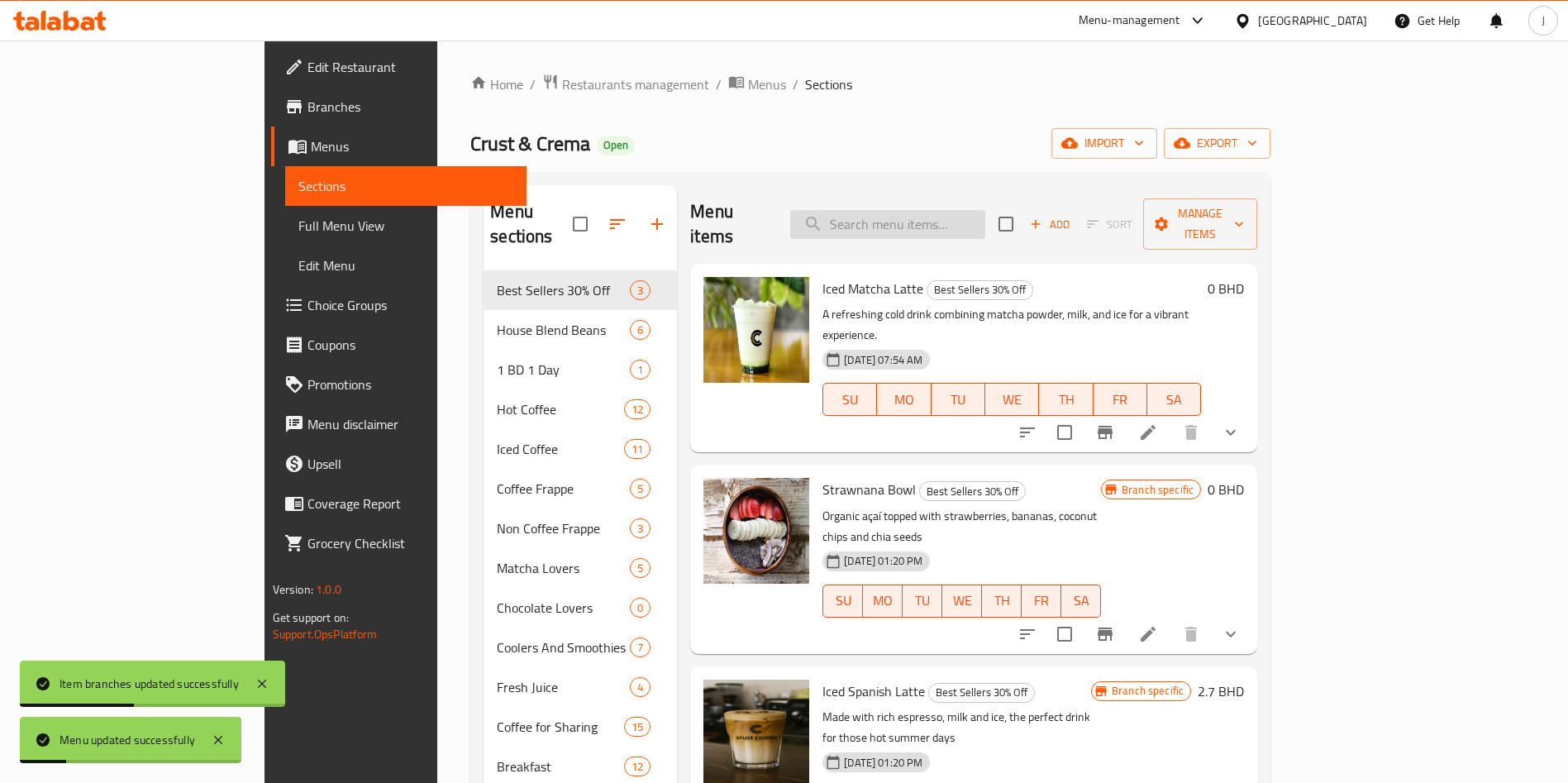
click at [982, 216] on input "search" at bounding box center [888, 224] width 195 height 29
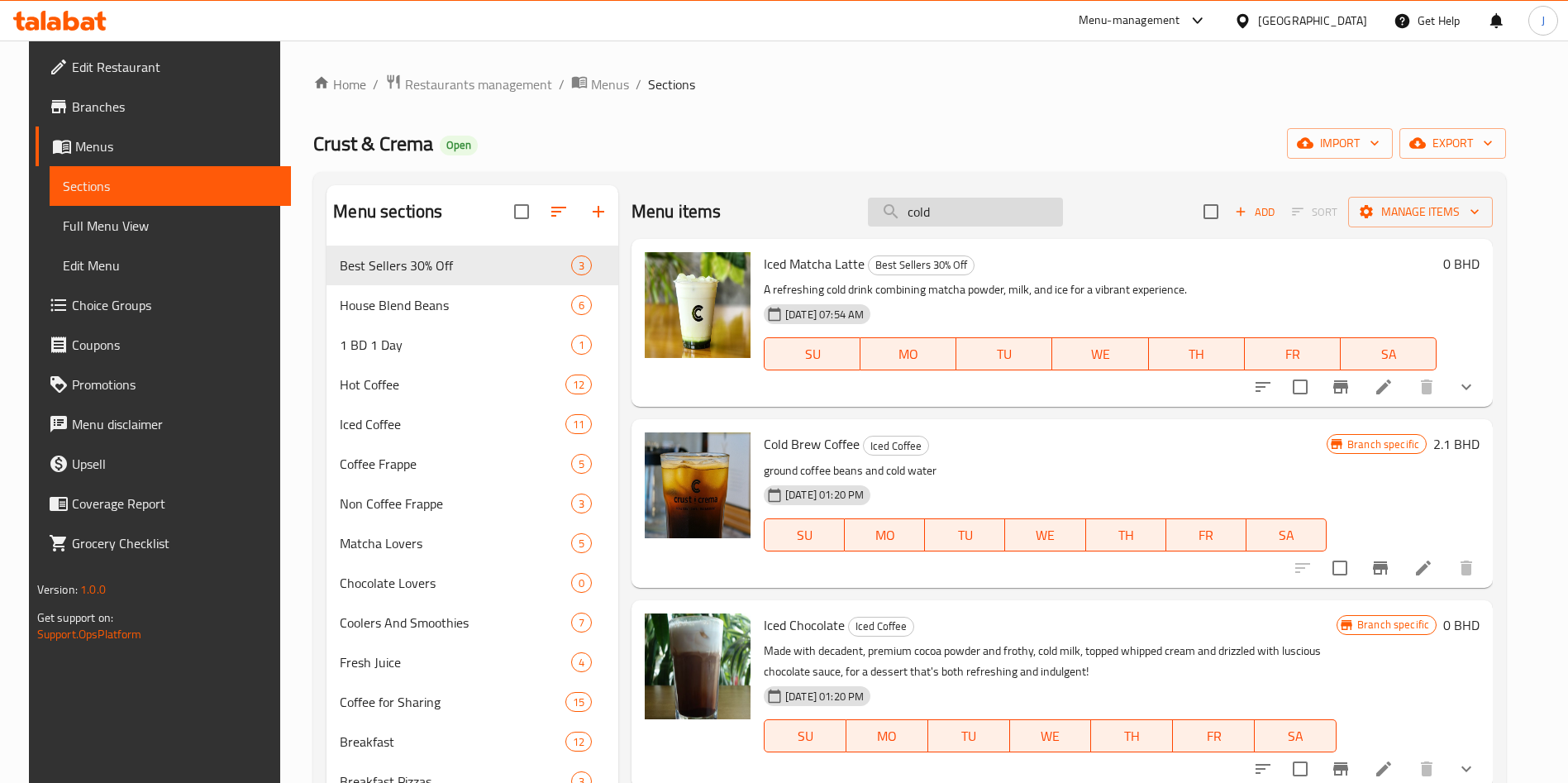
click at [995, 207] on input "cold" at bounding box center [966, 212] width 195 height 29
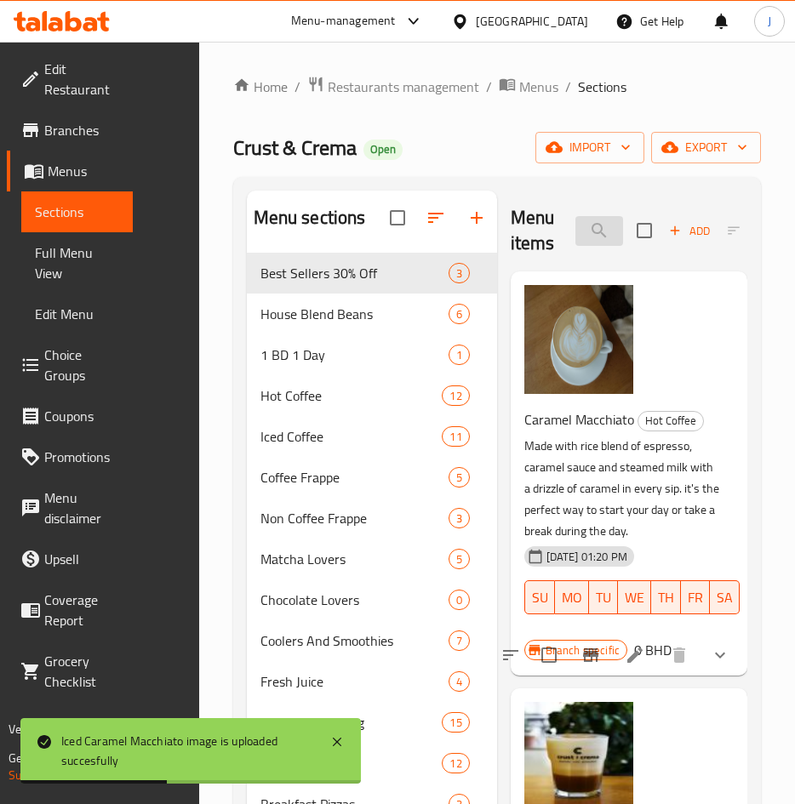
click at [603, 226] on input "caramel mac" at bounding box center [599, 231] width 48 height 30
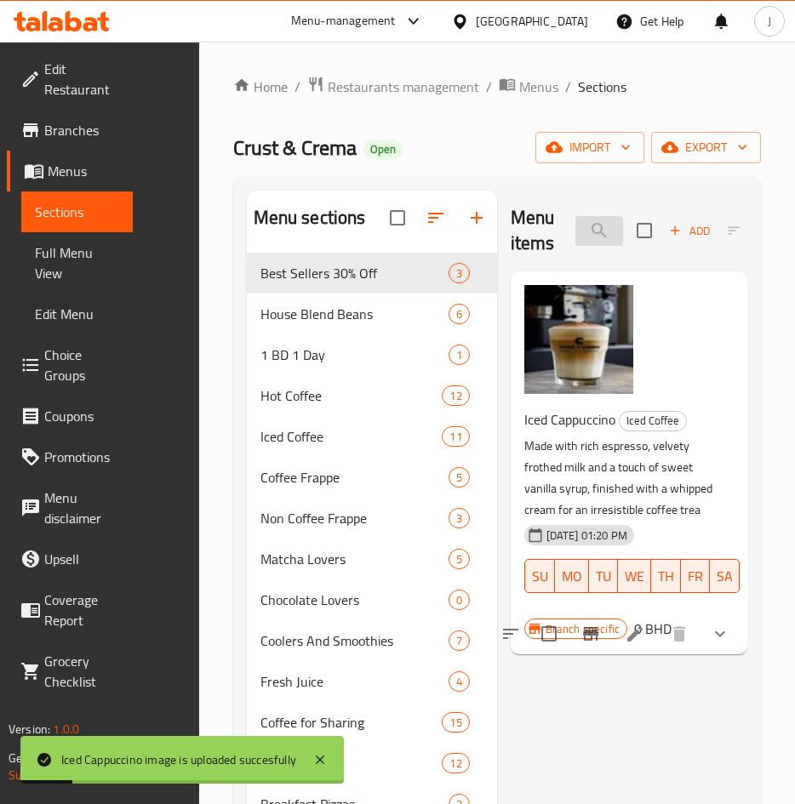
click at [597, 240] on input "iced capp" at bounding box center [599, 231] width 48 height 30
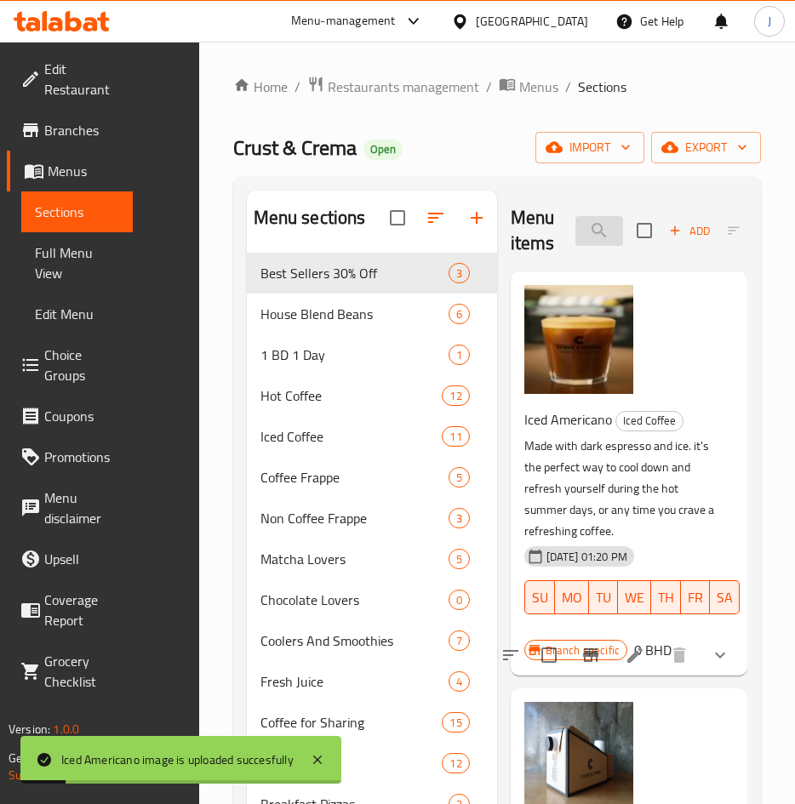
click at [597, 231] on input "iced american" at bounding box center [599, 231] width 48 height 30
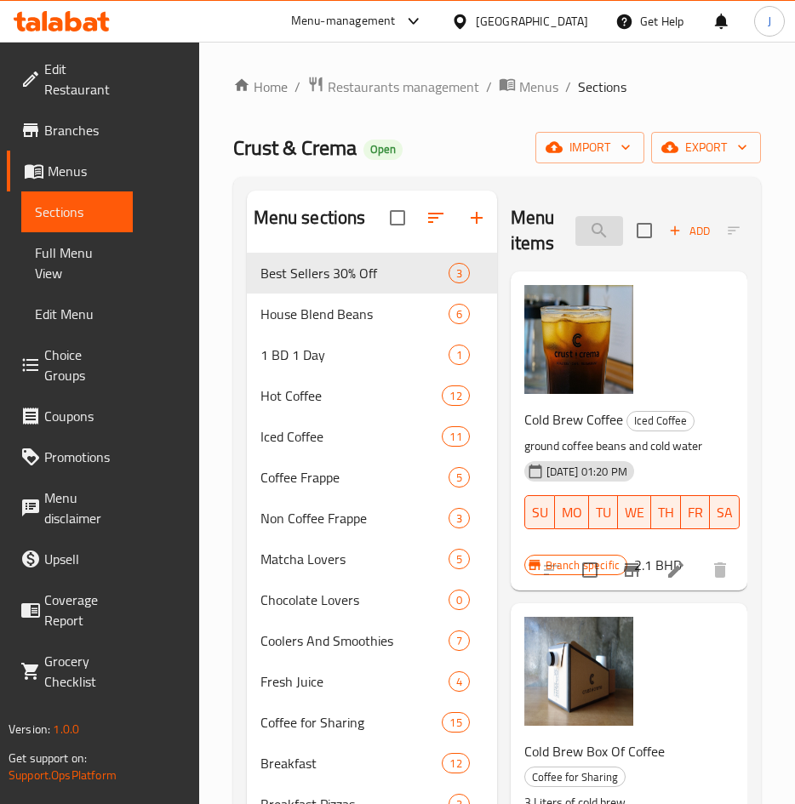
click at [603, 230] on input "cold brew" at bounding box center [599, 231] width 48 height 30
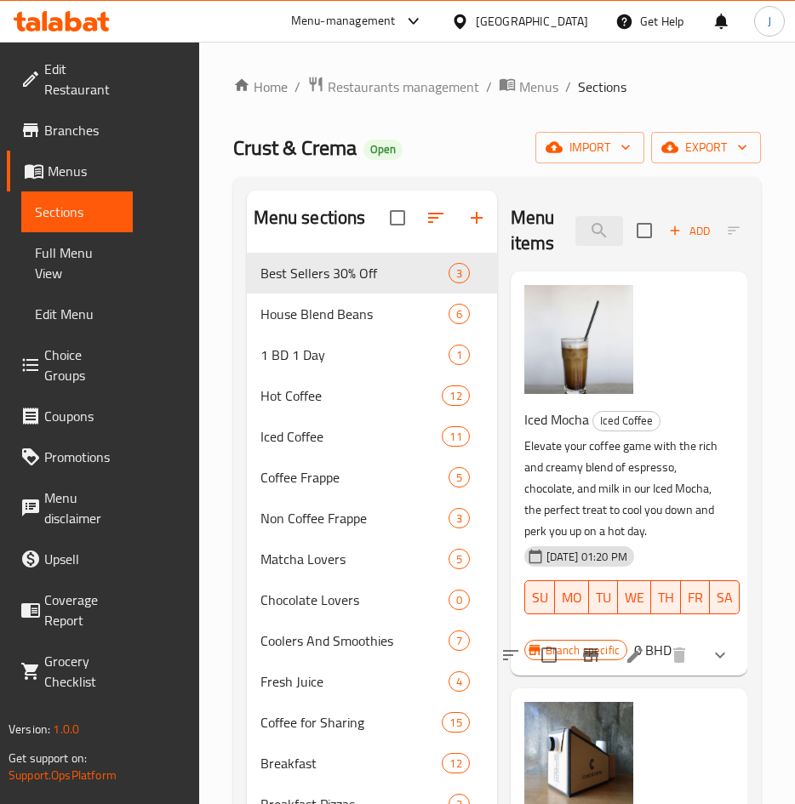
type input "iced moch"
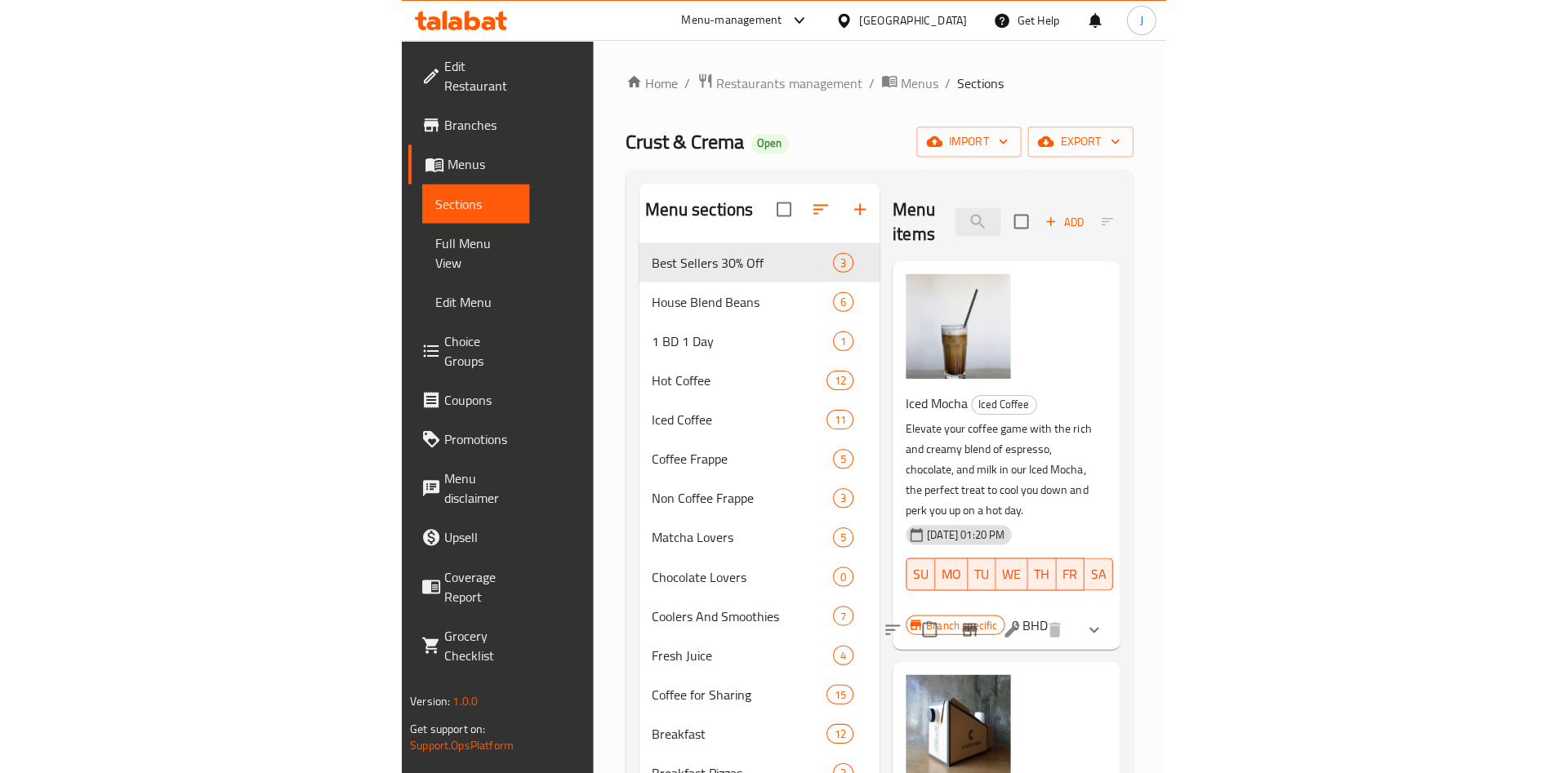
scroll to position [0, 0]
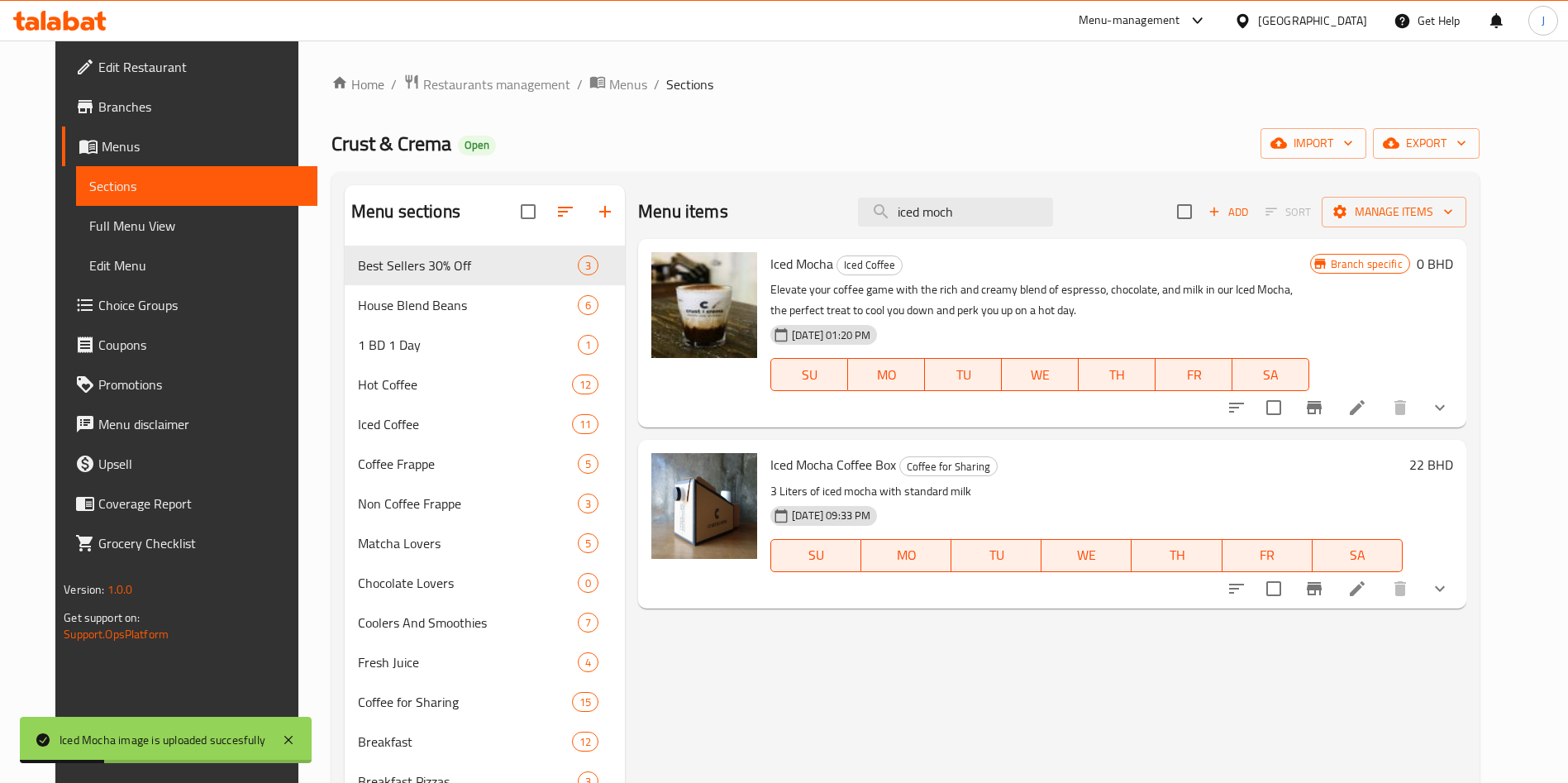
click at [102, 268] on span "Edit Menu" at bounding box center [196, 265] width 215 height 19
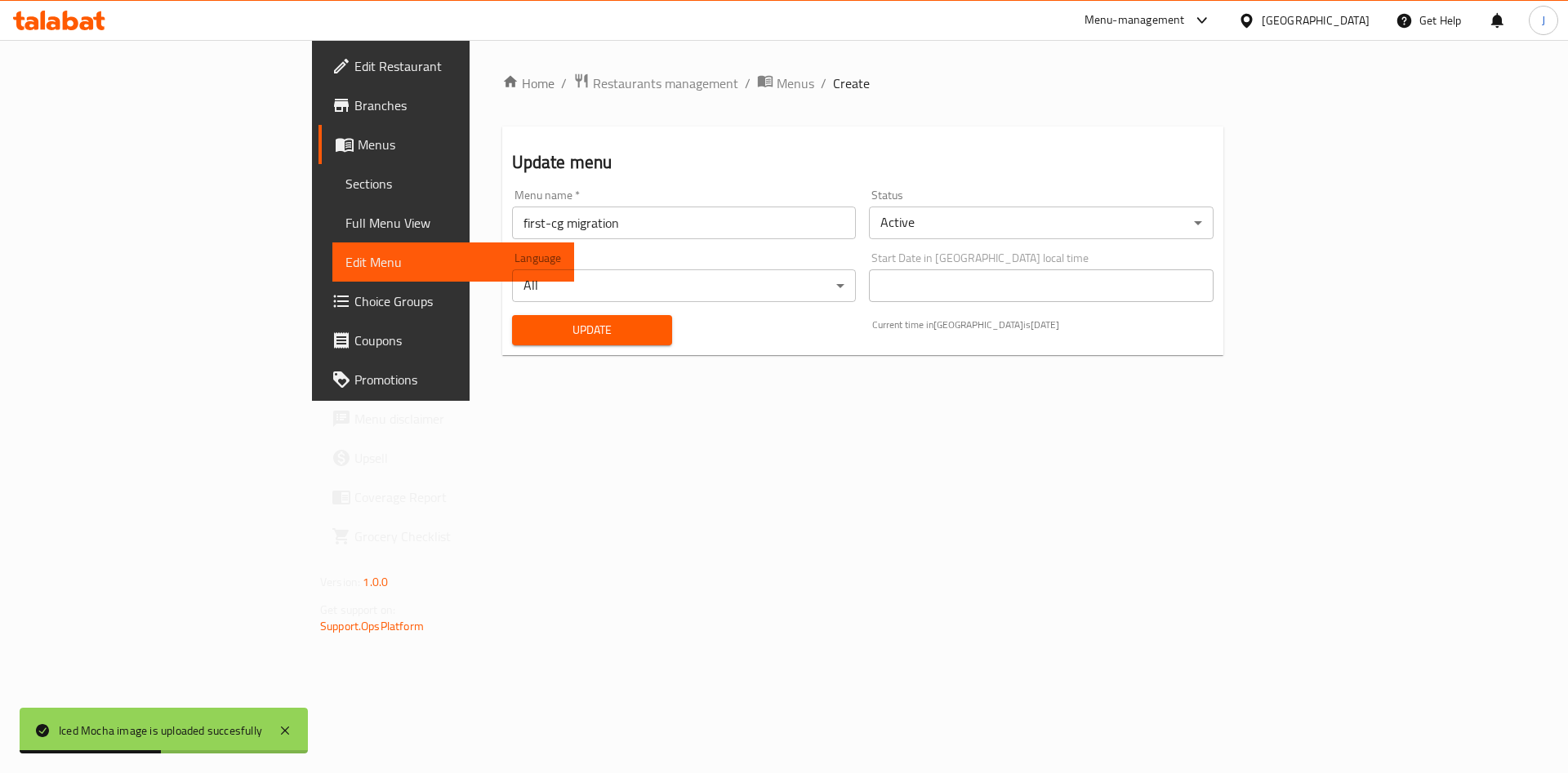
click at [512, 342] on button "Update" at bounding box center [593, 329] width 161 height 30
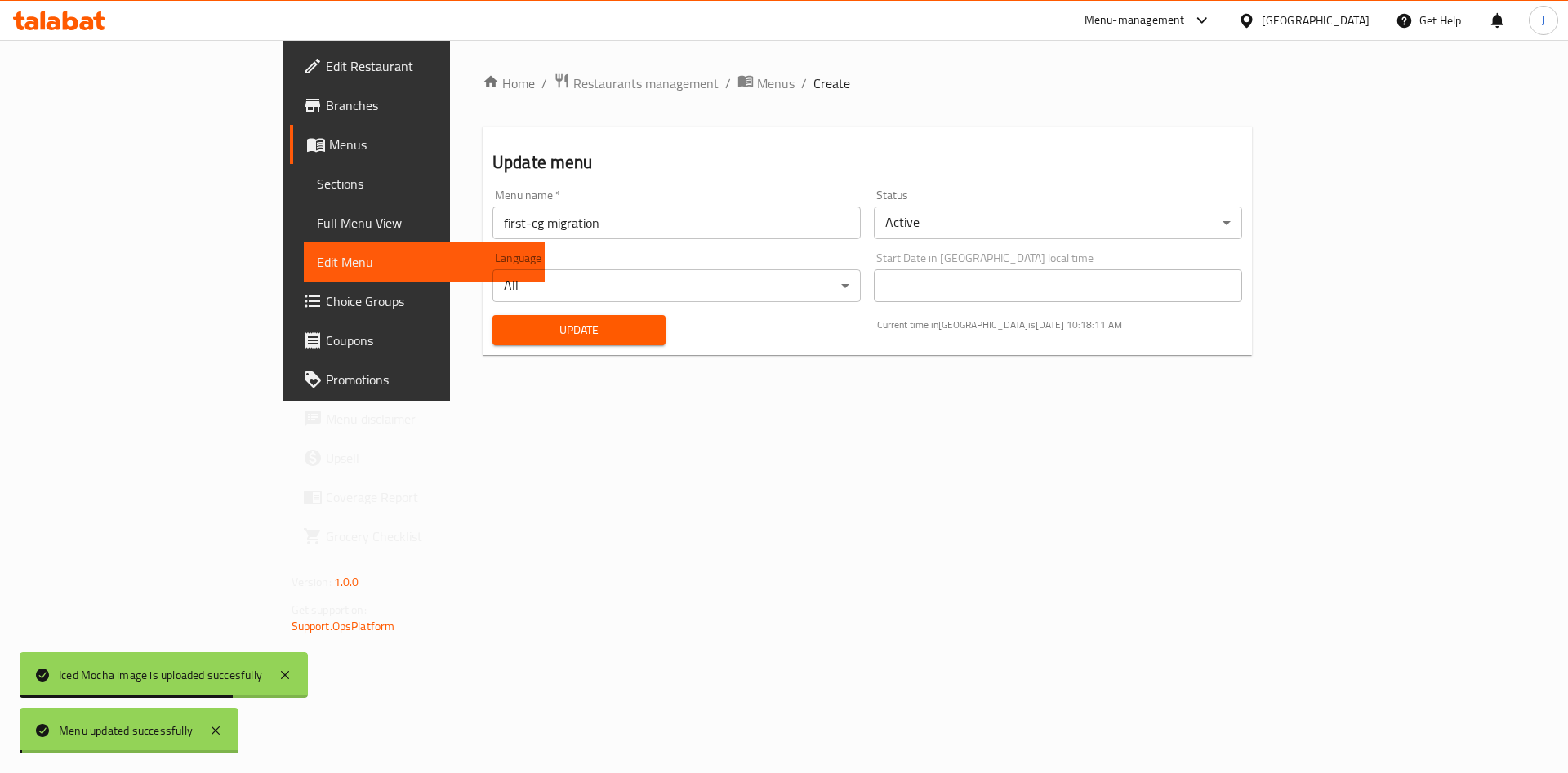
click at [506, 331] on span "Update" at bounding box center [579, 330] width 147 height 20
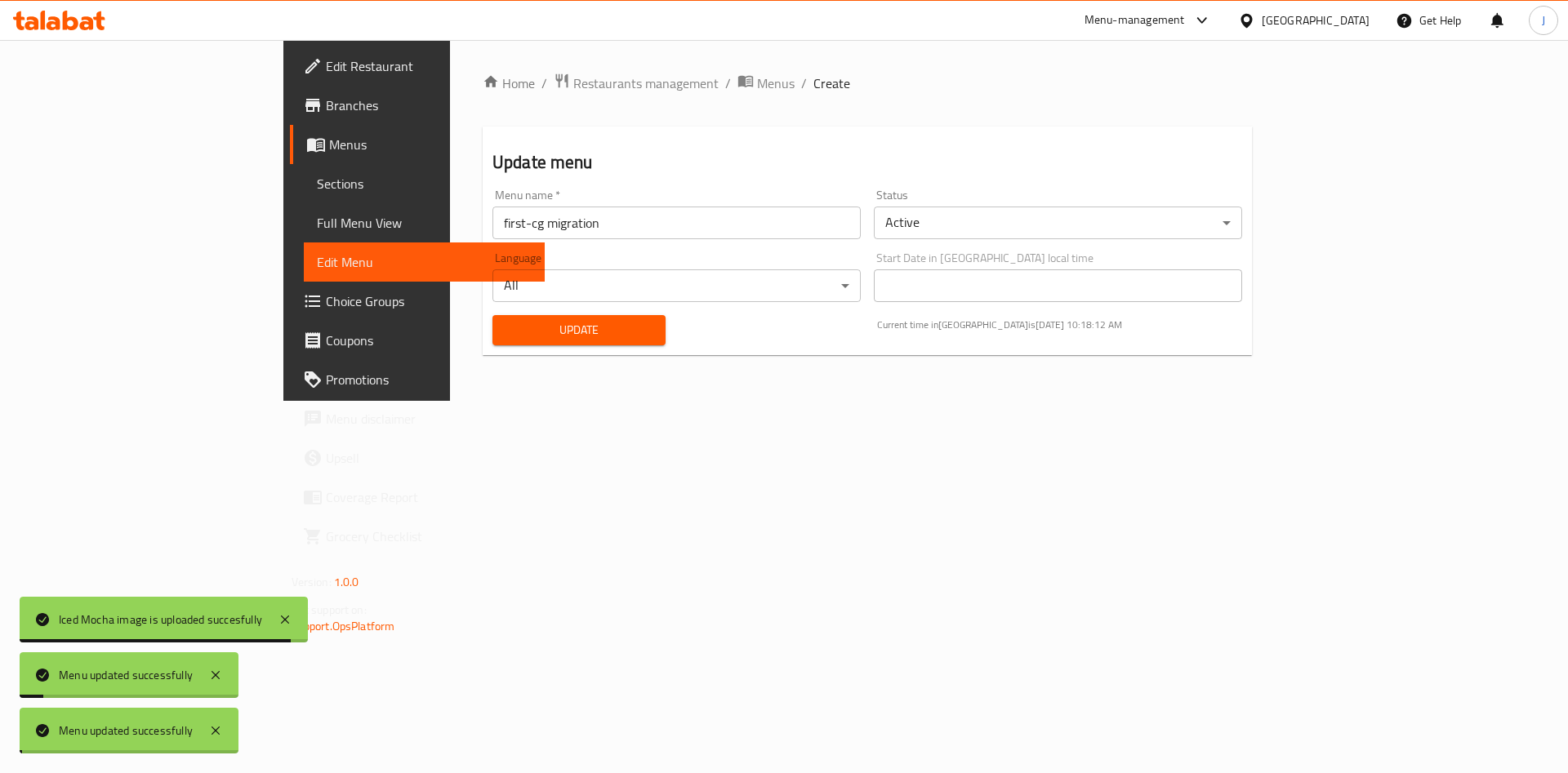
click at [506, 331] on span "Update" at bounding box center [579, 330] width 147 height 20
